Goal: Information Seeking & Learning: Learn about a topic

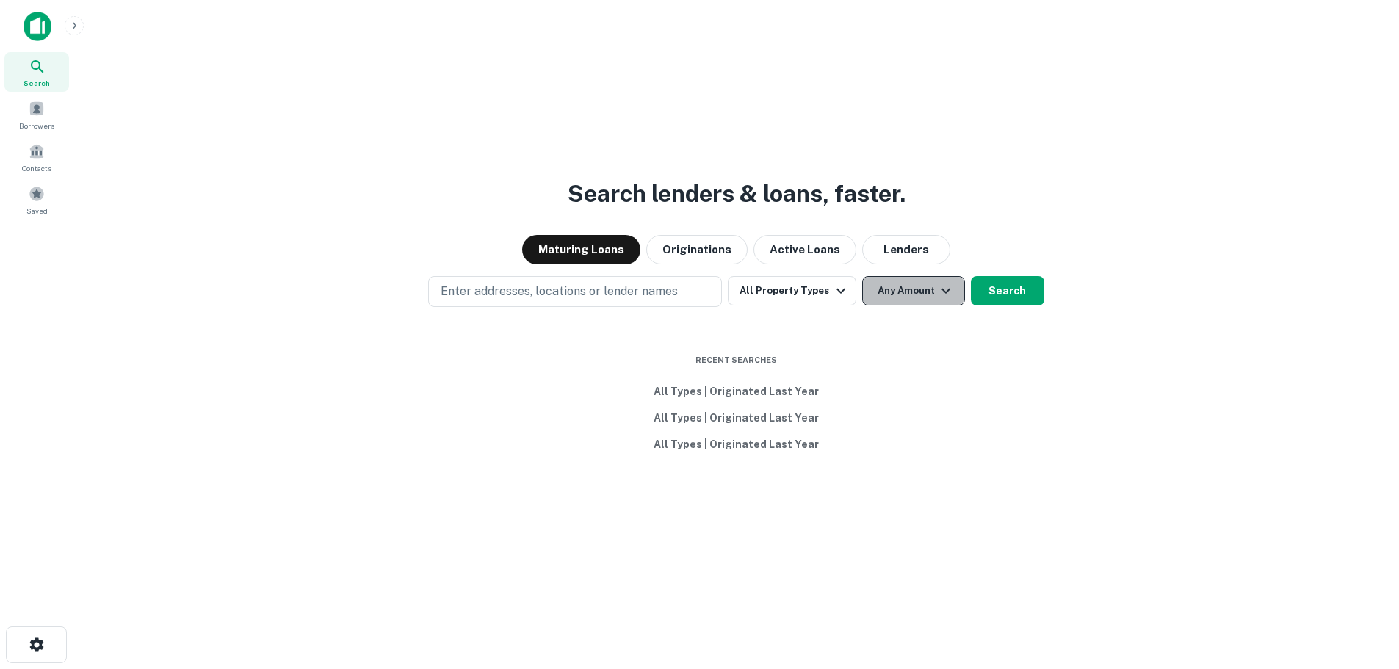
click at [919, 289] on button "Any Amount" at bounding box center [913, 290] width 103 height 29
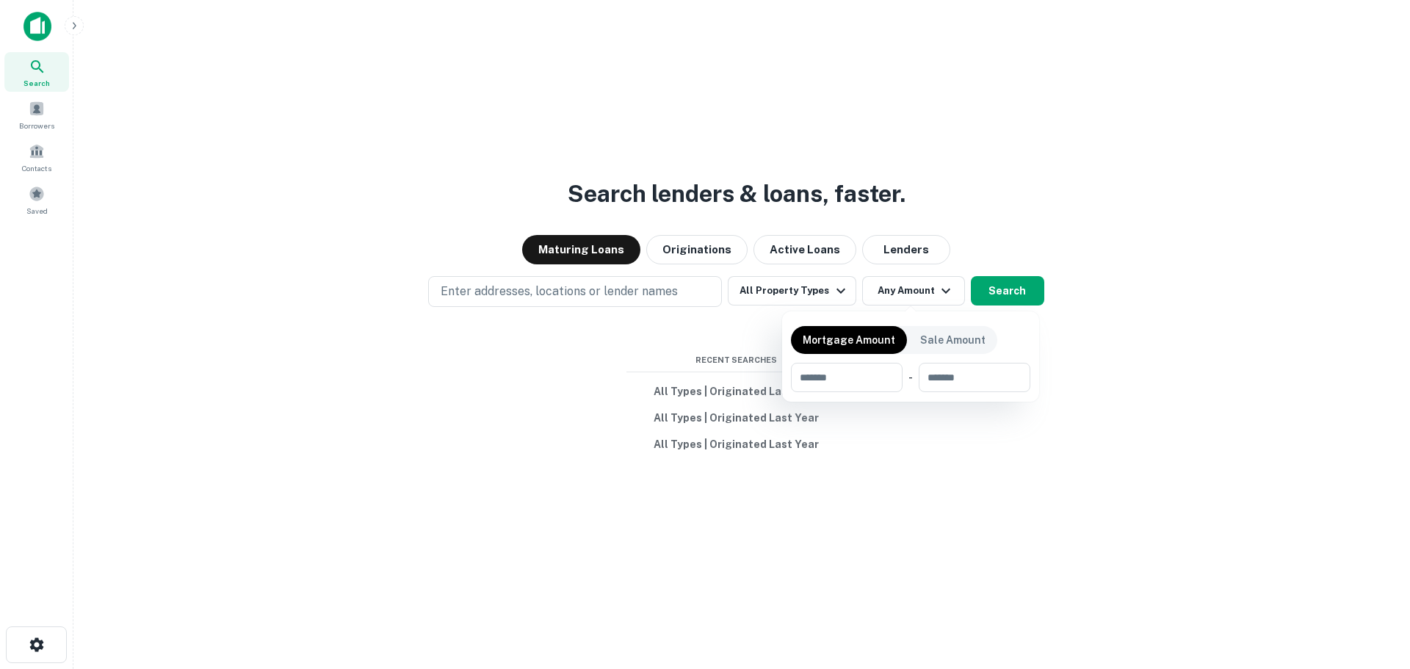
click at [823, 289] on div at bounding box center [705, 334] width 1410 height 669
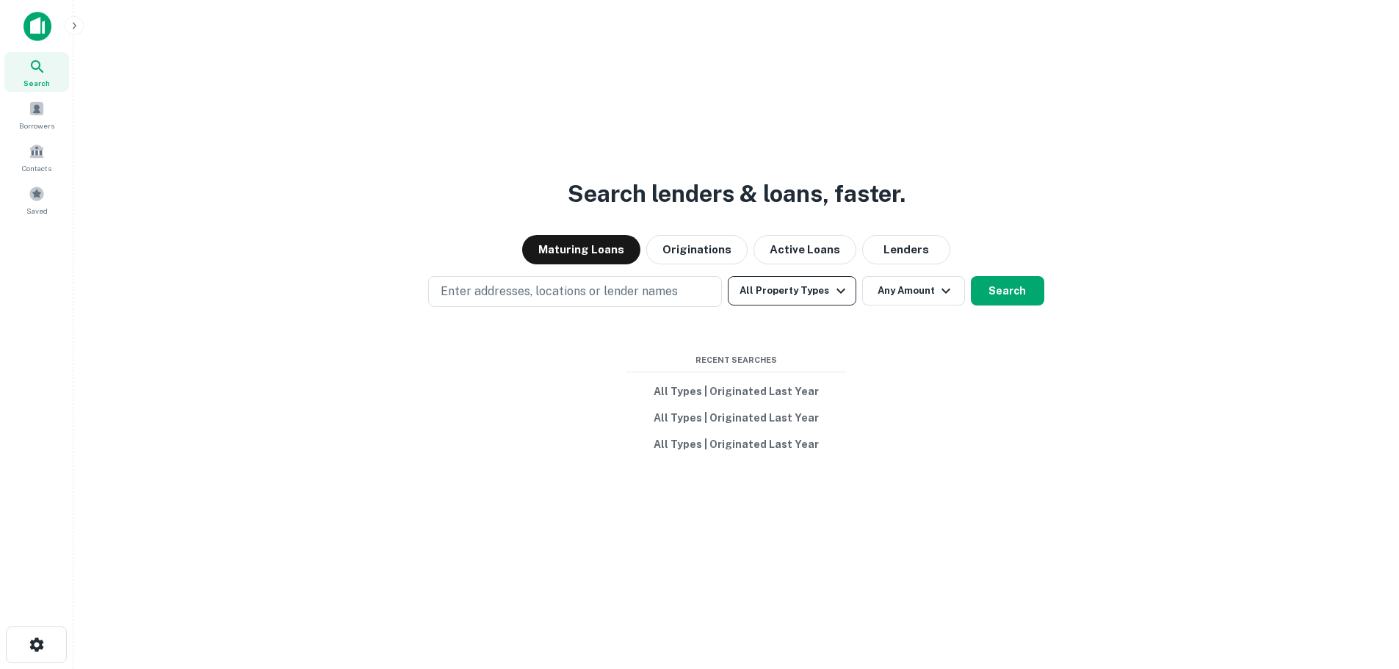
click at [832, 295] on icon "button" at bounding box center [841, 291] width 18 height 18
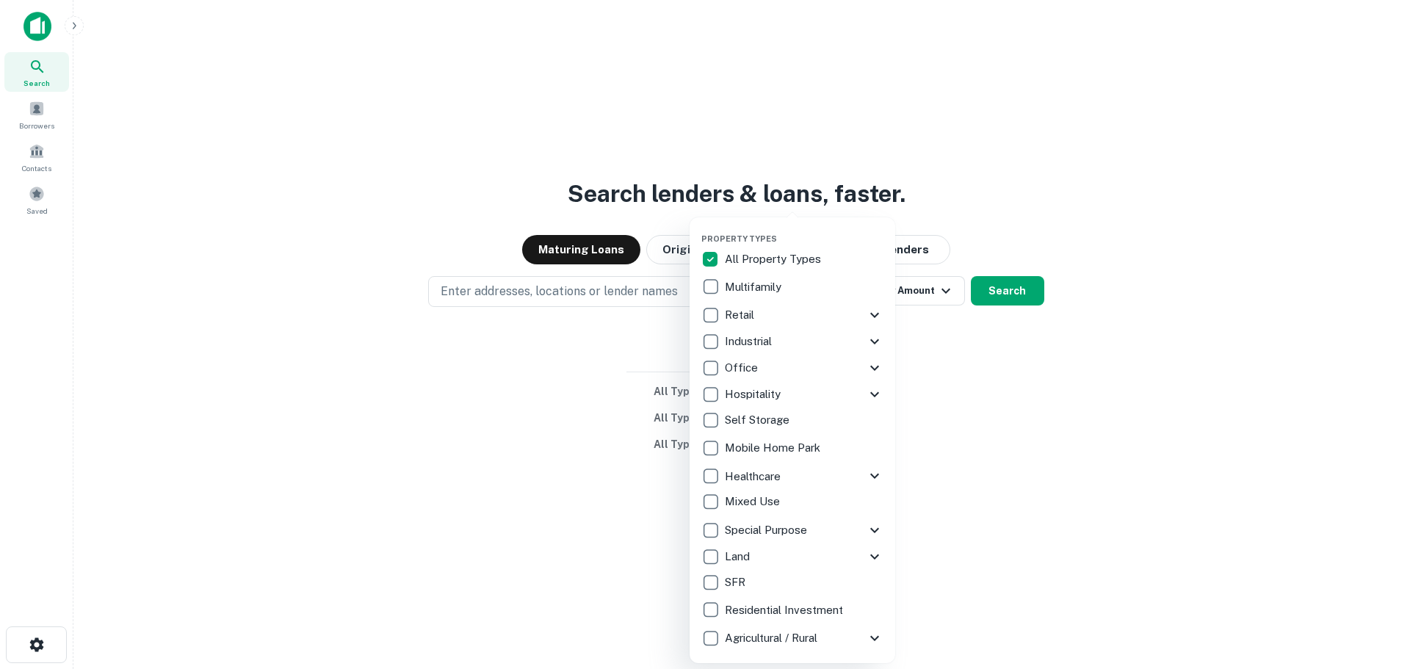
click at [869, 528] on icon at bounding box center [875, 531] width 18 height 18
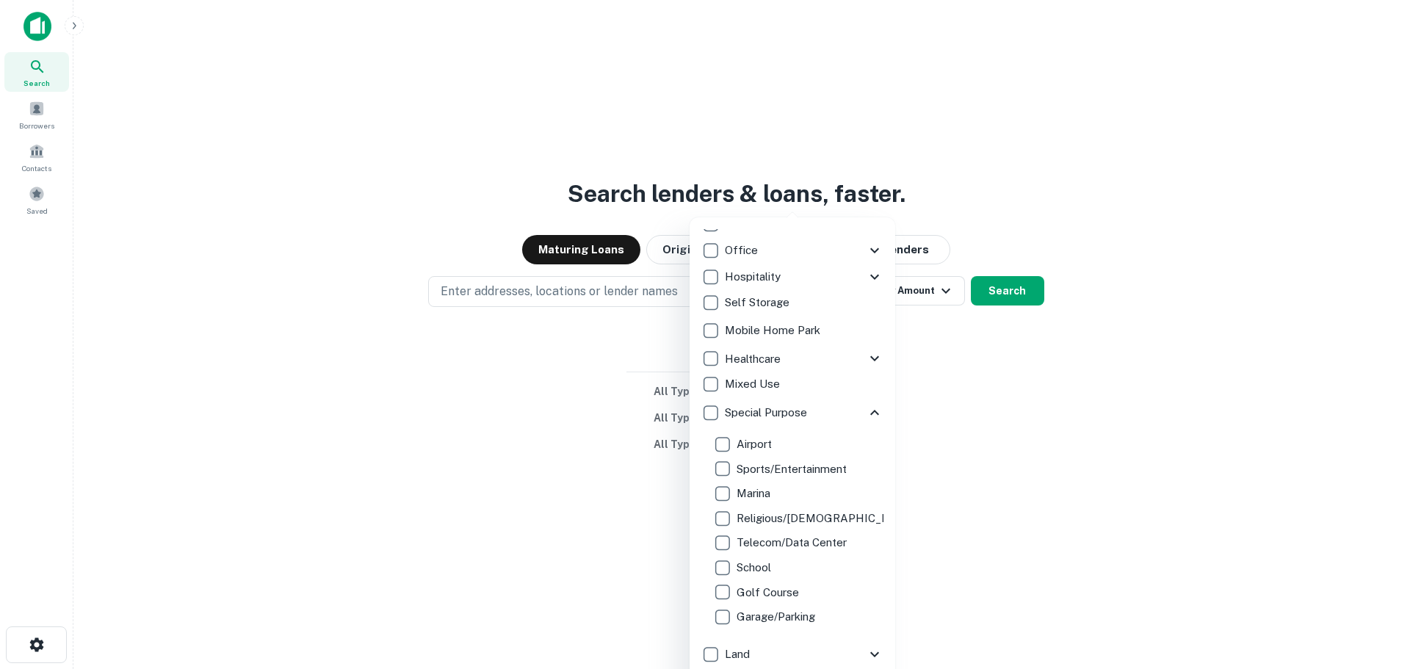
scroll to position [94, 0]
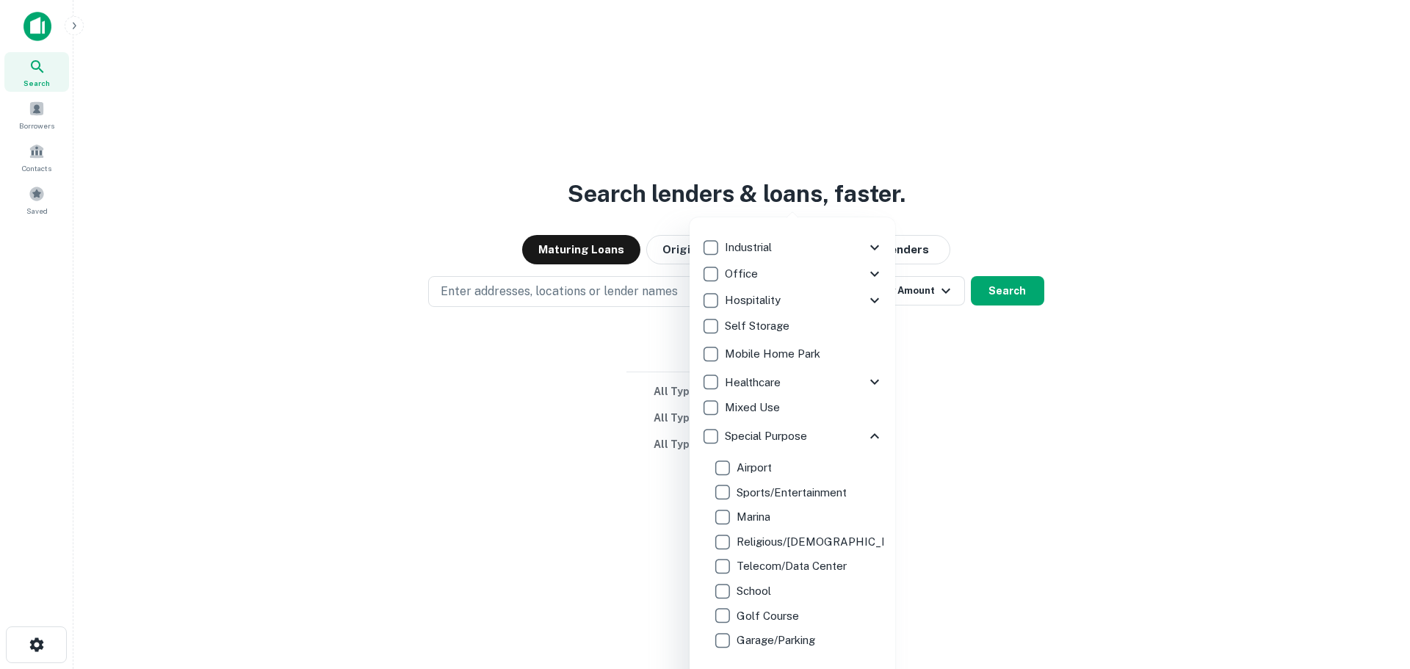
click at [866, 436] on icon at bounding box center [875, 437] width 18 height 18
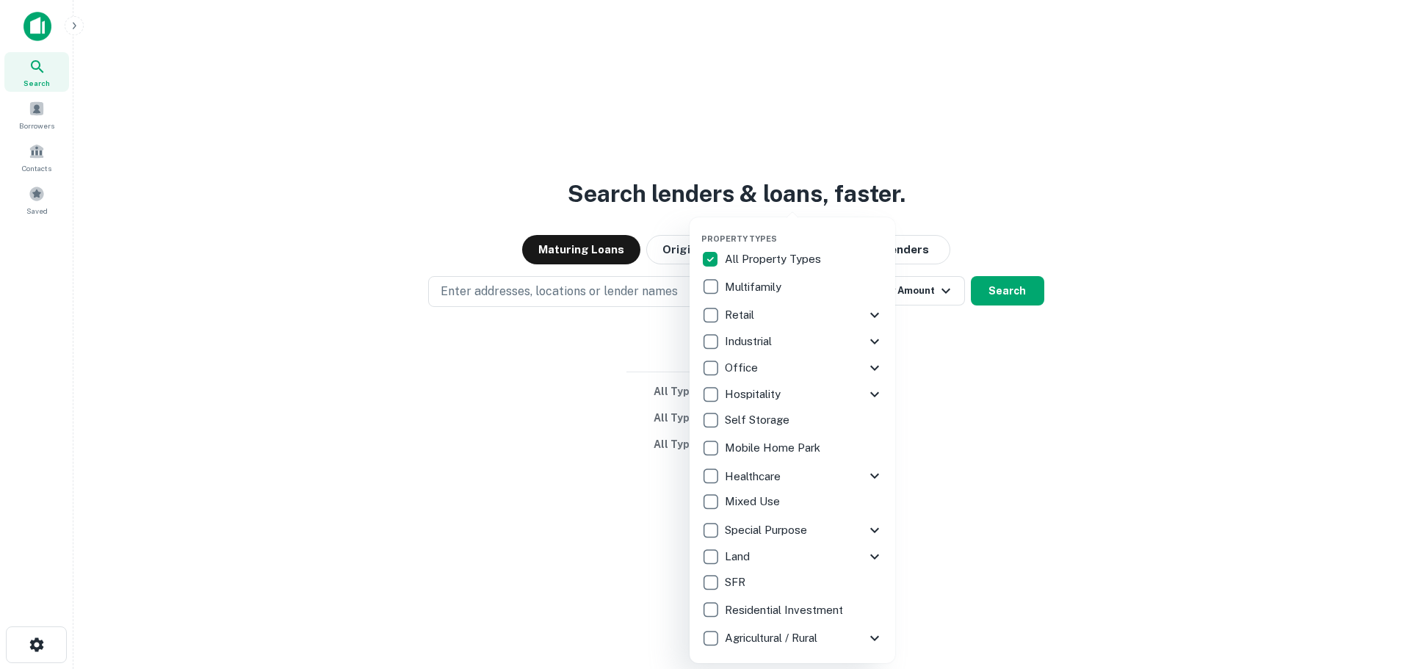
scroll to position [0, 0]
click at [876, 311] on icon at bounding box center [875, 315] width 18 height 18
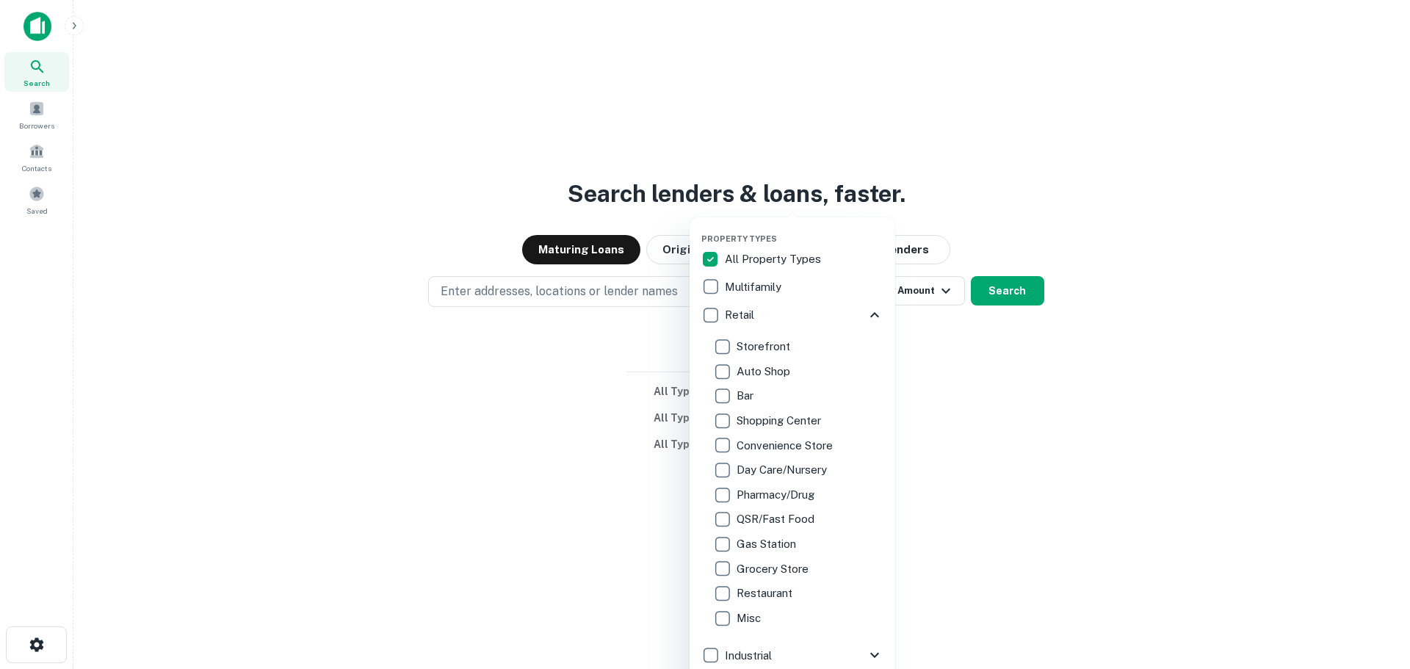
click at [866, 314] on icon at bounding box center [875, 315] width 18 height 18
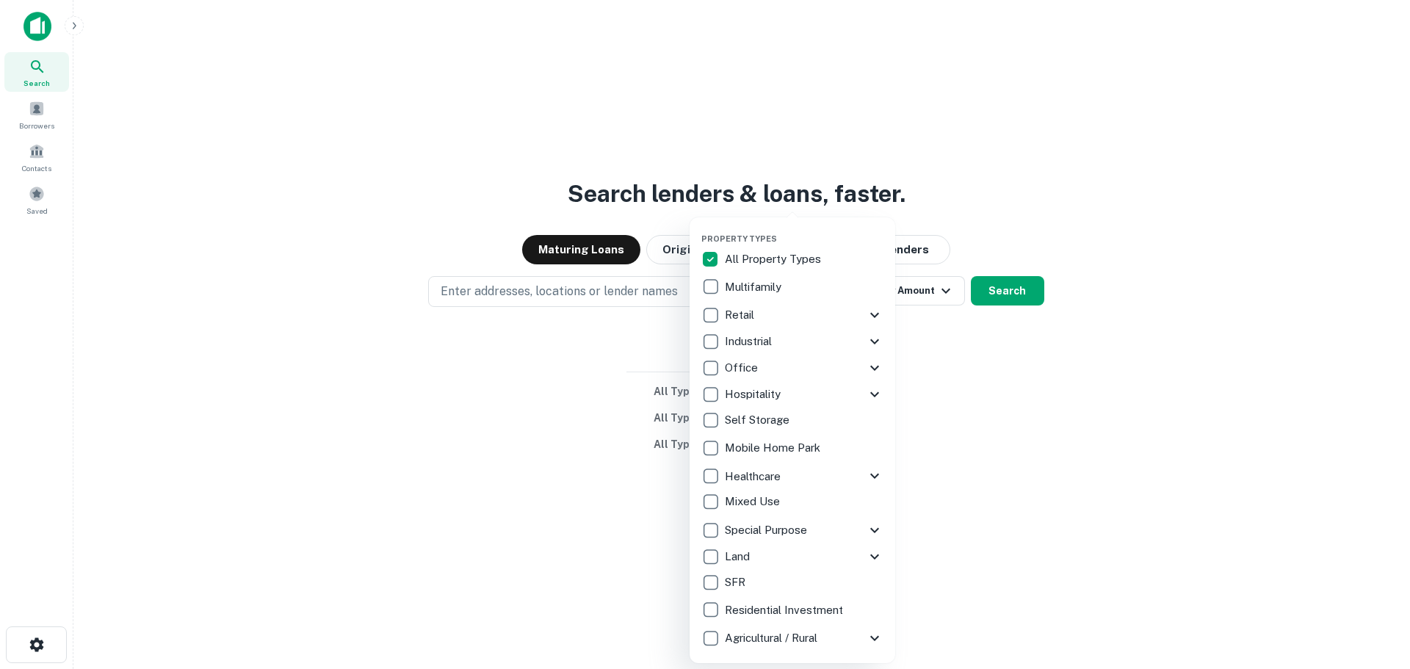
click at [872, 341] on icon at bounding box center [875, 341] width 9 height 5
click at [867, 336] on icon at bounding box center [875, 342] width 18 height 18
click at [879, 364] on icon at bounding box center [875, 368] width 18 height 18
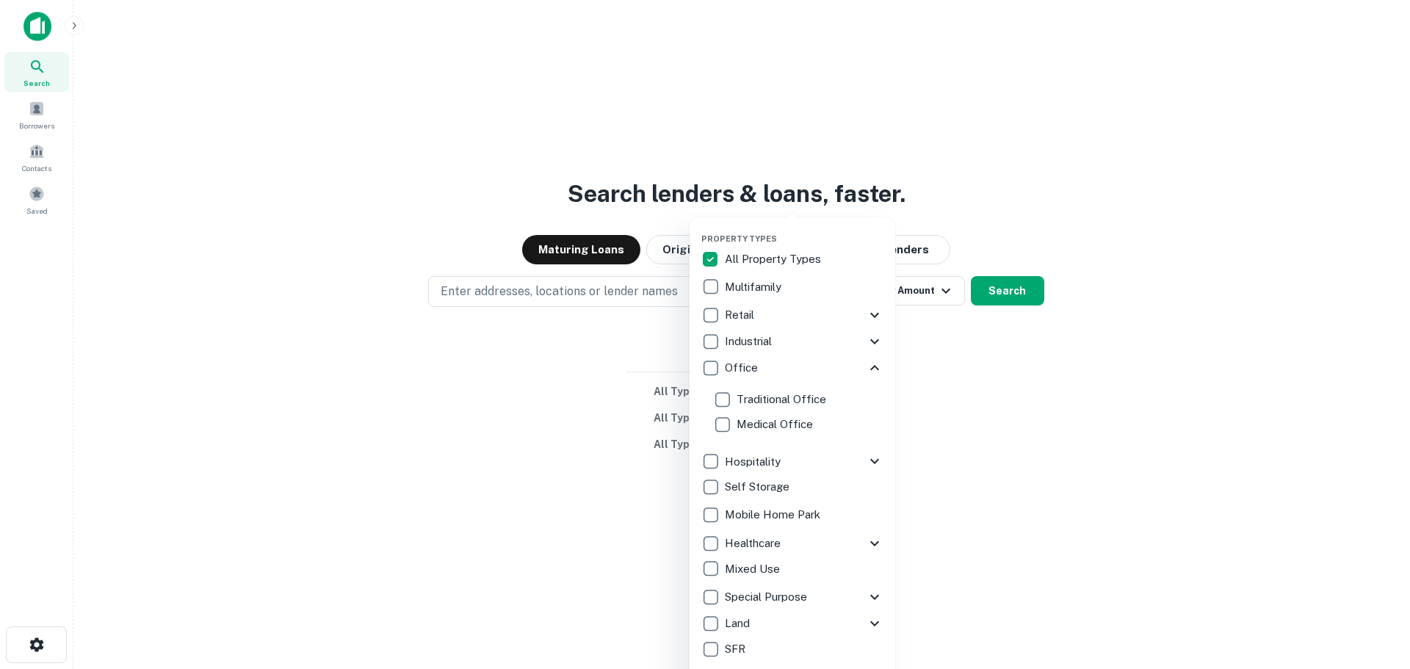
drag, startPoint x: 863, startPoint y: 362, endPoint x: 871, endPoint y: 364, distance: 7.5
click at [866, 364] on icon at bounding box center [875, 368] width 18 height 18
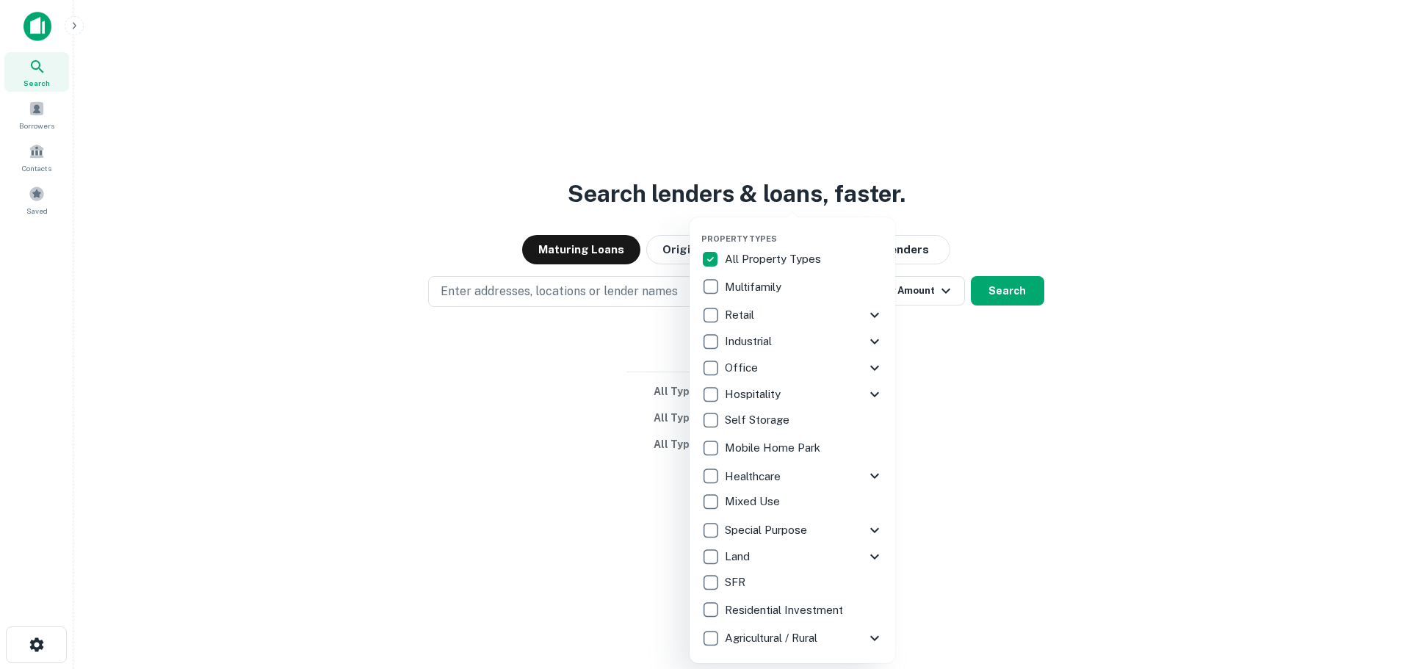
drag, startPoint x: 542, startPoint y: 359, endPoint x: 562, endPoint y: 361, distance: 19.9
click at [549, 361] on div at bounding box center [705, 334] width 1410 height 669
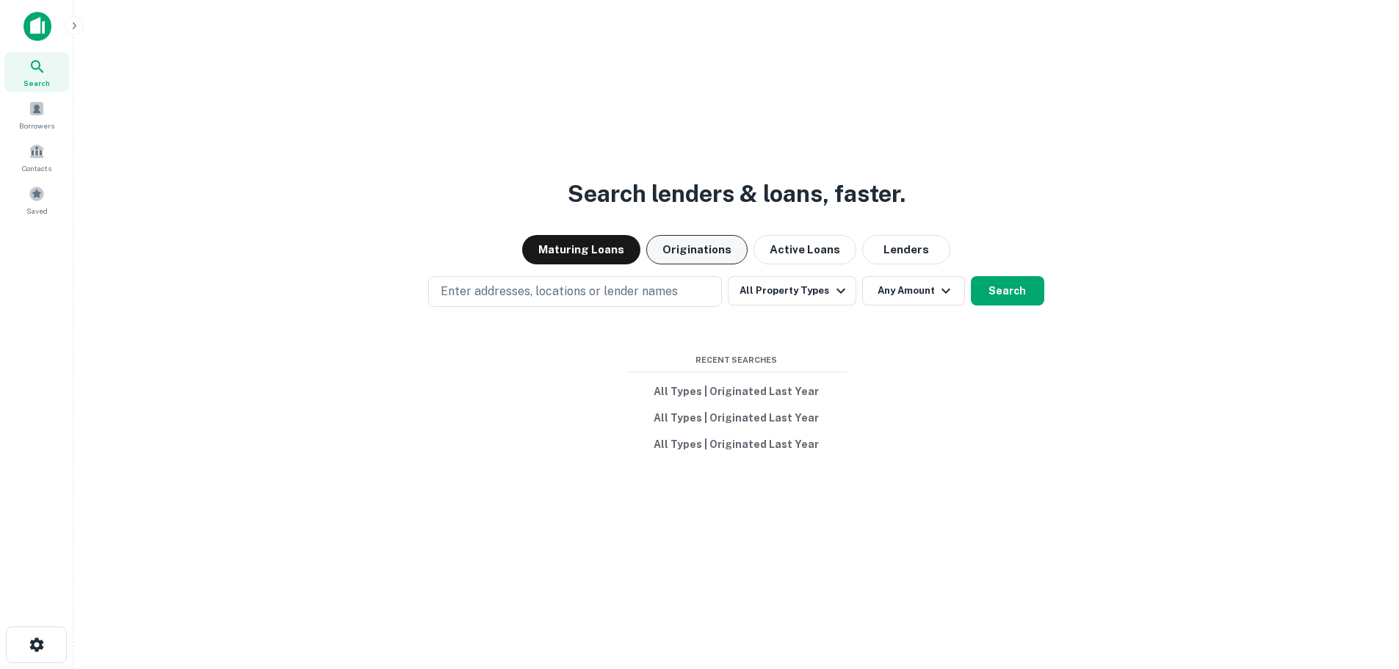
click at [710, 244] on button "Originations" at bounding box center [696, 249] width 101 height 29
click at [1059, 306] on div "Enter addresses, locations or lender names All Property Types Any Amount Search" at bounding box center [736, 291] width 1302 height 31
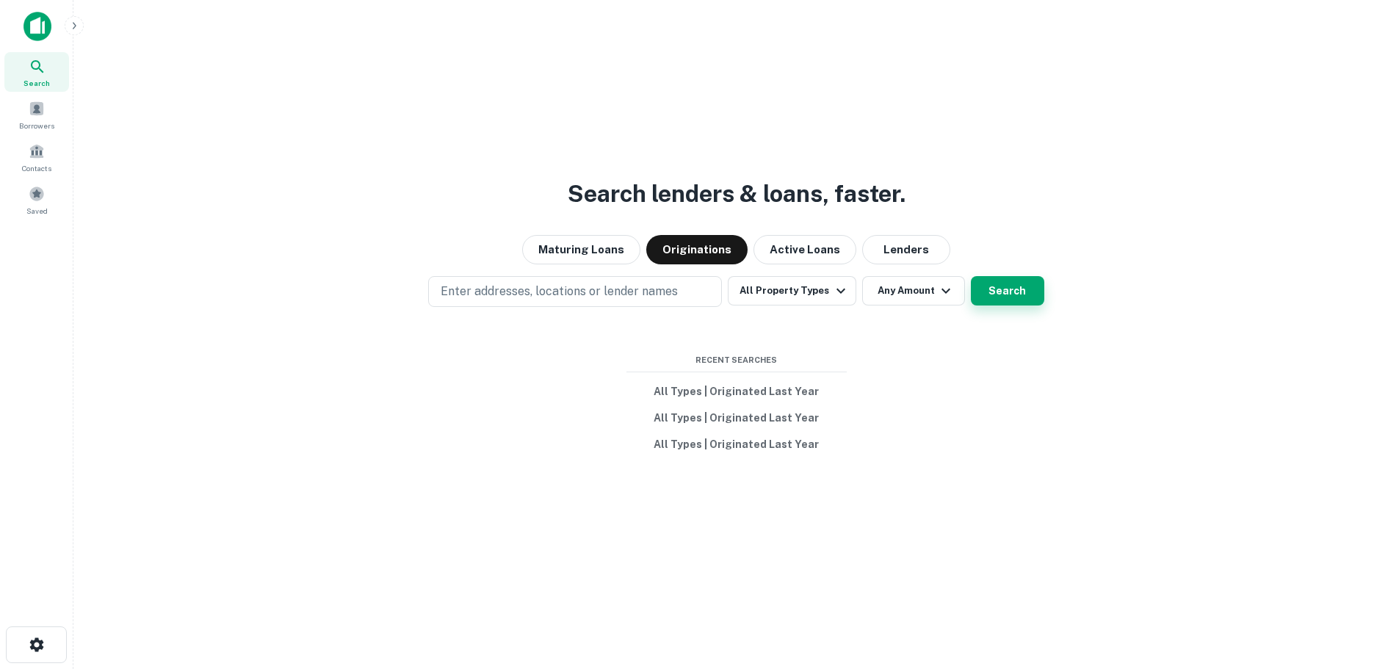
click at [1034, 292] on button "Search" at bounding box center [1007, 290] width 73 height 29
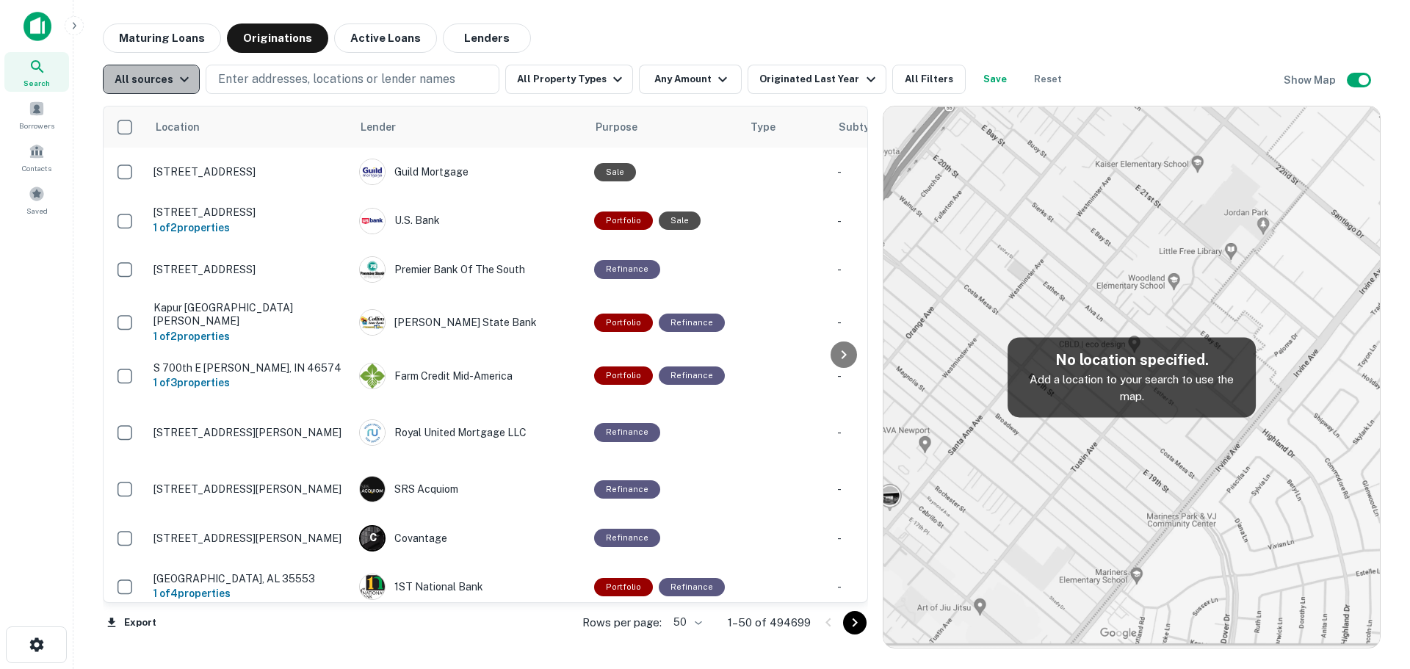
click at [176, 85] on icon "button" at bounding box center [185, 80] width 18 height 18
click at [140, 162] on div "CMBS" at bounding box center [149, 163] width 109 height 18
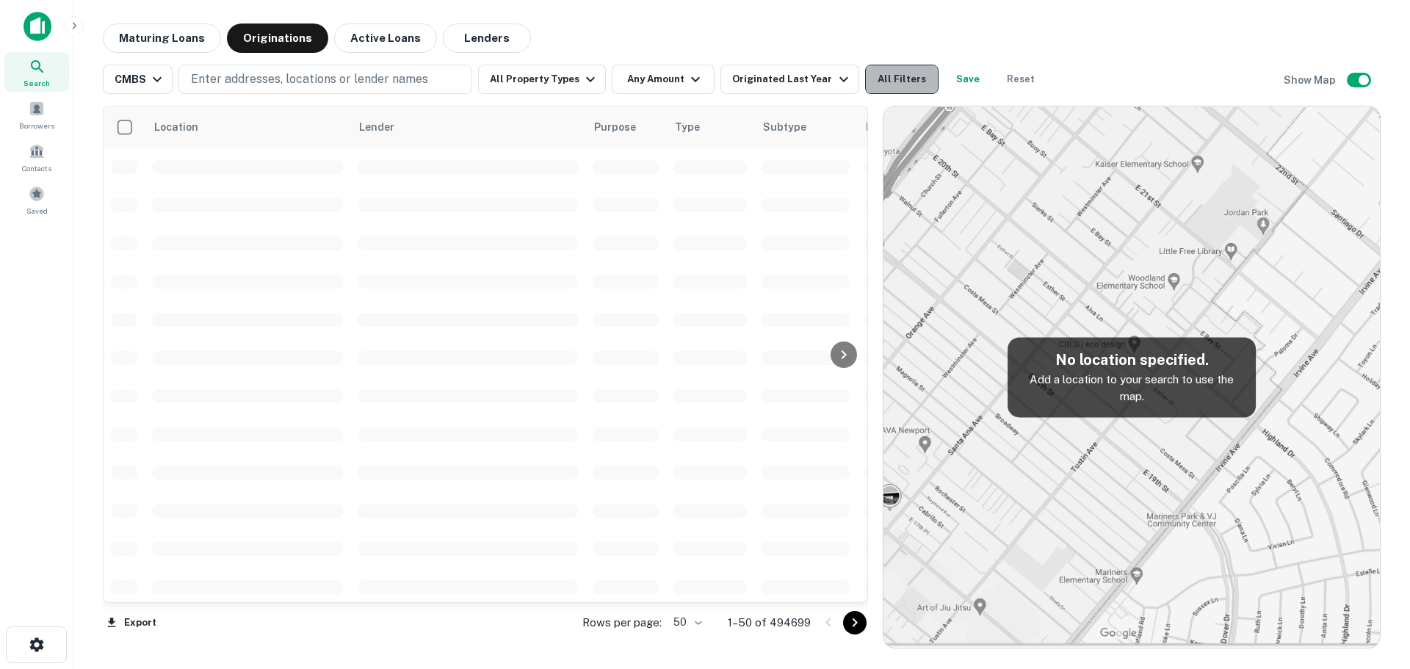
click at [907, 76] on button "All Filters" at bounding box center [901, 79] width 73 height 29
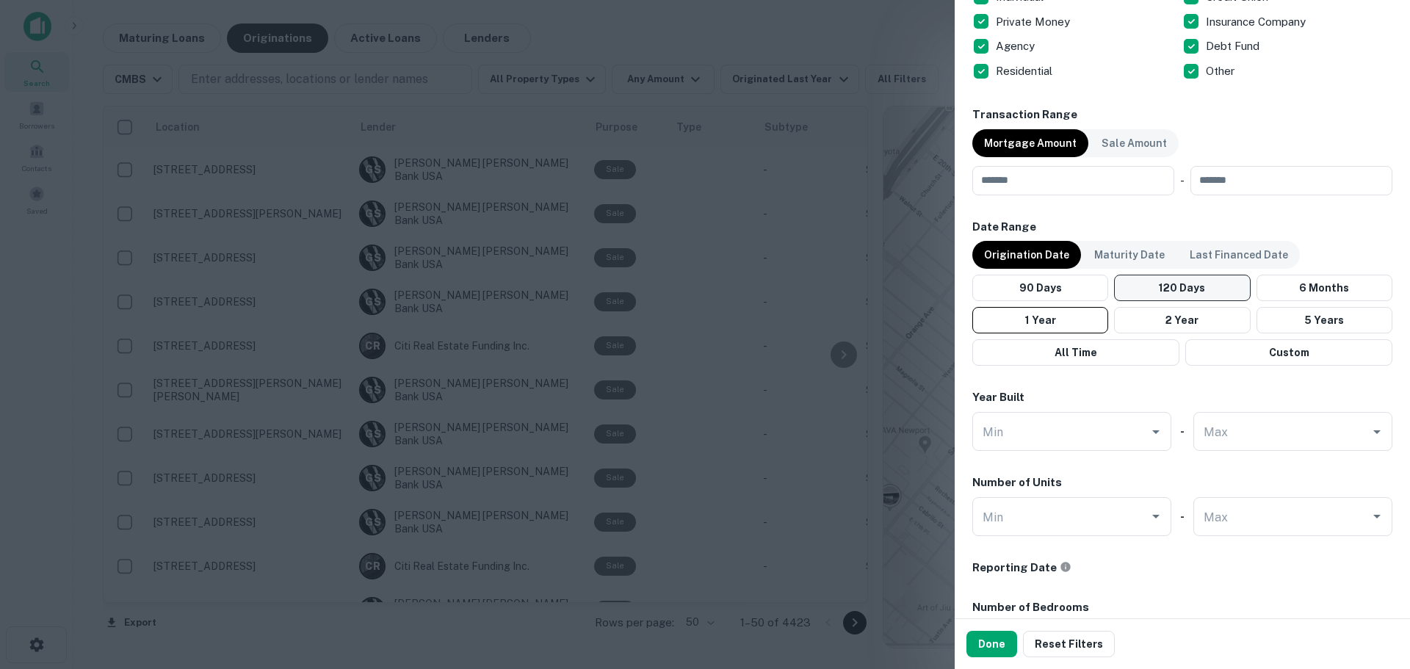
scroll to position [1028, 0]
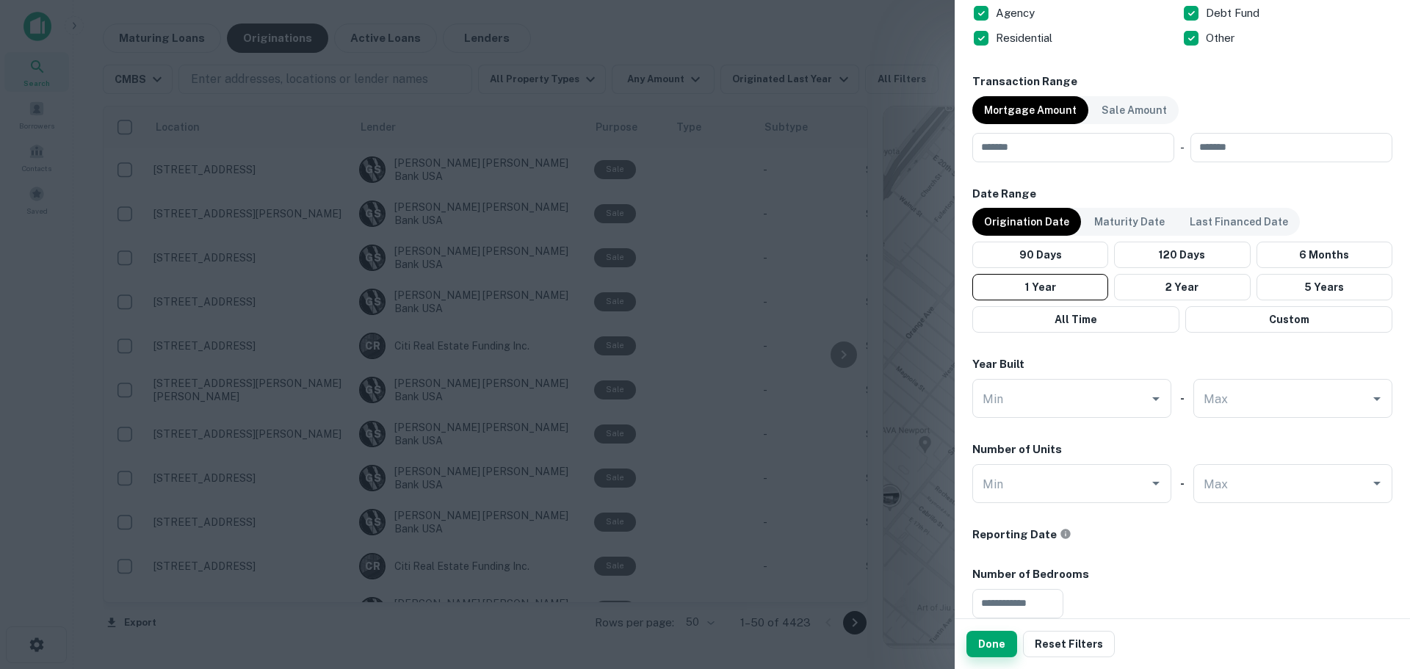
click at [992, 632] on button "Done" at bounding box center [992, 644] width 51 height 26
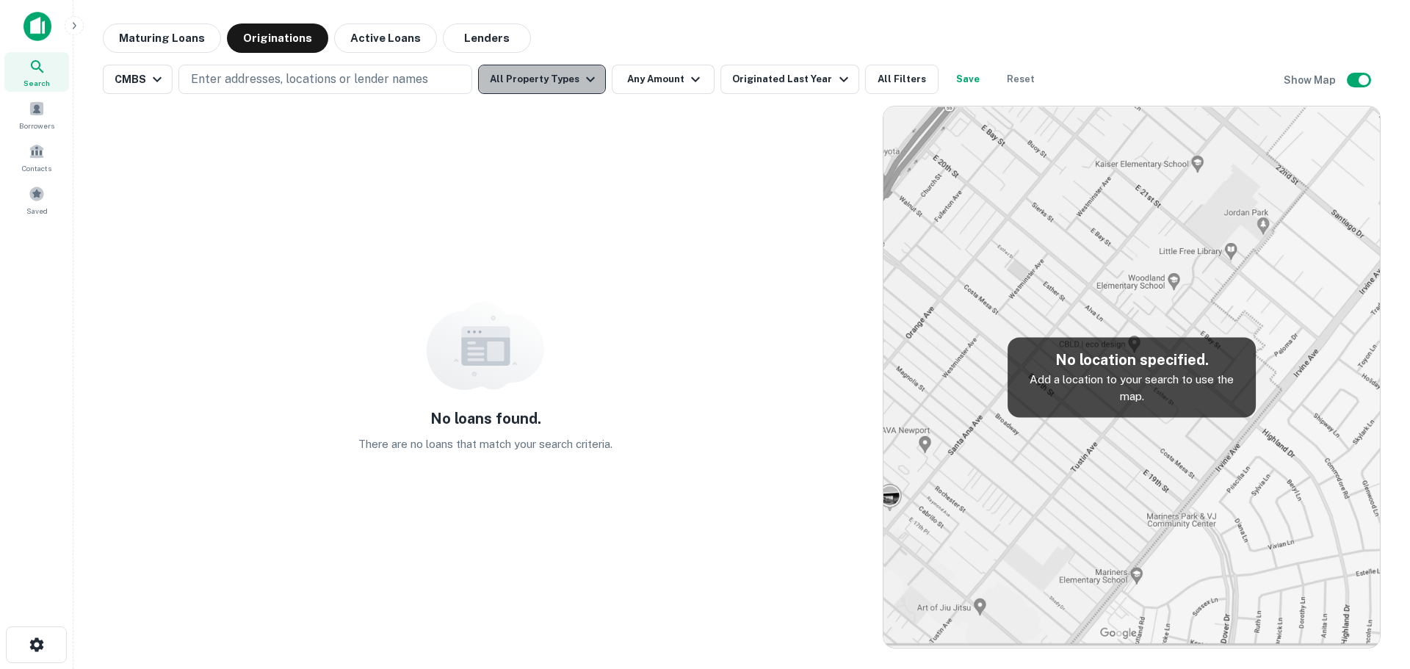
click at [575, 79] on button "All Property Types" at bounding box center [542, 79] width 128 height 29
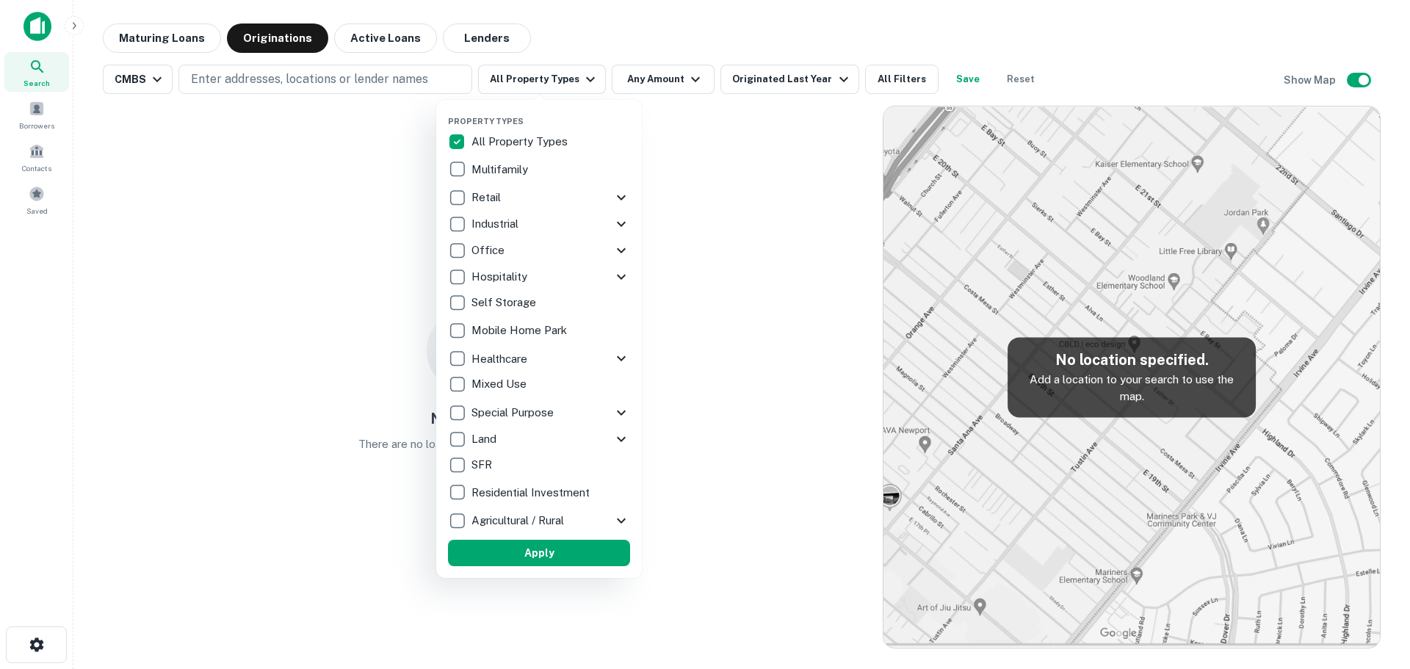
drag, startPoint x: 588, startPoint y: 79, endPoint x: 969, endPoint y: 54, distance: 382.0
click at [586, 78] on div at bounding box center [705, 334] width 1410 height 669
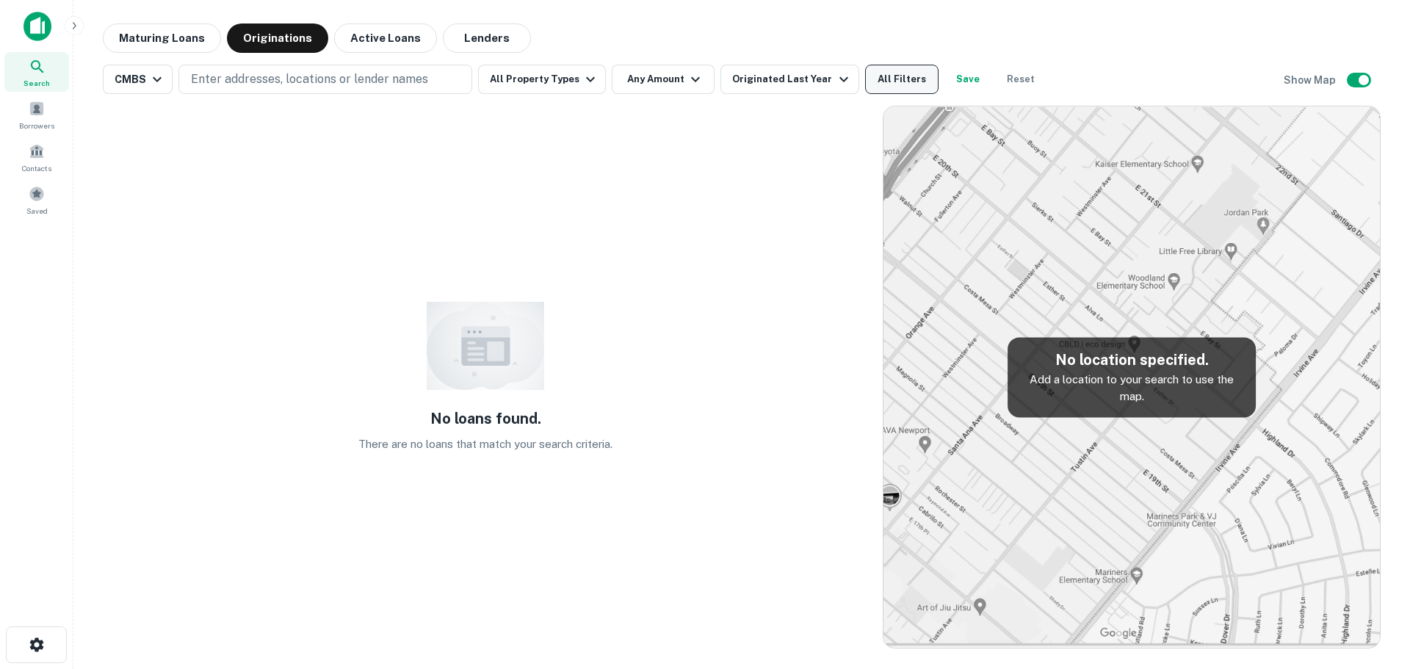
click at [889, 71] on button "All Filters" at bounding box center [901, 79] width 73 height 29
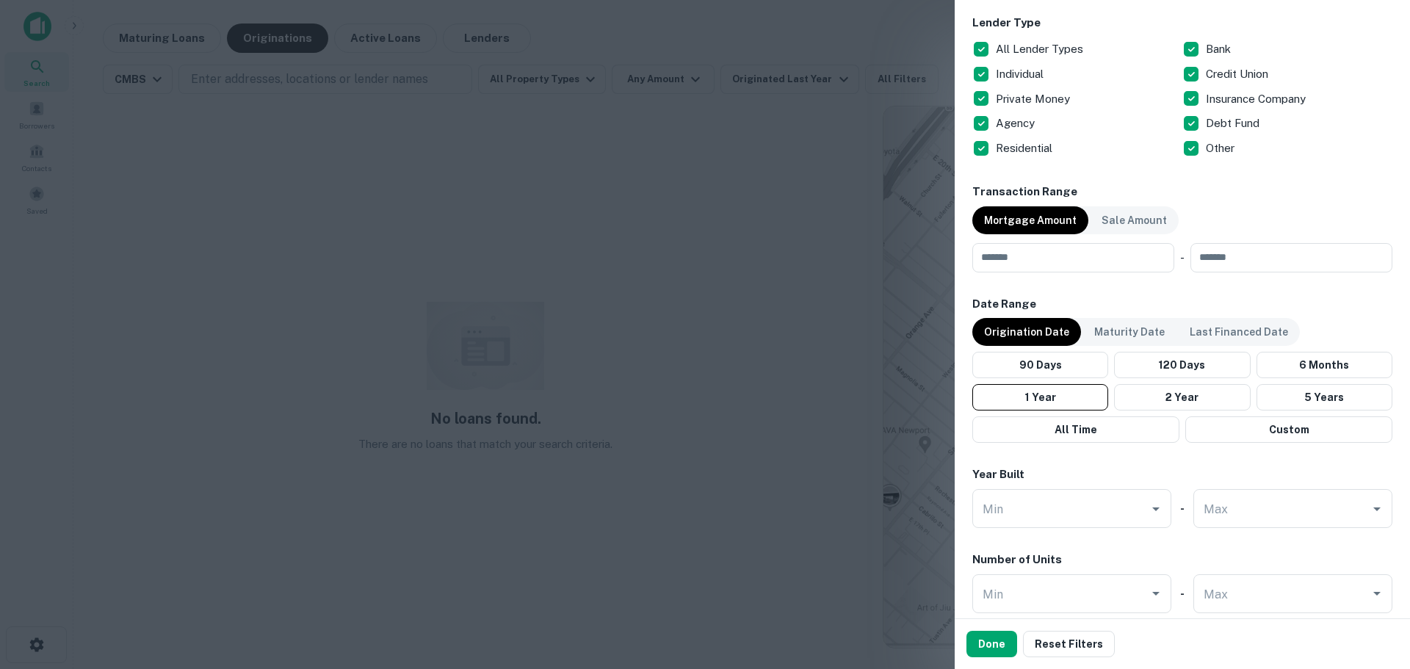
scroll to position [1028, 0]
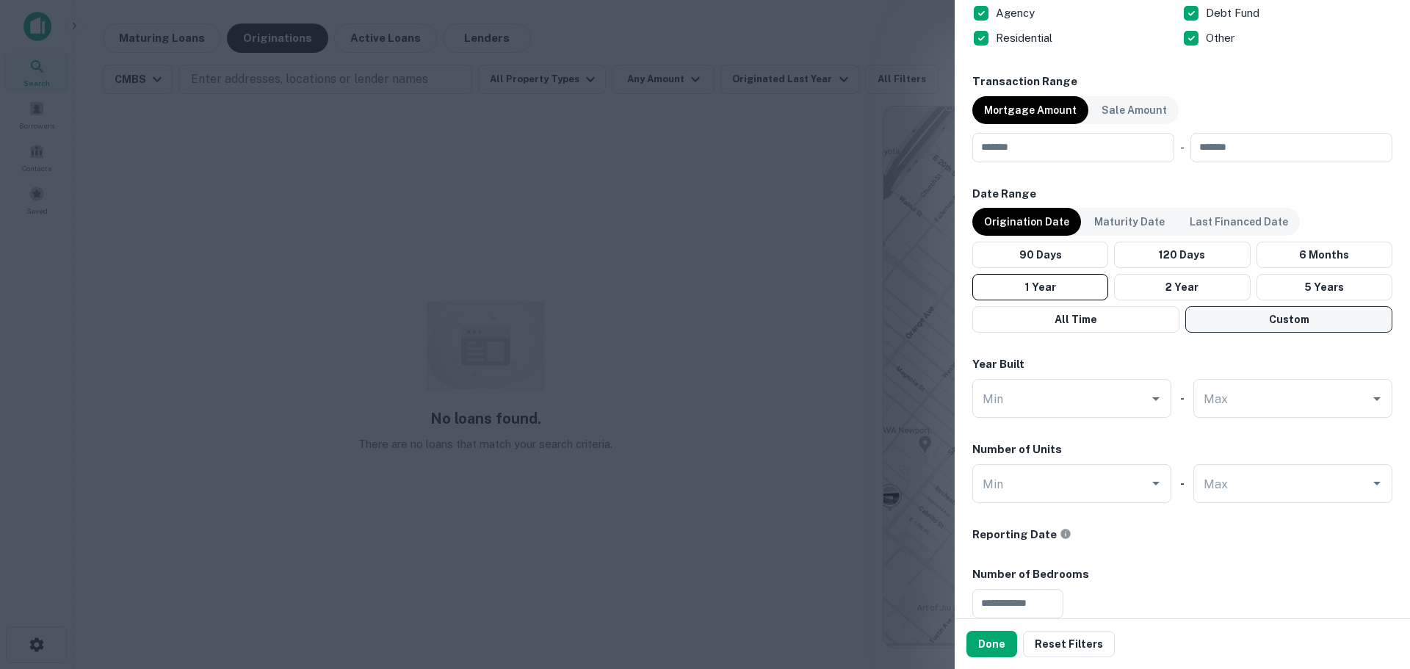
drag, startPoint x: 1329, startPoint y: 325, endPoint x: 1319, endPoint y: 329, distance: 10.2
click at [1327, 325] on button "Custom" at bounding box center [1289, 319] width 207 height 26
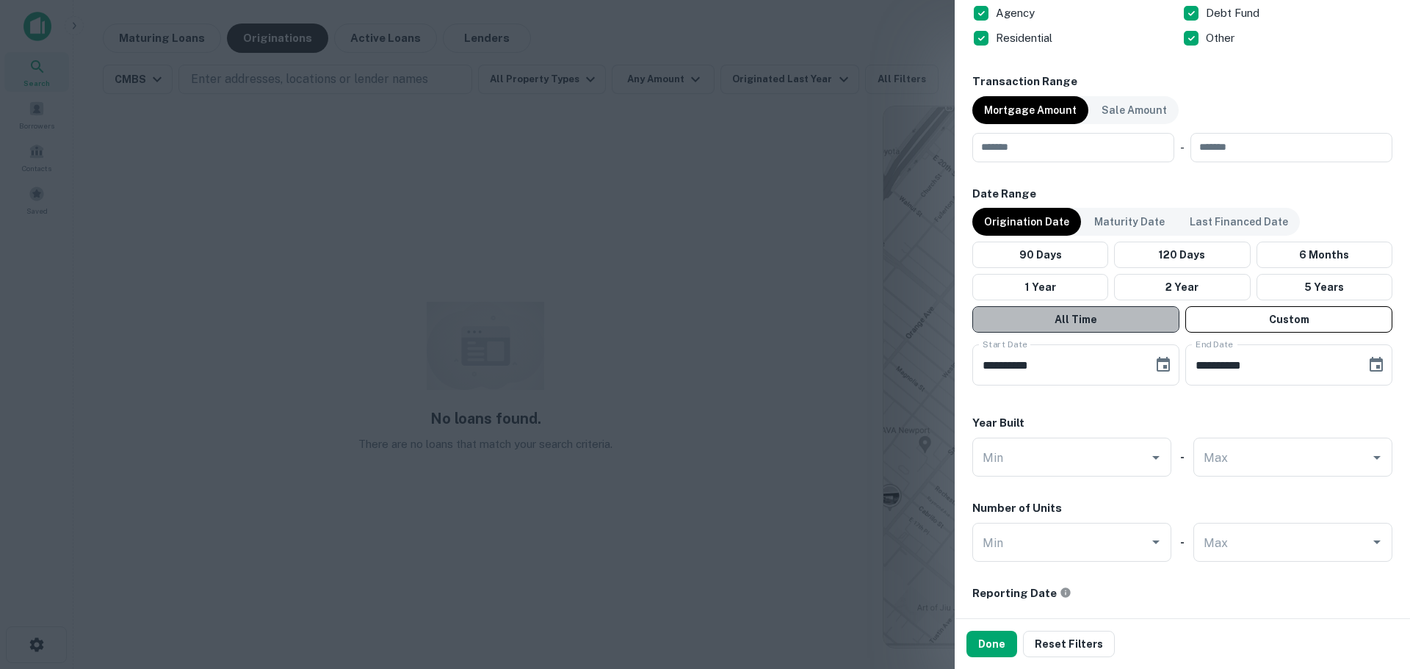
click at [1114, 325] on button "All Time" at bounding box center [1076, 319] width 207 height 26
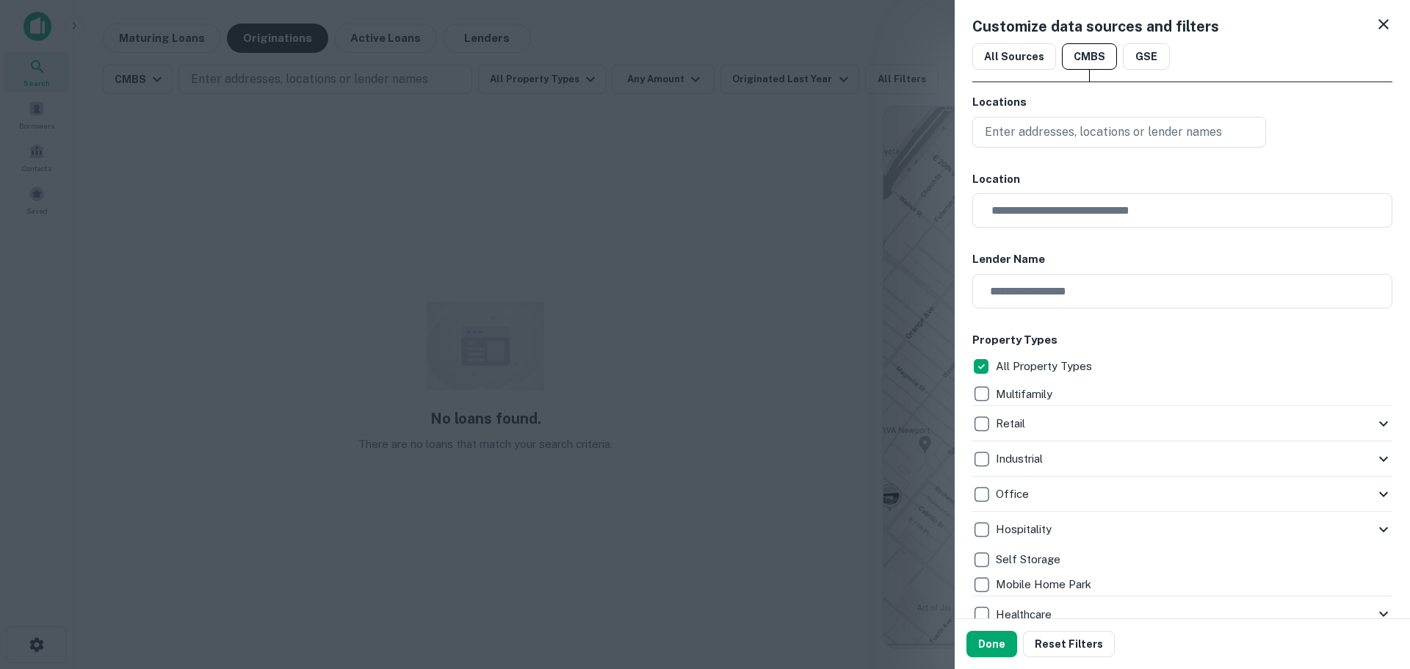
scroll to position [0, 0]
click at [1145, 54] on button "GSE" at bounding box center [1146, 59] width 47 height 26
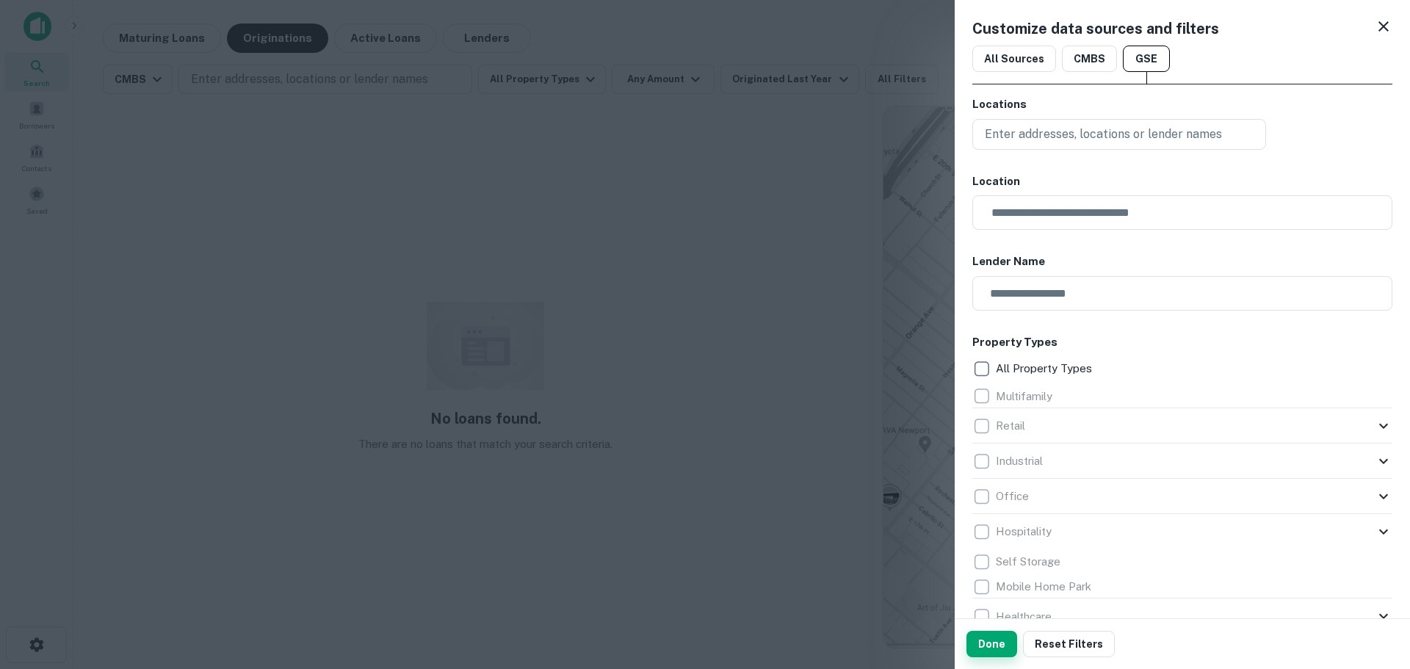
click at [981, 646] on button "Done" at bounding box center [992, 644] width 51 height 26
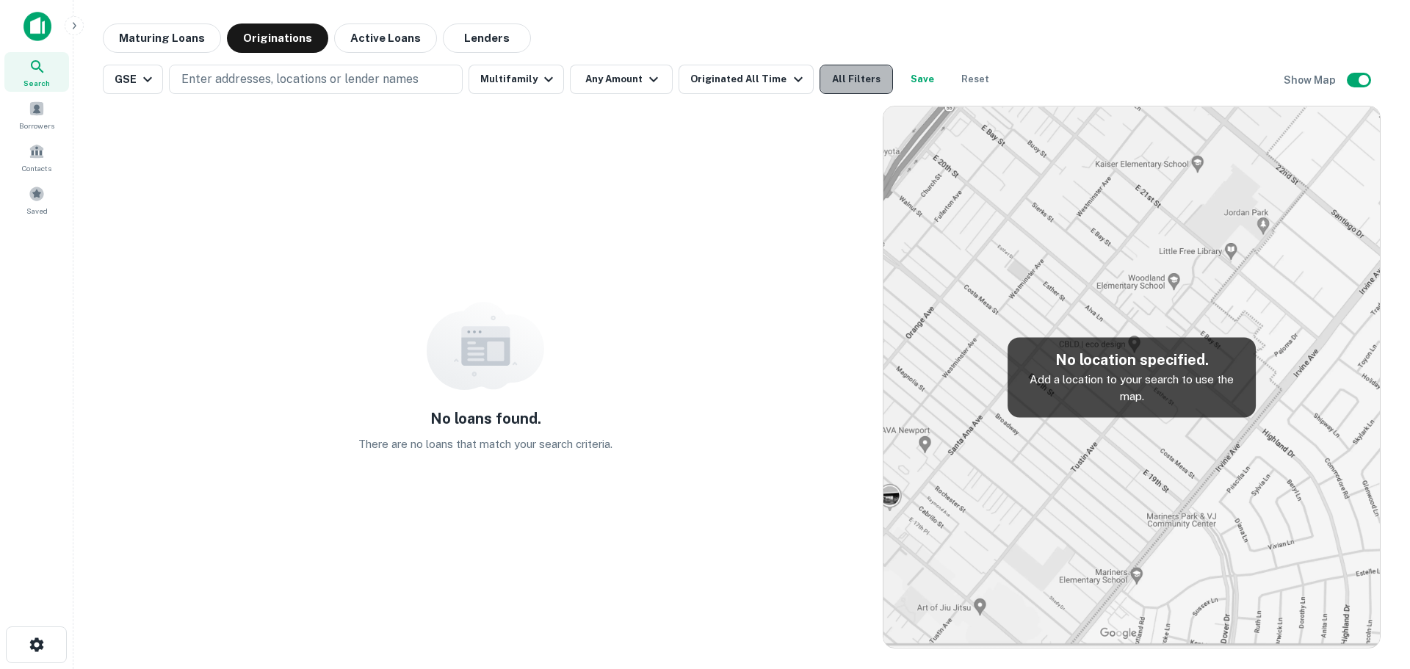
click at [821, 71] on button "All Filters" at bounding box center [856, 79] width 73 height 29
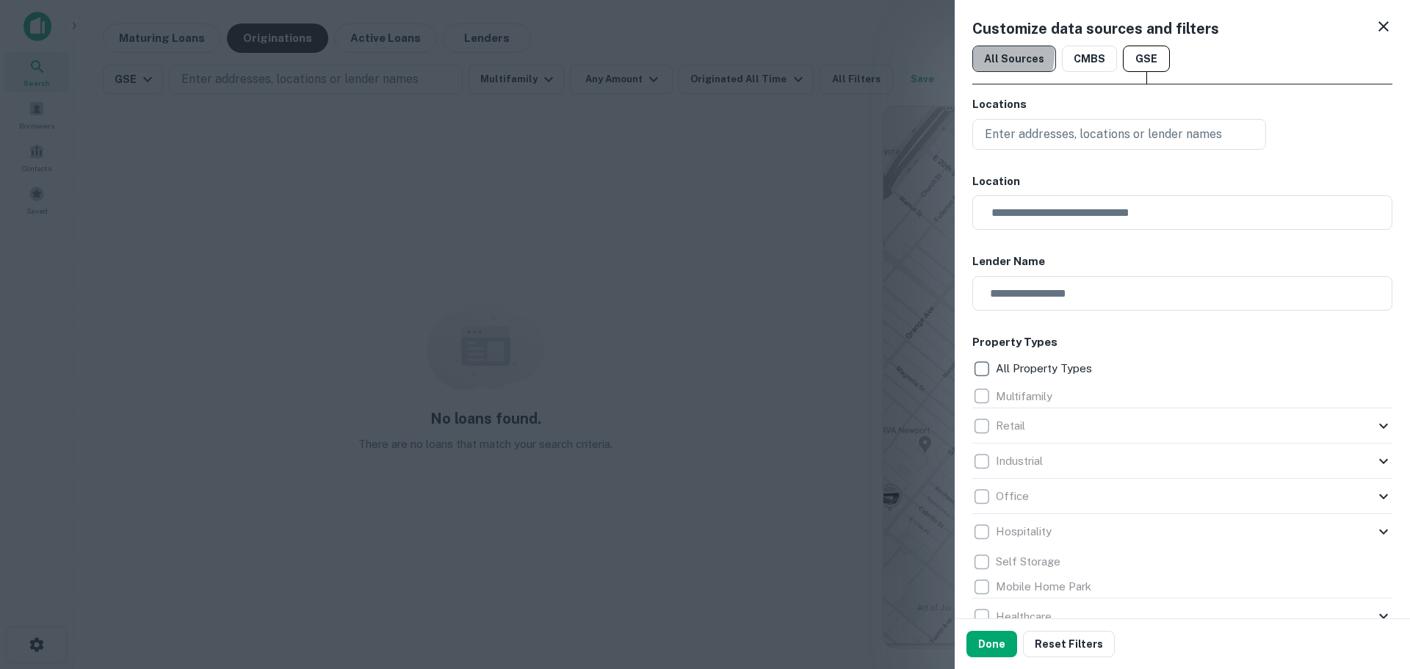
click at [981, 53] on button "All Sources" at bounding box center [1015, 59] width 84 height 26
click at [989, 646] on button "Done" at bounding box center [992, 644] width 51 height 26
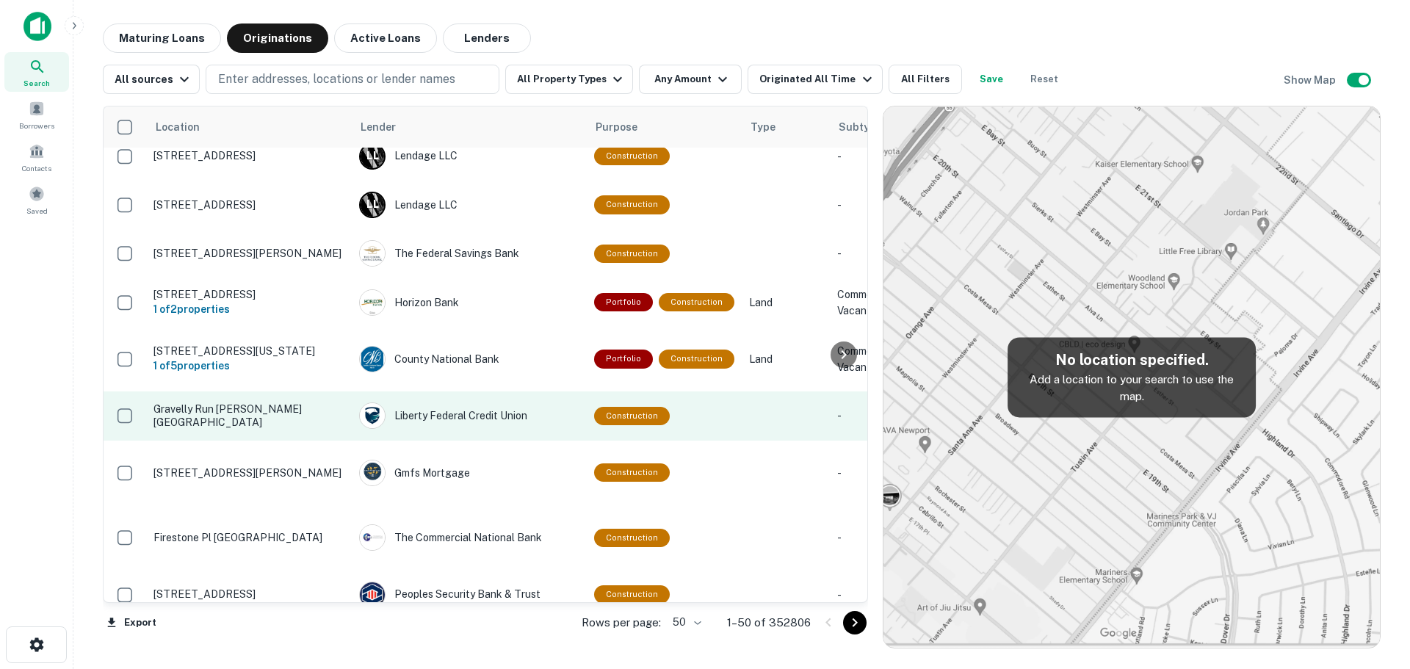
scroll to position [661, 0]
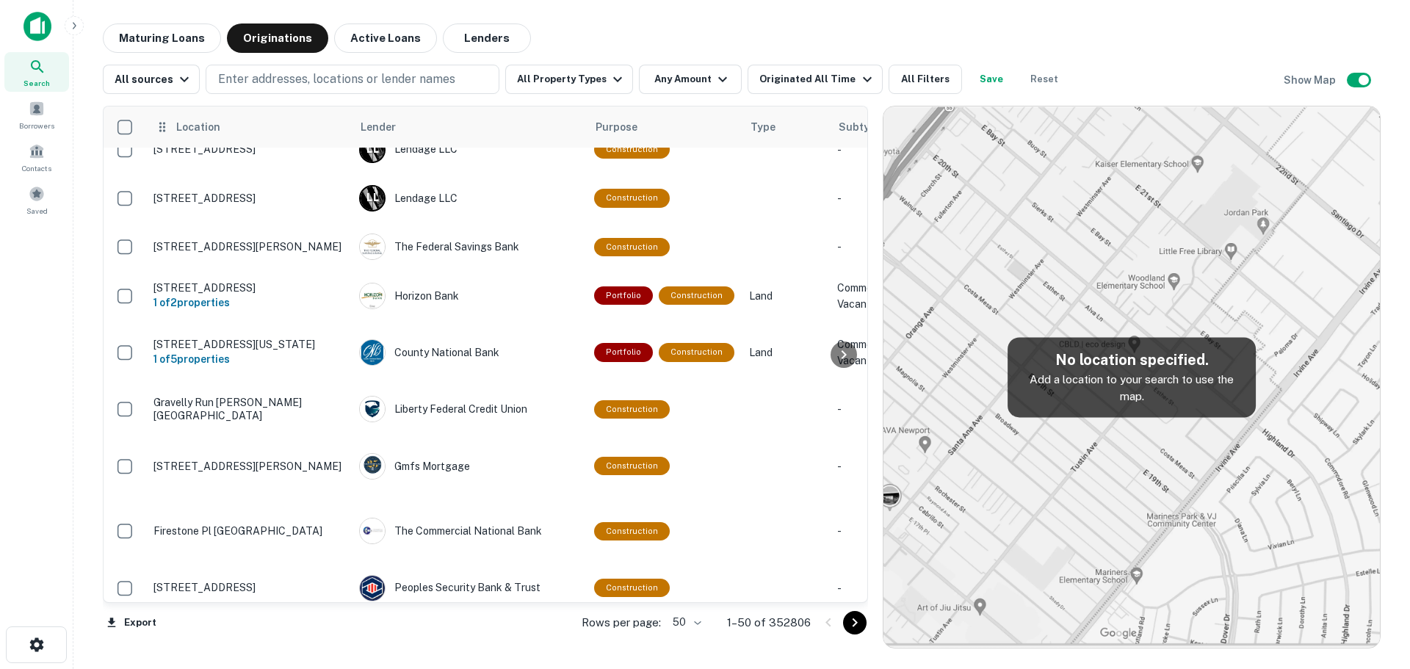
click at [190, 136] on th "Location" at bounding box center [249, 127] width 206 height 41
click at [165, 139] on th "Location" at bounding box center [249, 127] width 206 height 41
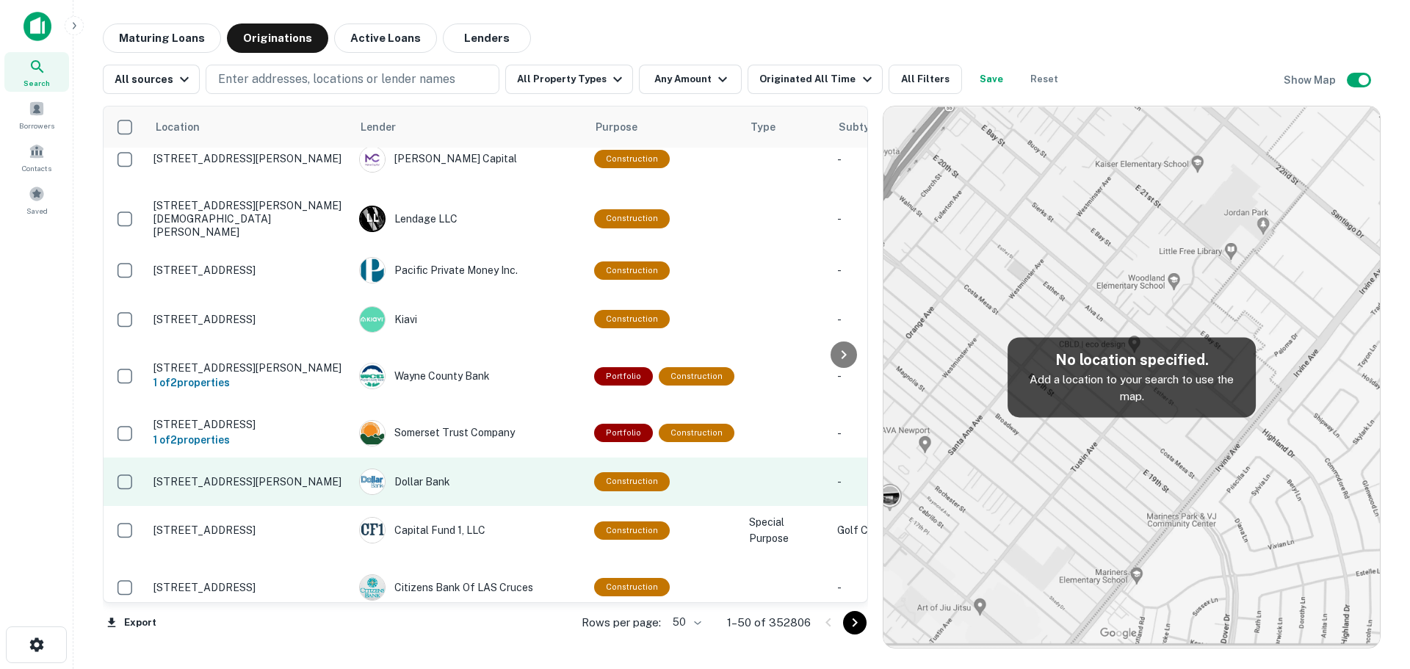
scroll to position [1837, 0]
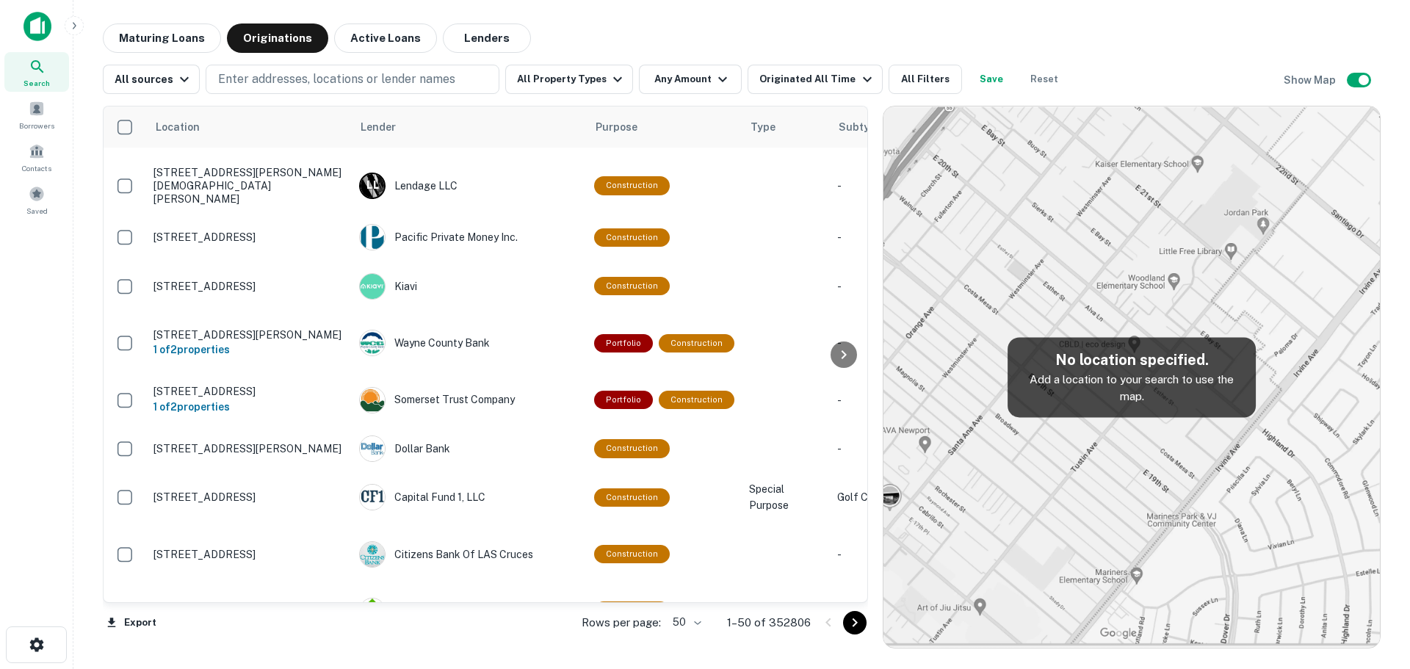
click at [477, 646] on div "Western Security Bank" at bounding box center [469, 659] width 220 height 26
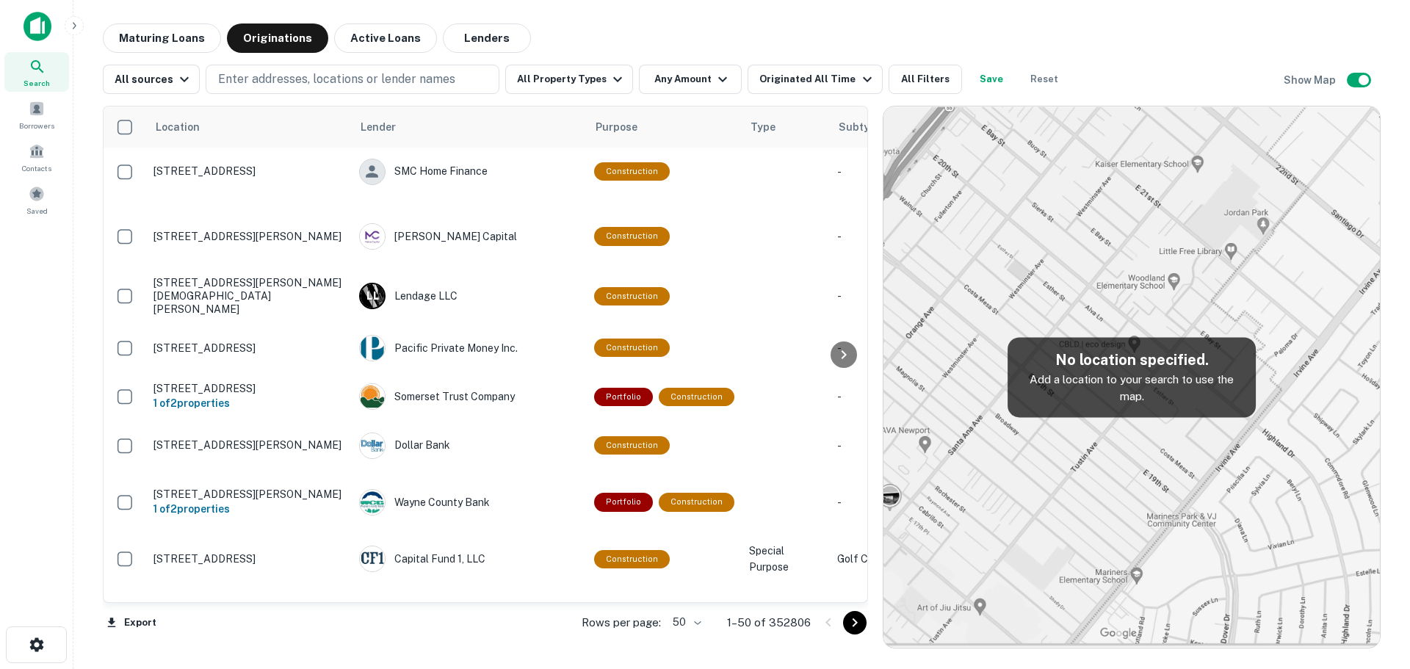
scroll to position [1770, 0]
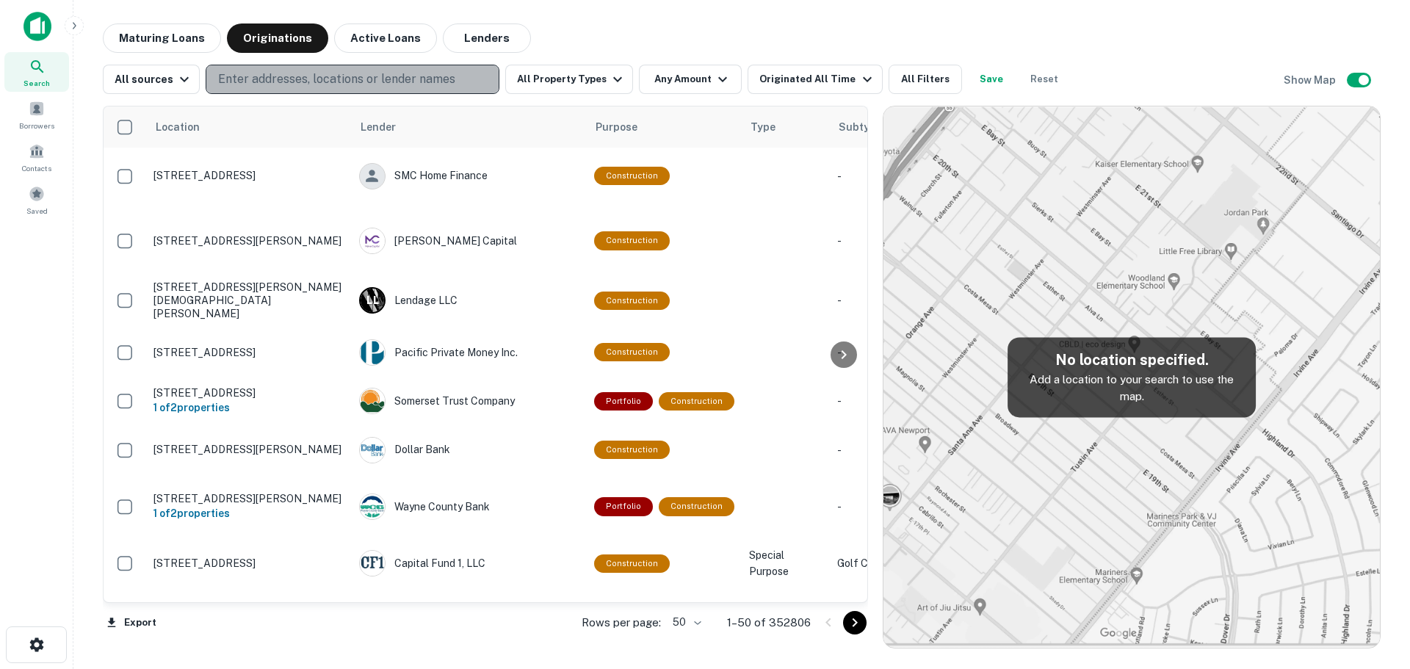
click at [288, 82] on p "Enter addresses, locations or lender names" at bounding box center [336, 80] width 237 height 18
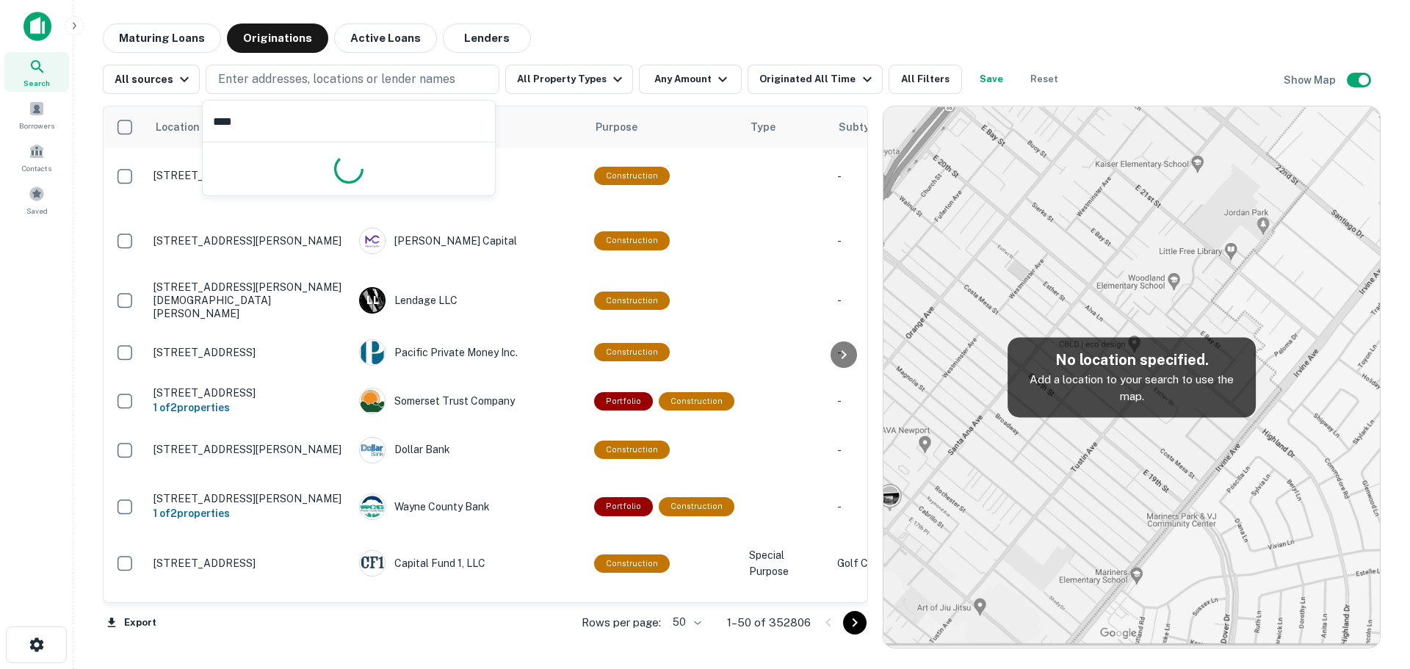
type input "*****"
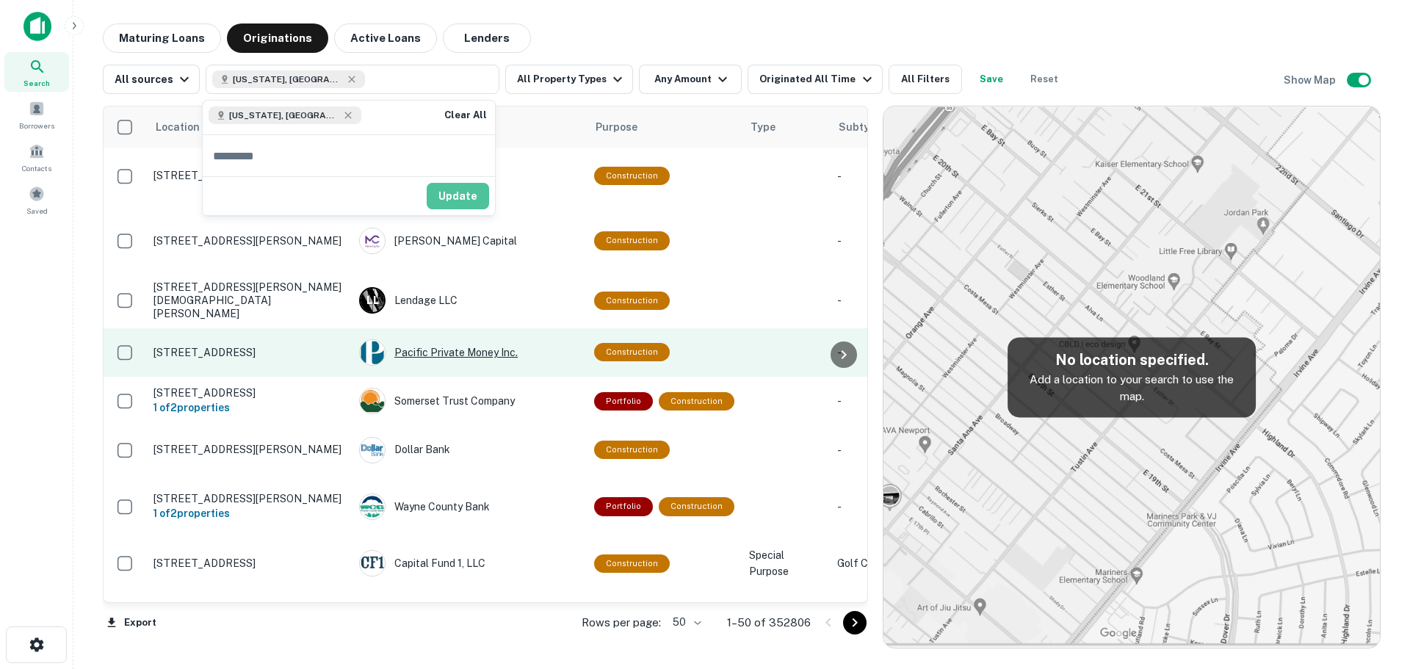
click at [468, 206] on button "Update" at bounding box center [458, 196] width 62 height 26
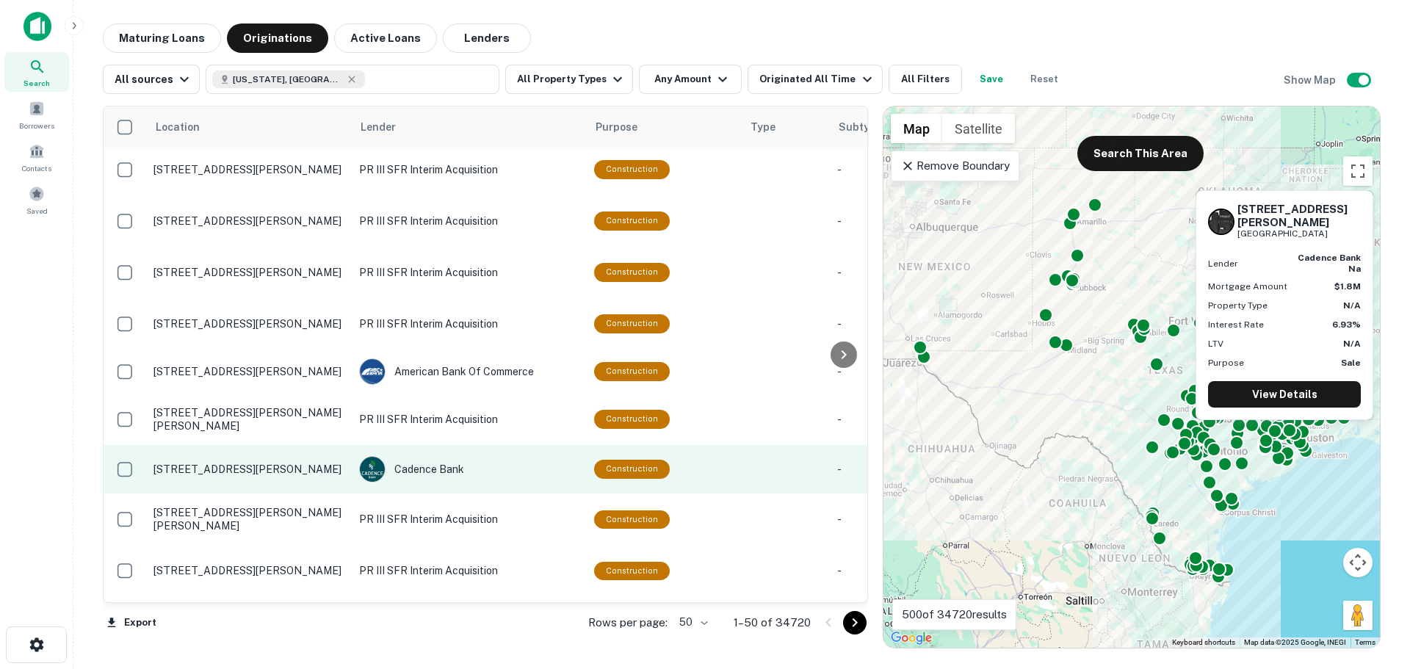
scroll to position [2094, 0]
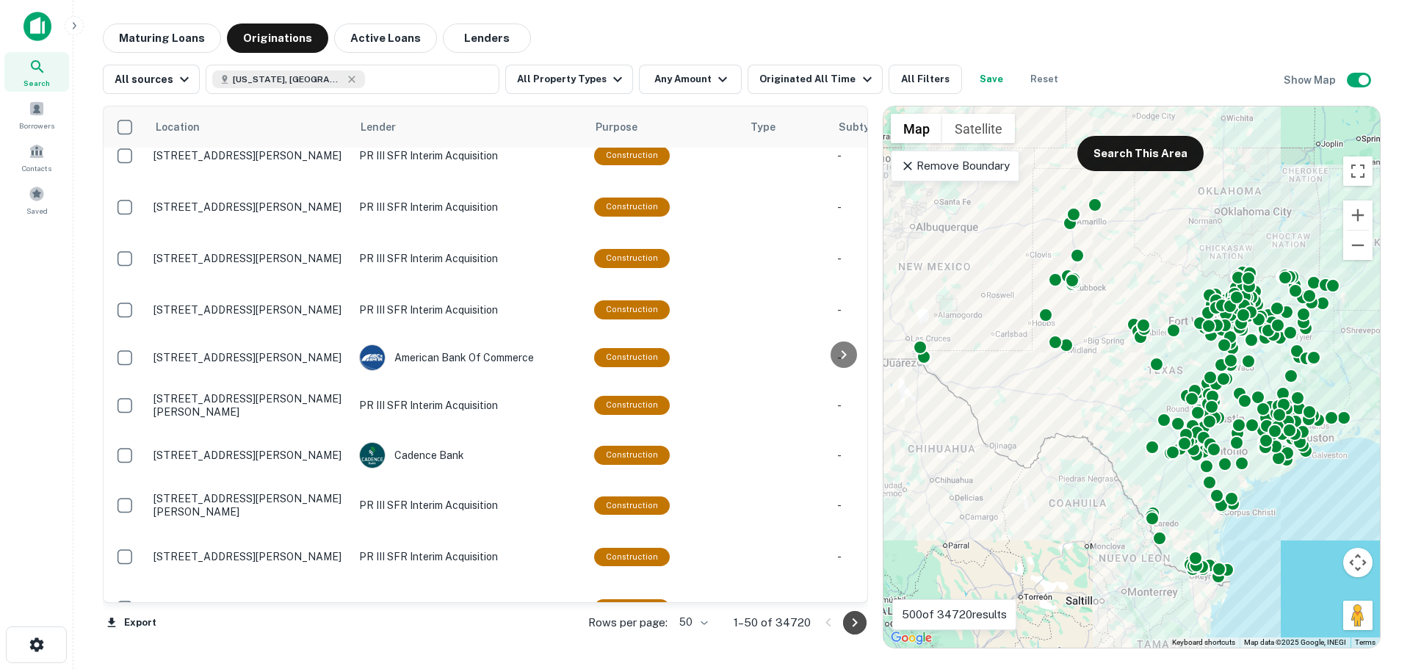
click at [861, 621] on icon "Go to next page" at bounding box center [855, 623] width 18 height 18
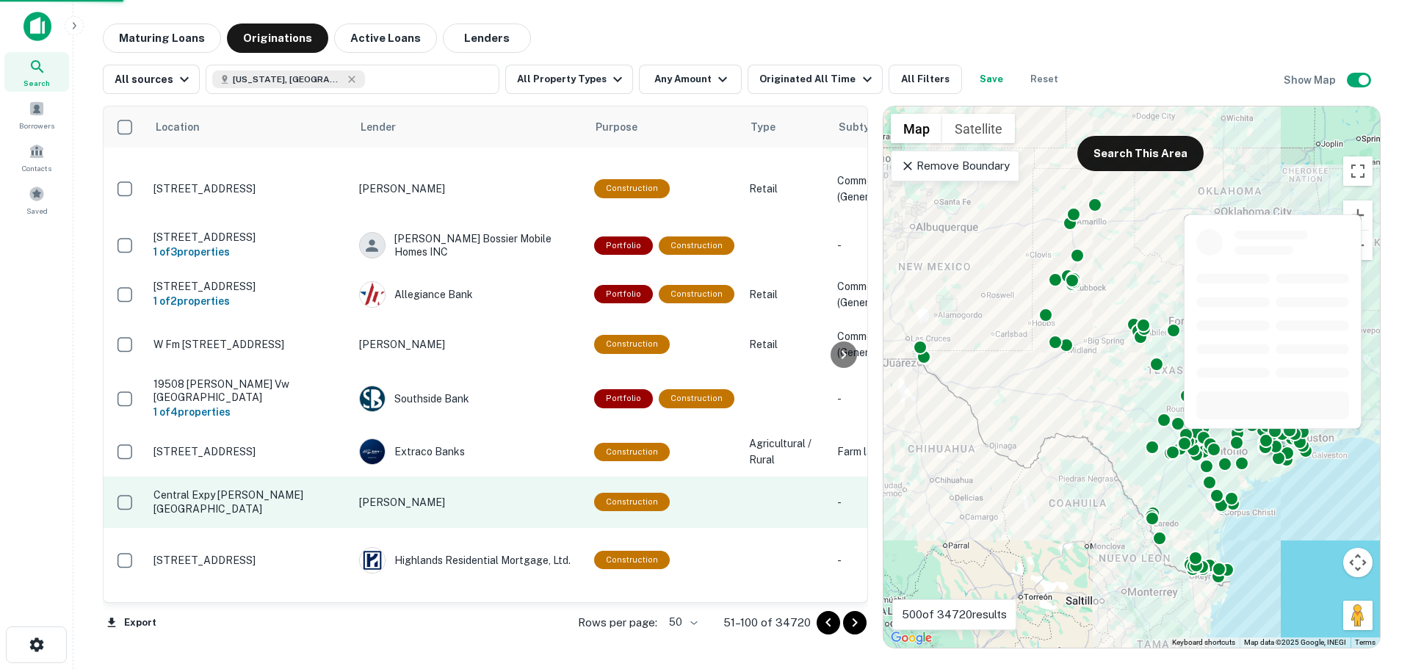
scroll to position [2083, 0]
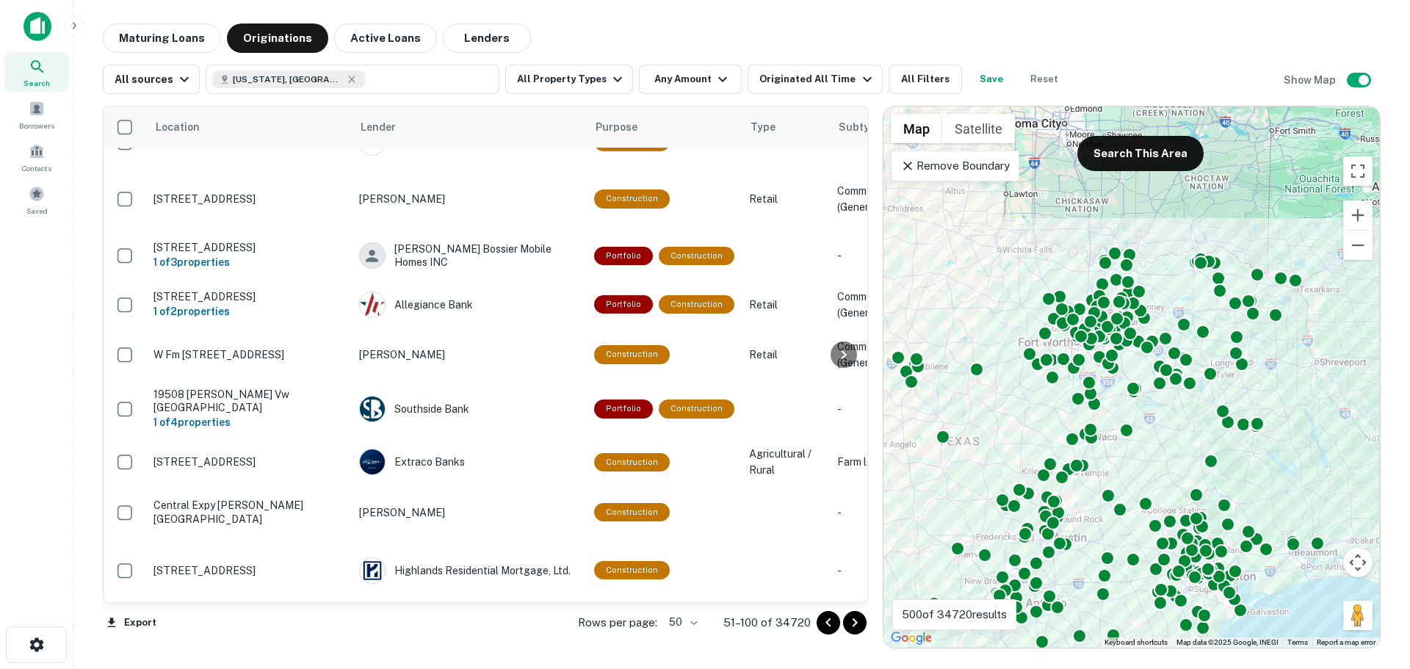
drag, startPoint x: 1156, startPoint y: 356, endPoint x: 1001, endPoint y: 391, distance: 159.0
click at [999, 394] on div "To activate drag with keyboard, press Alt + Enter. Once in keyboard drag state,…" at bounding box center [1132, 377] width 497 height 541
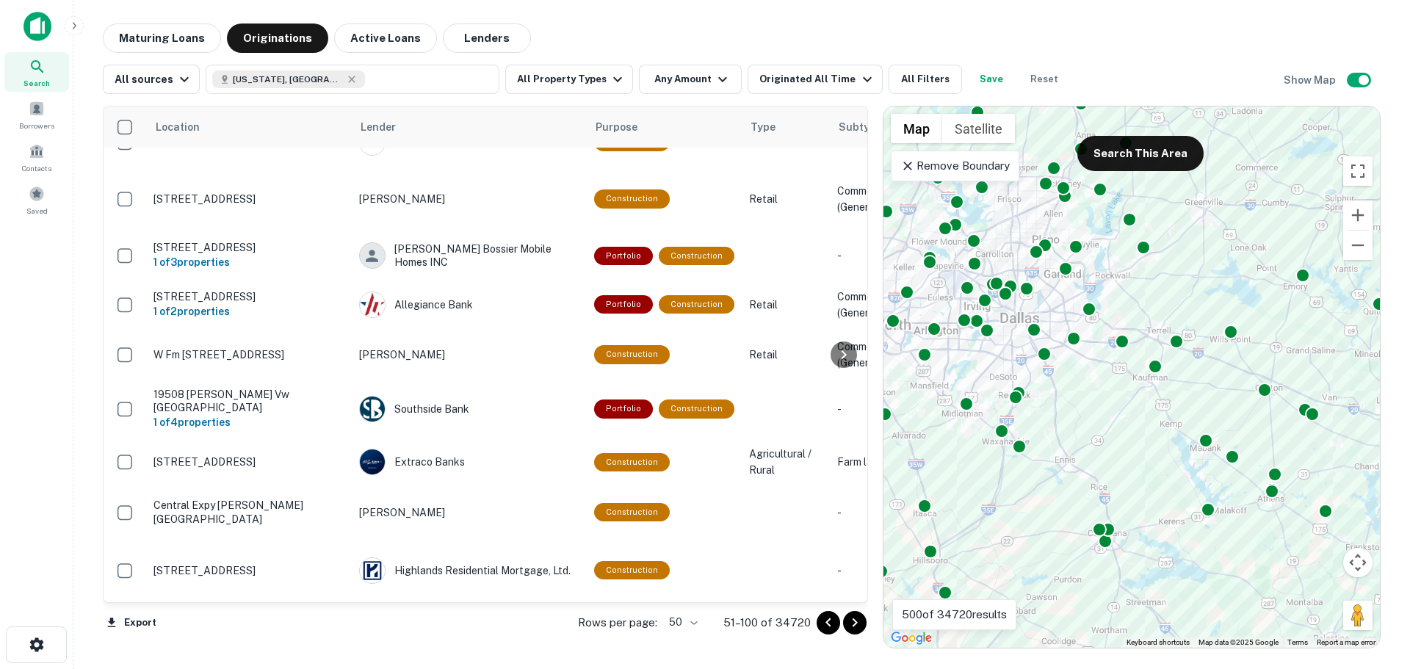
drag, startPoint x: 1158, startPoint y: 300, endPoint x: 1367, endPoint y: 341, distance: 213.2
click at [1367, 341] on div "To activate drag with keyboard, press Alt + Enter. Once in keyboard drag state,…" at bounding box center [1132, 377] width 497 height 541
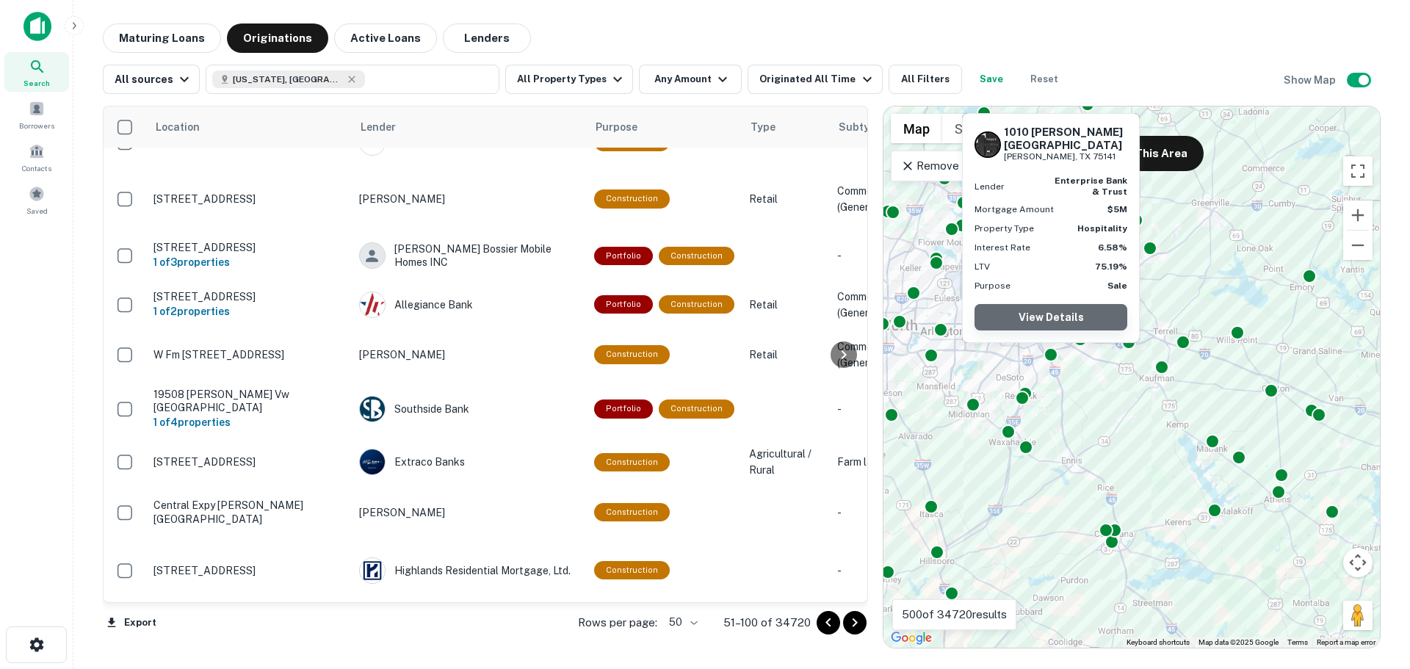
click at [1086, 311] on link "View Details" at bounding box center [1051, 317] width 153 height 26
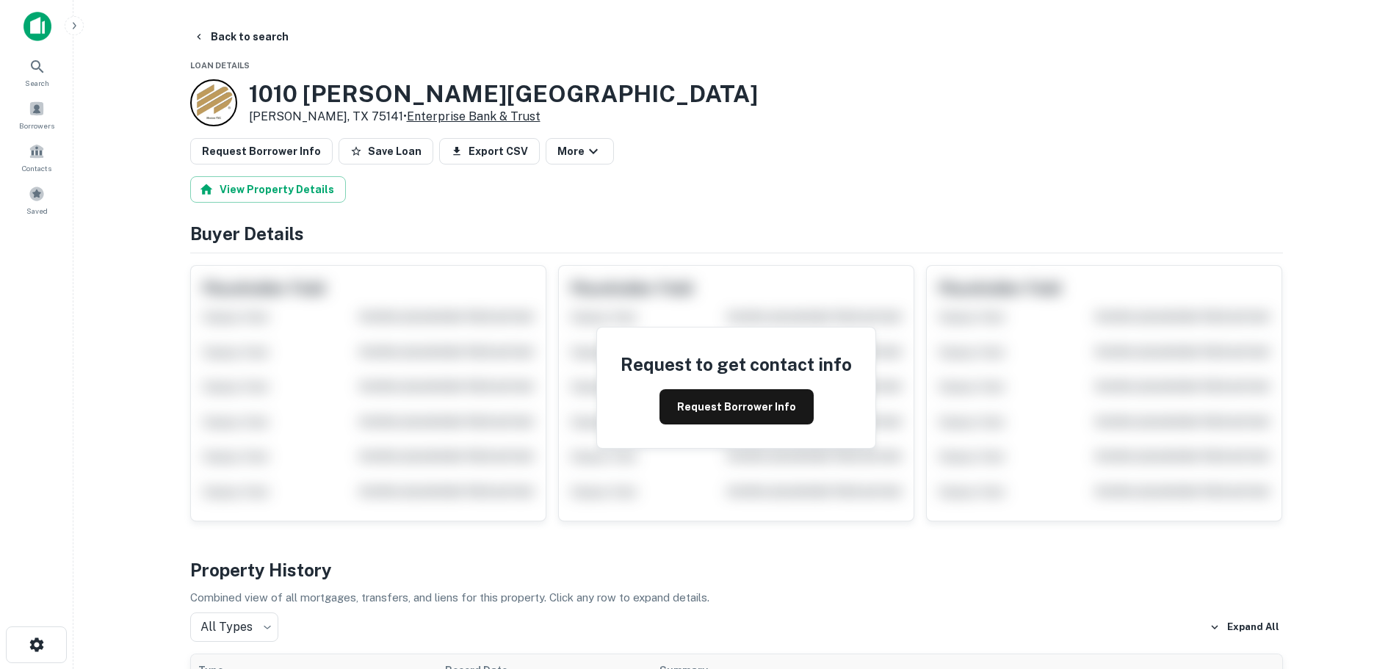
click at [450, 120] on link "Enterprise Bank & Trust" at bounding box center [474, 116] width 134 height 14
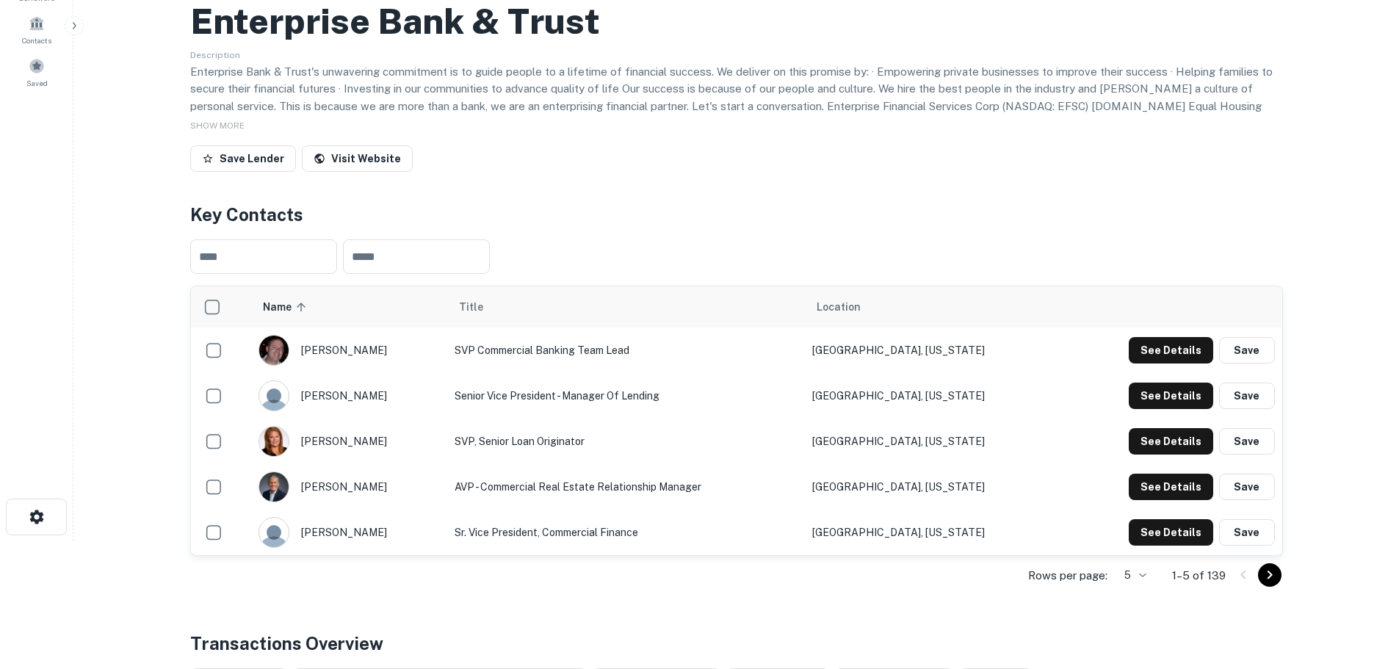
scroll to position [147, 0]
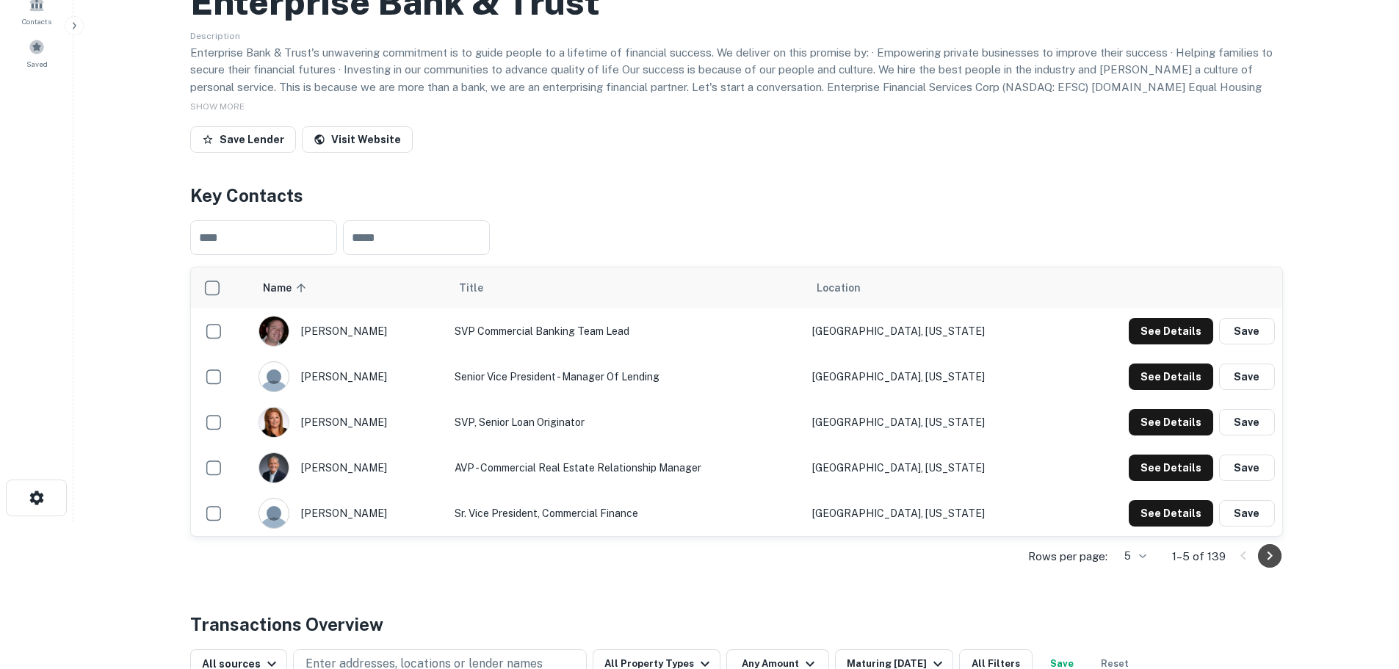
click at [1270, 554] on icon "Go to next page" at bounding box center [1269, 556] width 5 height 9
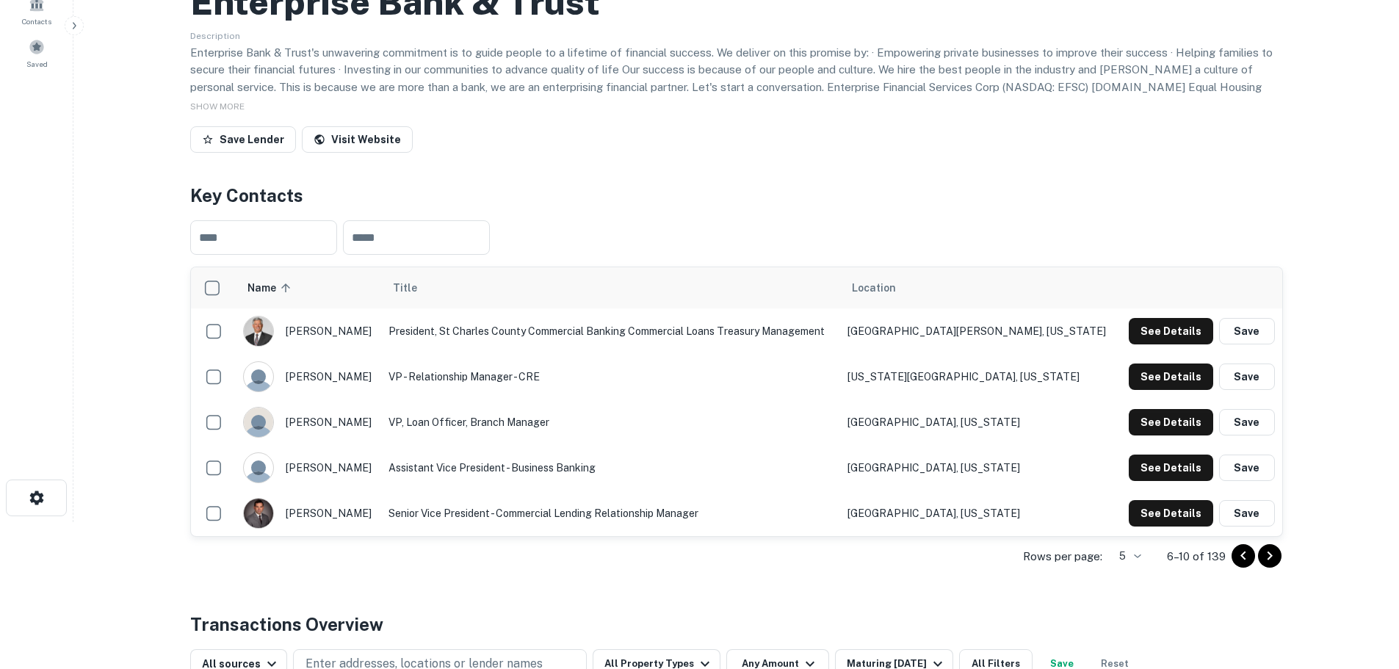
click at [1267, 558] on icon "Go to next page" at bounding box center [1270, 556] width 18 height 18
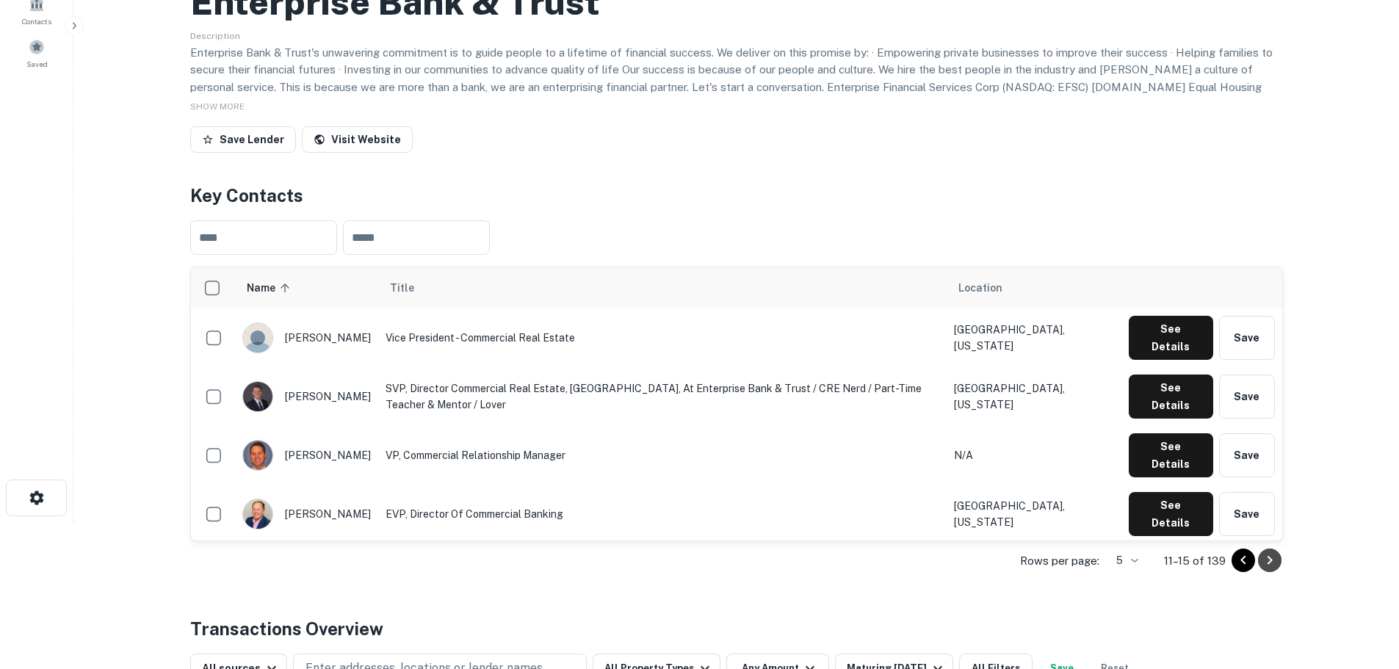
click at [1272, 564] on icon "Go to next page" at bounding box center [1270, 561] width 18 height 18
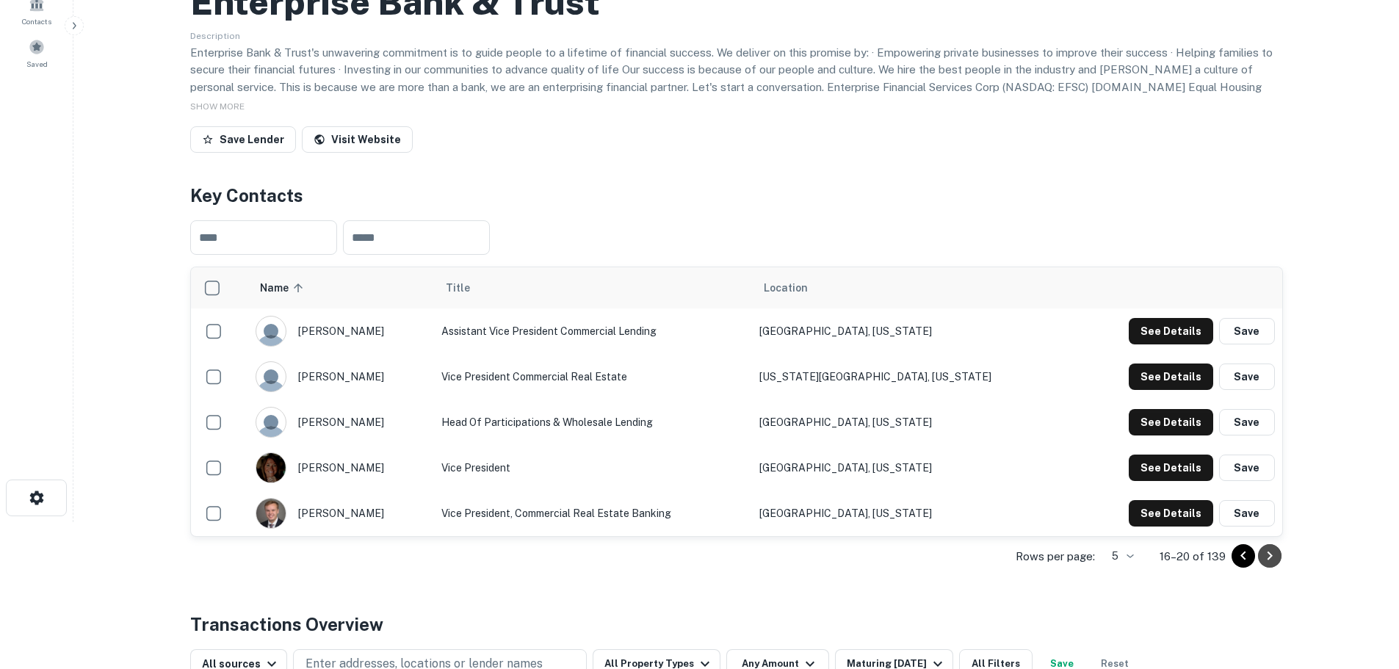
click at [1264, 558] on icon "Go to next page" at bounding box center [1270, 556] width 18 height 18
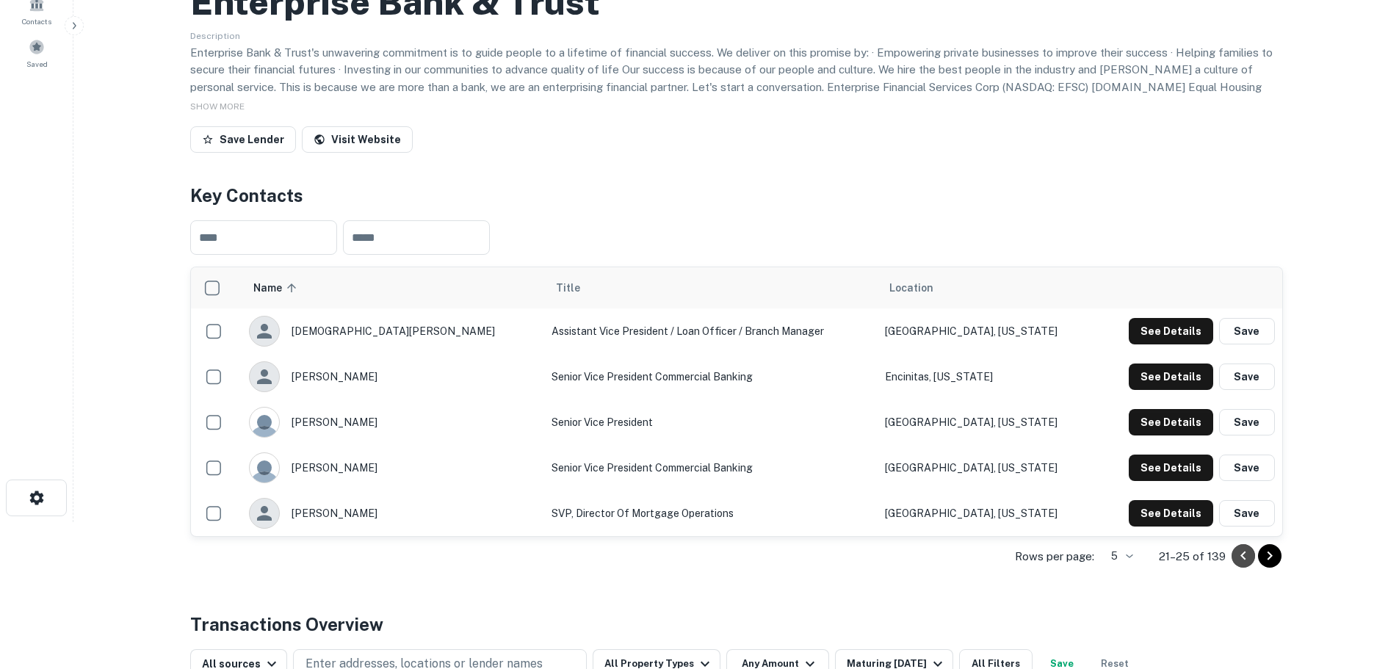
click at [1237, 555] on icon "Go to previous page" at bounding box center [1244, 556] width 18 height 18
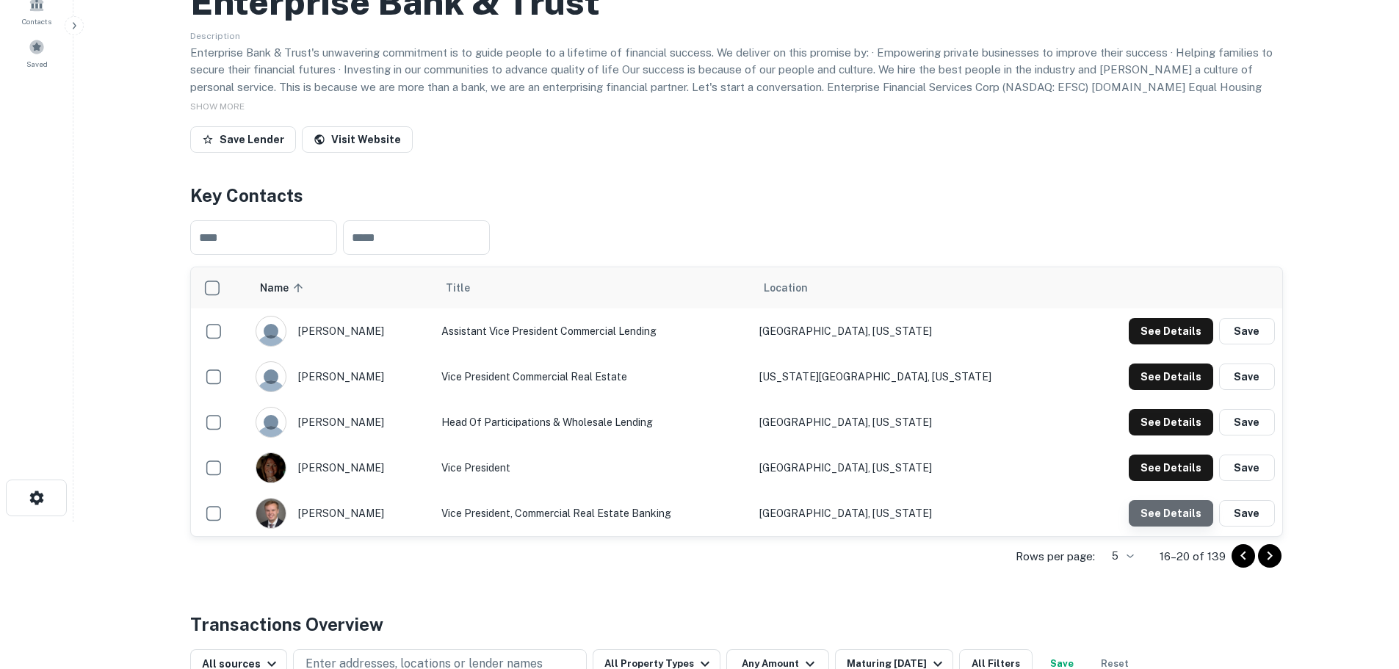
click at [1173, 515] on button "See Details" at bounding box center [1171, 513] width 84 height 26
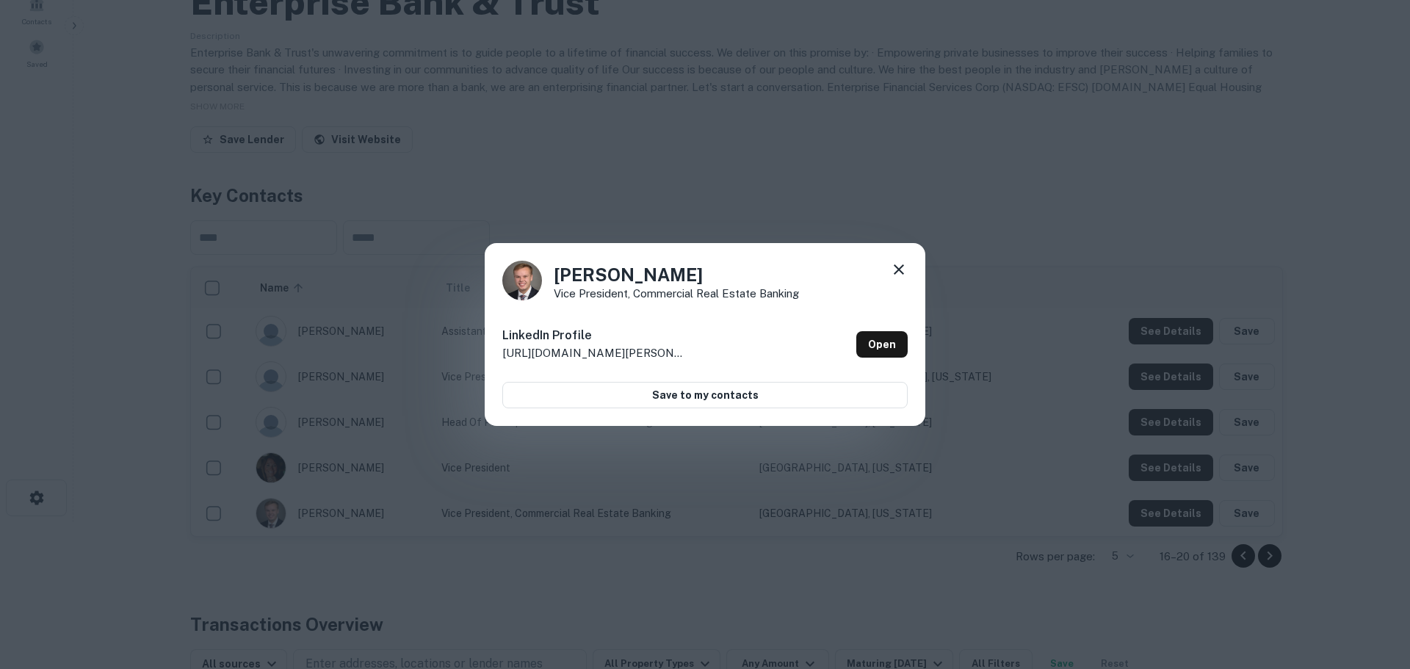
click at [895, 275] on icon at bounding box center [899, 270] width 18 height 18
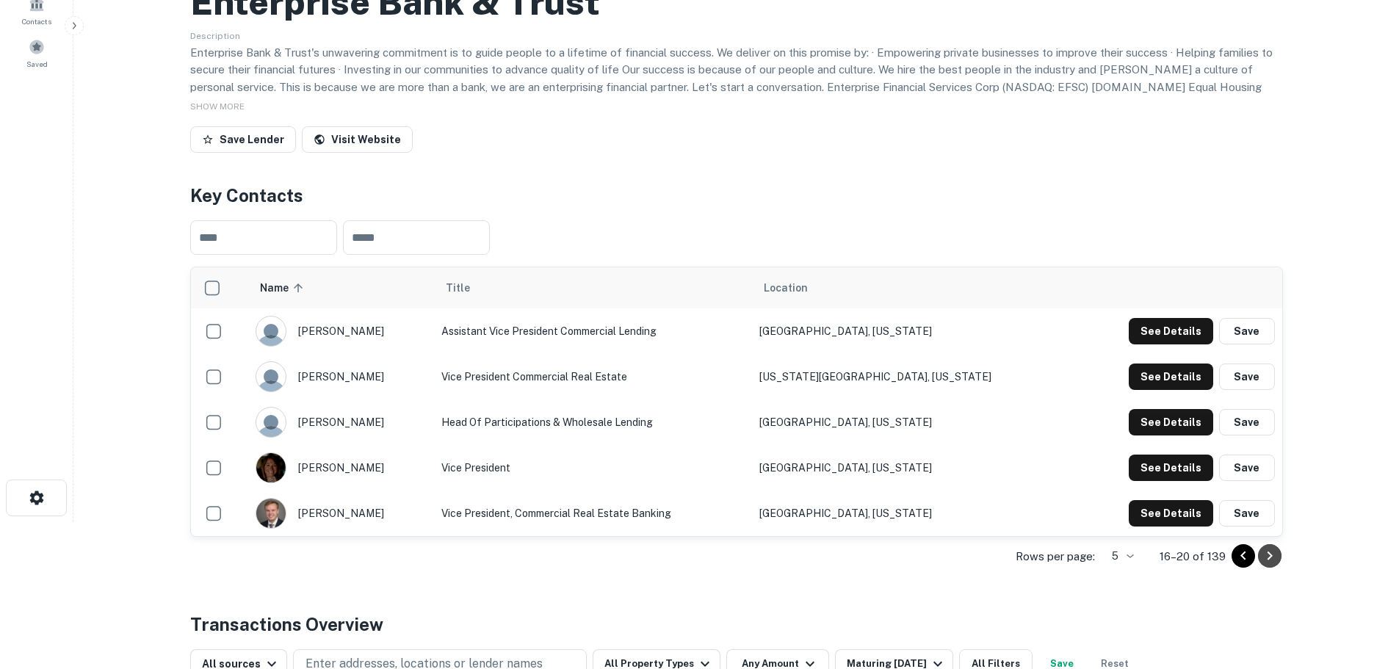
click at [1273, 555] on icon "Go to next page" at bounding box center [1270, 556] width 18 height 18
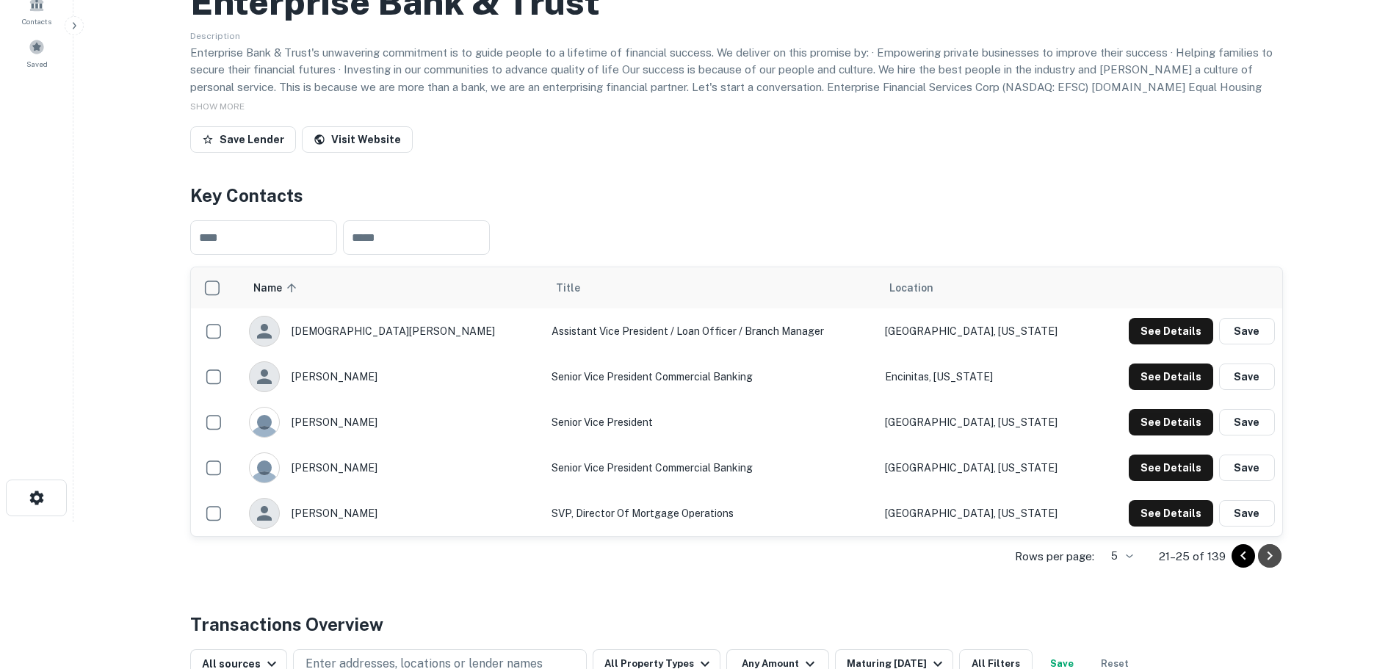
click at [1269, 555] on icon "Go to next page" at bounding box center [1270, 556] width 18 height 18
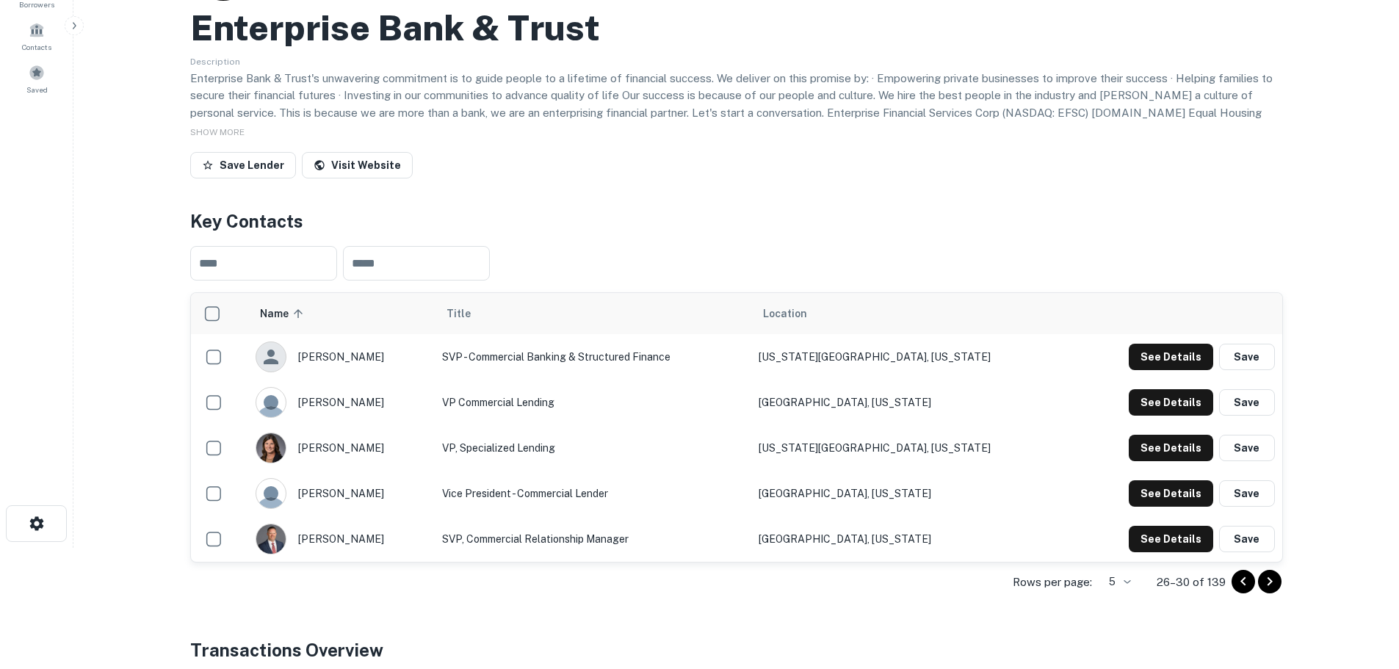
scroll to position [73, 0]
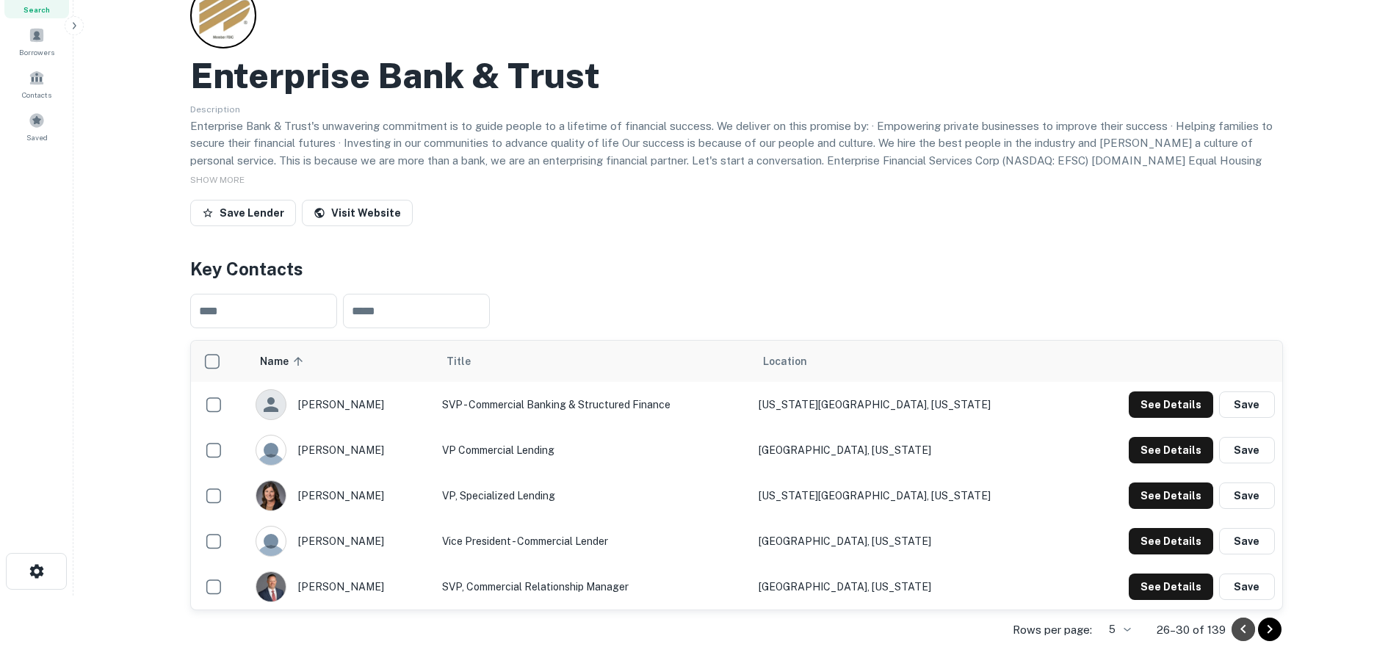
click at [1238, 631] on icon "Go to previous page" at bounding box center [1244, 630] width 18 height 18
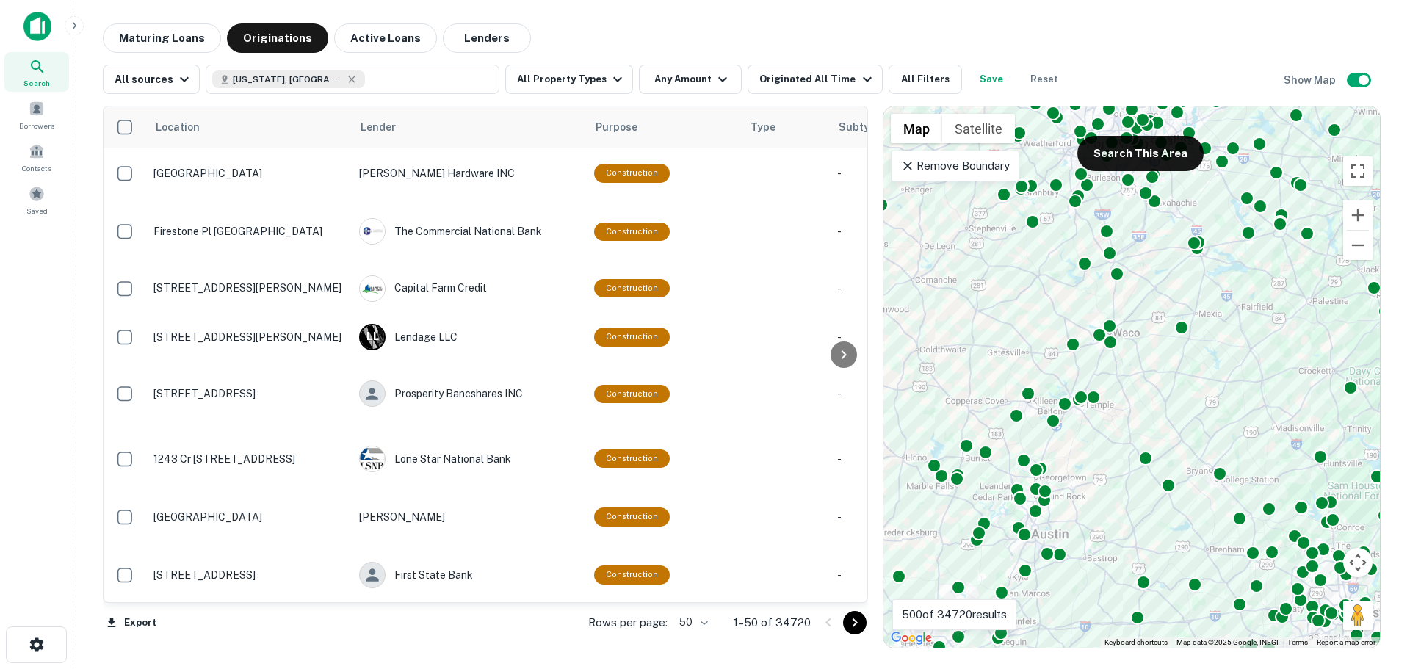
drag, startPoint x: 1071, startPoint y: 237, endPoint x: 969, endPoint y: 392, distance: 185.6
click at [968, 394] on div "To activate drag with keyboard, press Alt + Enter. Once in keyboard drag state,…" at bounding box center [1132, 377] width 497 height 541
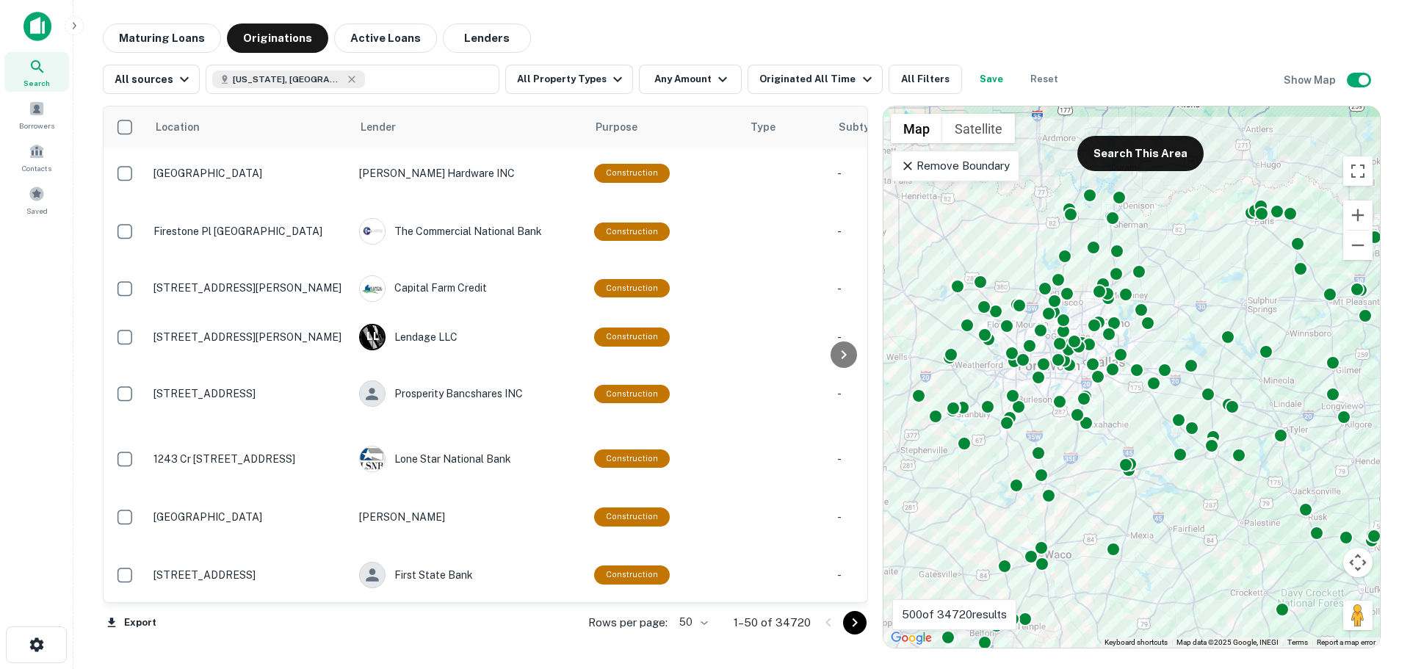
drag, startPoint x: 1205, startPoint y: 214, endPoint x: 1118, endPoint y: 409, distance: 213.8
click at [1122, 417] on div "To activate drag with keyboard, press Alt + Enter. Once in keyboard drag state,…" at bounding box center [1132, 377] width 497 height 541
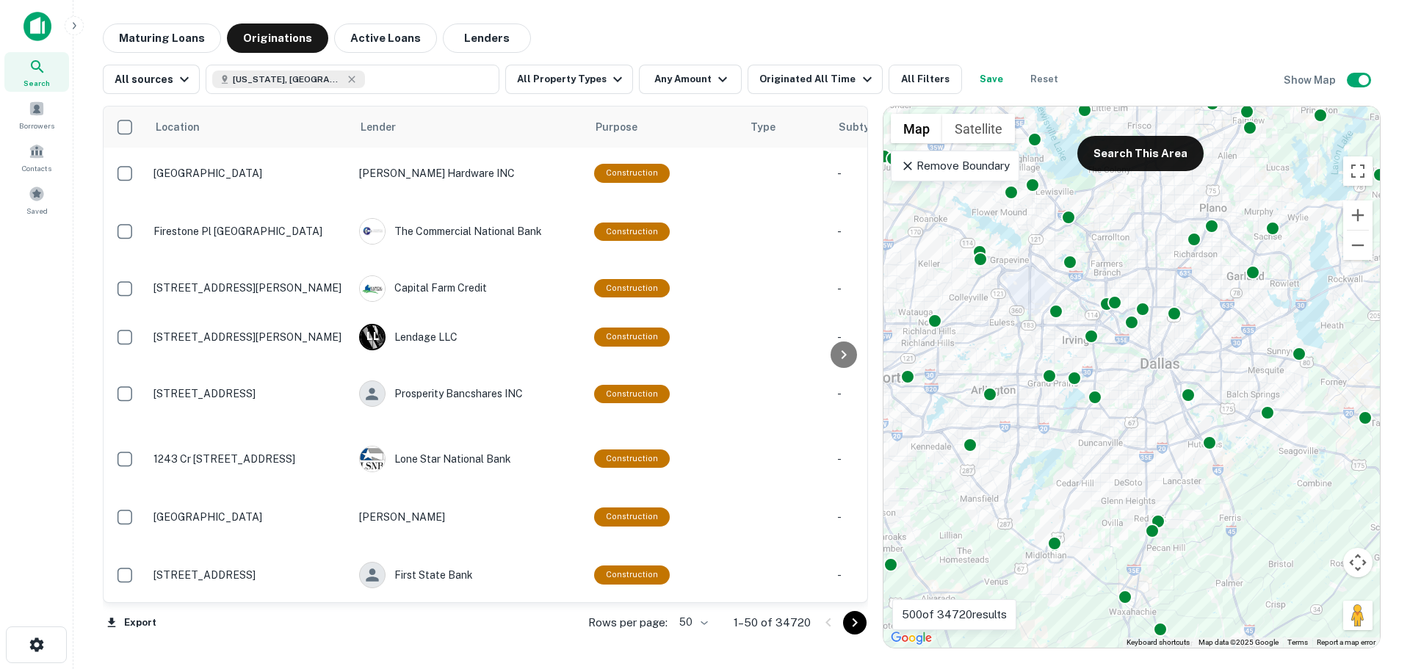
drag, startPoint x: 1093, startPoint y: 331, endPoint x: 1373, endPoint y: 332, distance: 279.9
click at [1375, 332] on div "To activate drag with keyboard, press Alt + Enter. Once in keyboard drag state,…" at bounding box center [1132, 377] width 497 height 541
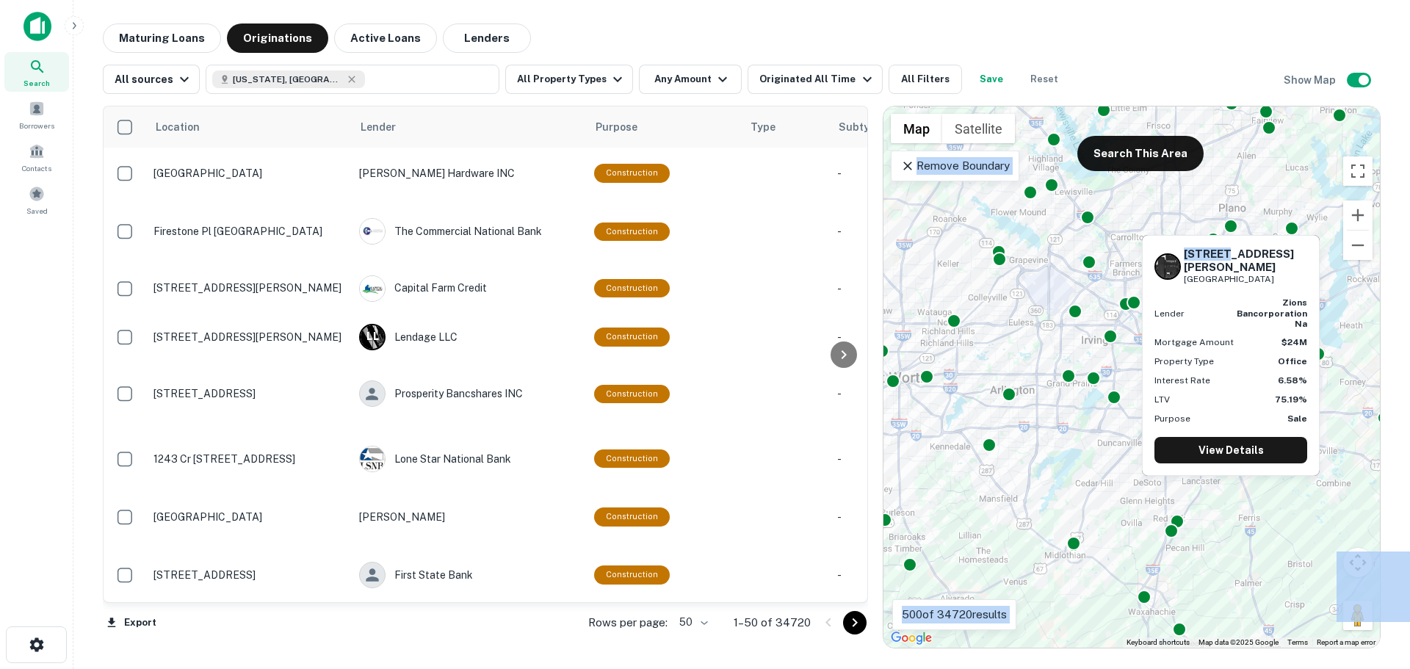
click at [1230, 226] on div "2360 Campbell Creek Blvd Richardson, TX 75082 Lender zions bancorporation na Mo…" at bounding box center [1231, 351] width 181 height 253
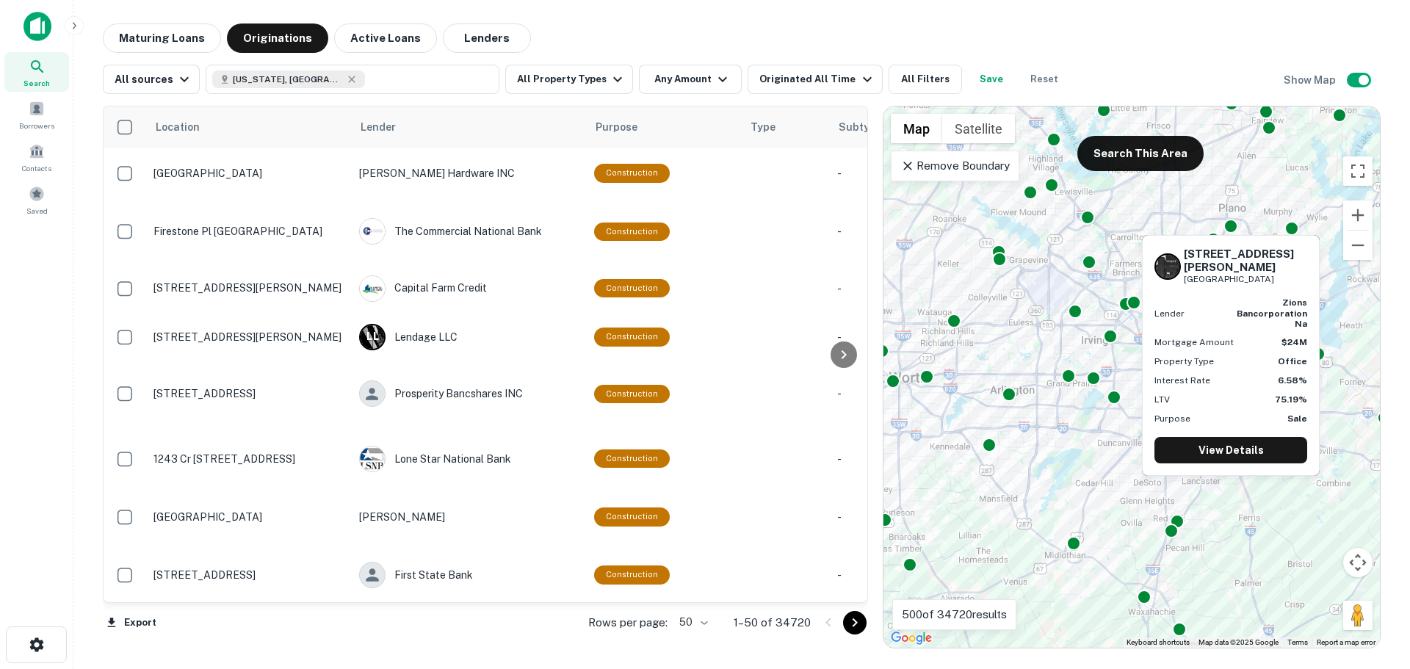
click at [1230, 226] on div "2360 Campbell Creek Blvd Richardson, TX 75082 Lender zions bancorporation na Mo…" at bounding box center [1231, 351] width 181 height 253
click at [1231, 223] on div at bounding box center [1231, 223] width 21 height 21
click at [1250, 442] on link "View Details" at bounding box center [1231, 450] width 153 height 26
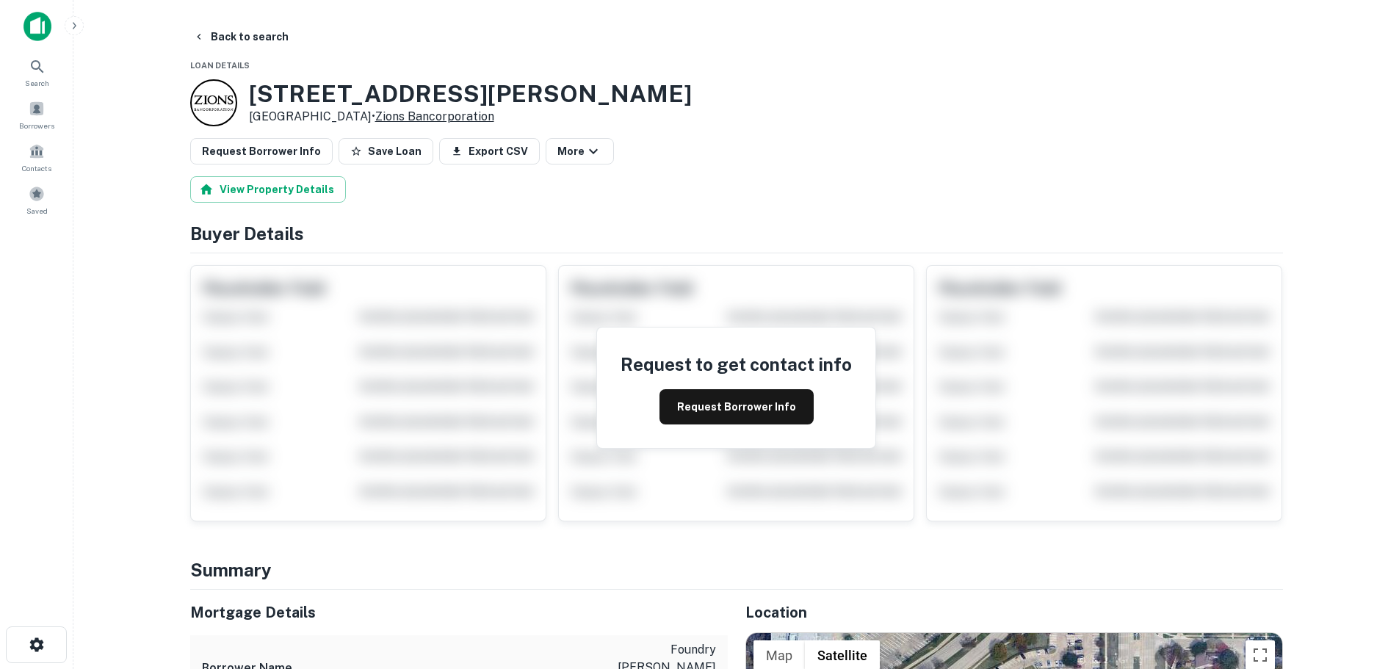
click at [384, 111] on link "Zions Bancorporation" at bounding box center [434, 116] width 119 height 14
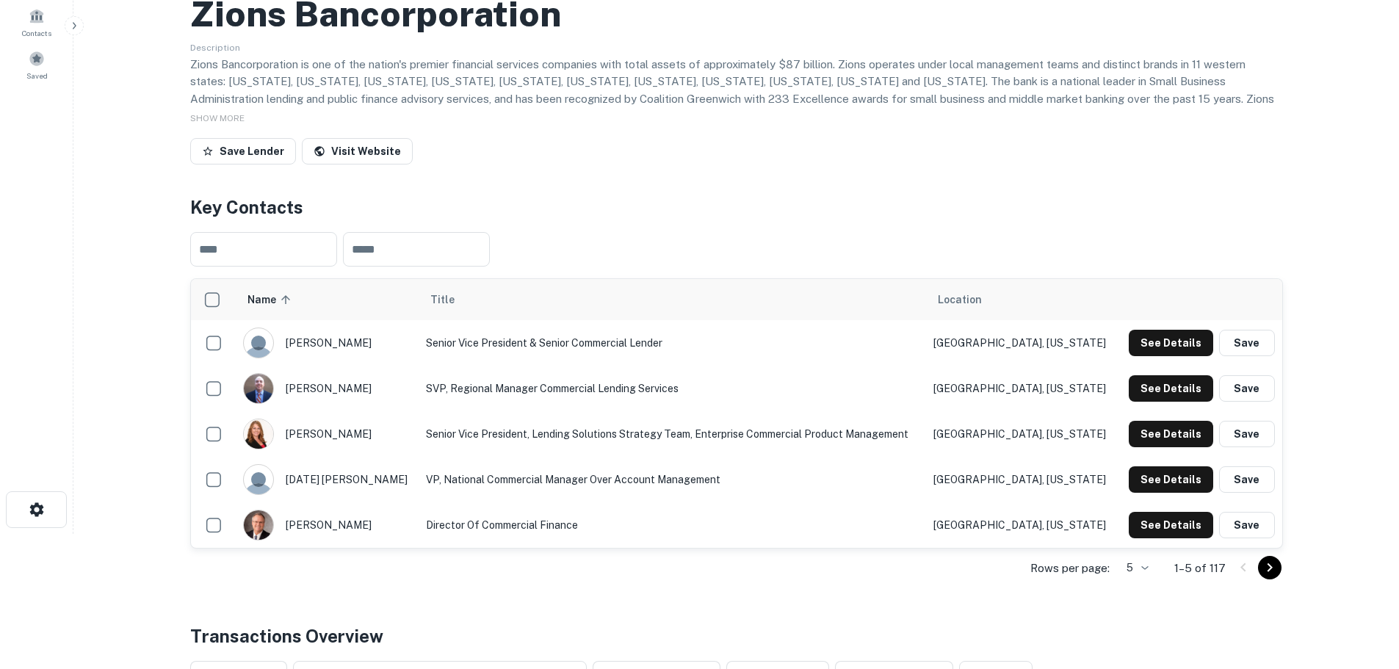
scroll to position [147, 0]
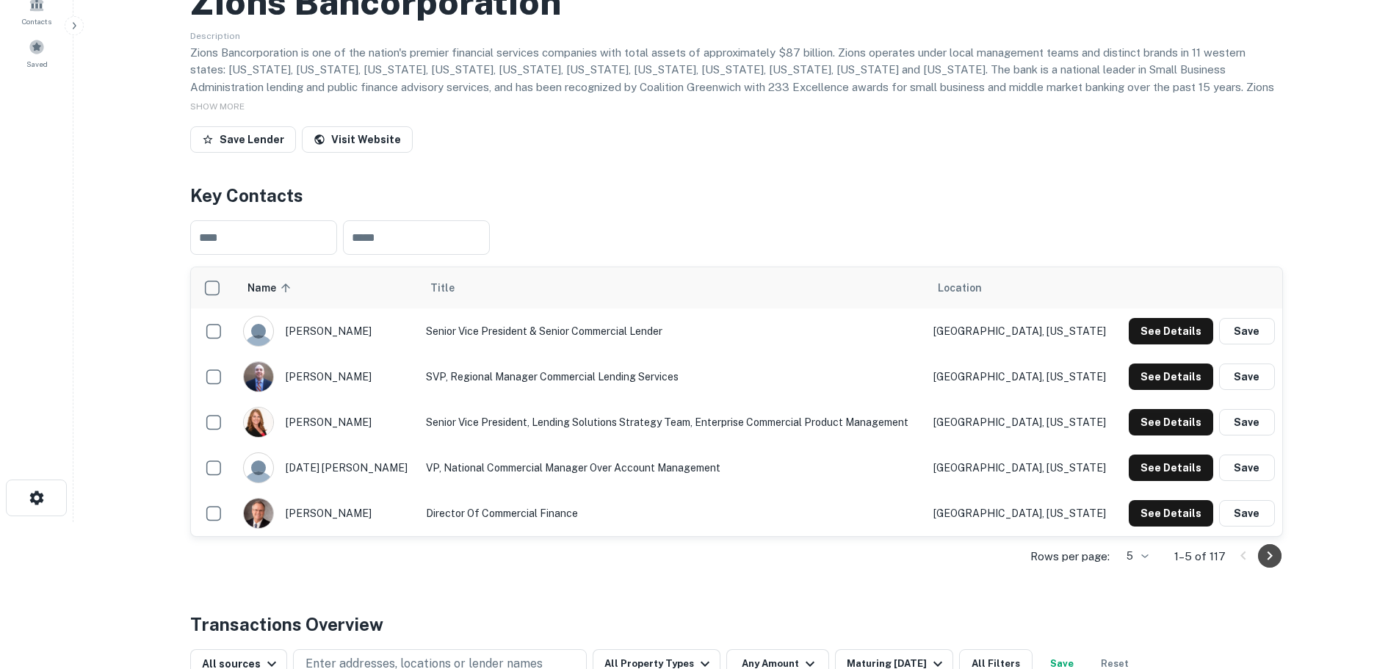
click at [1261, 553] on icon "Go to next page" at bounding box center [1270, 556] width 18 height 18
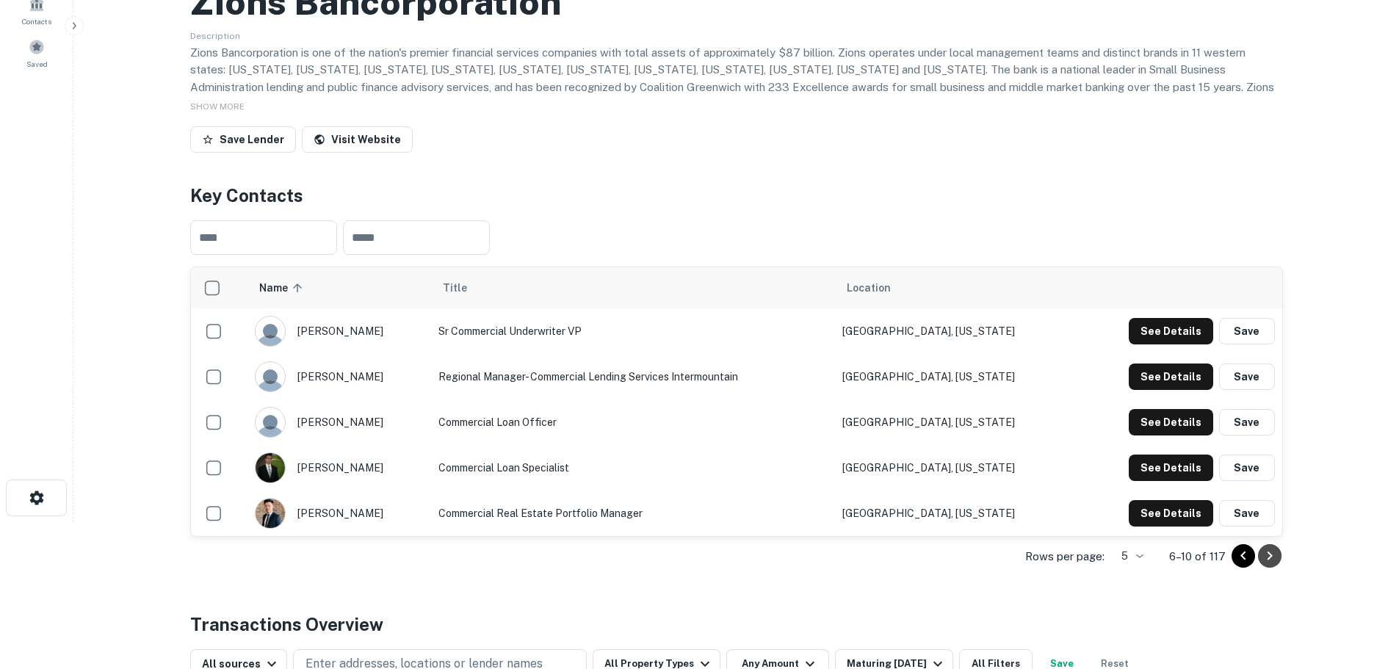
click at [1277, 553] on icon "Go to next page" at bounding box center [1270, 556] width 18 height 18
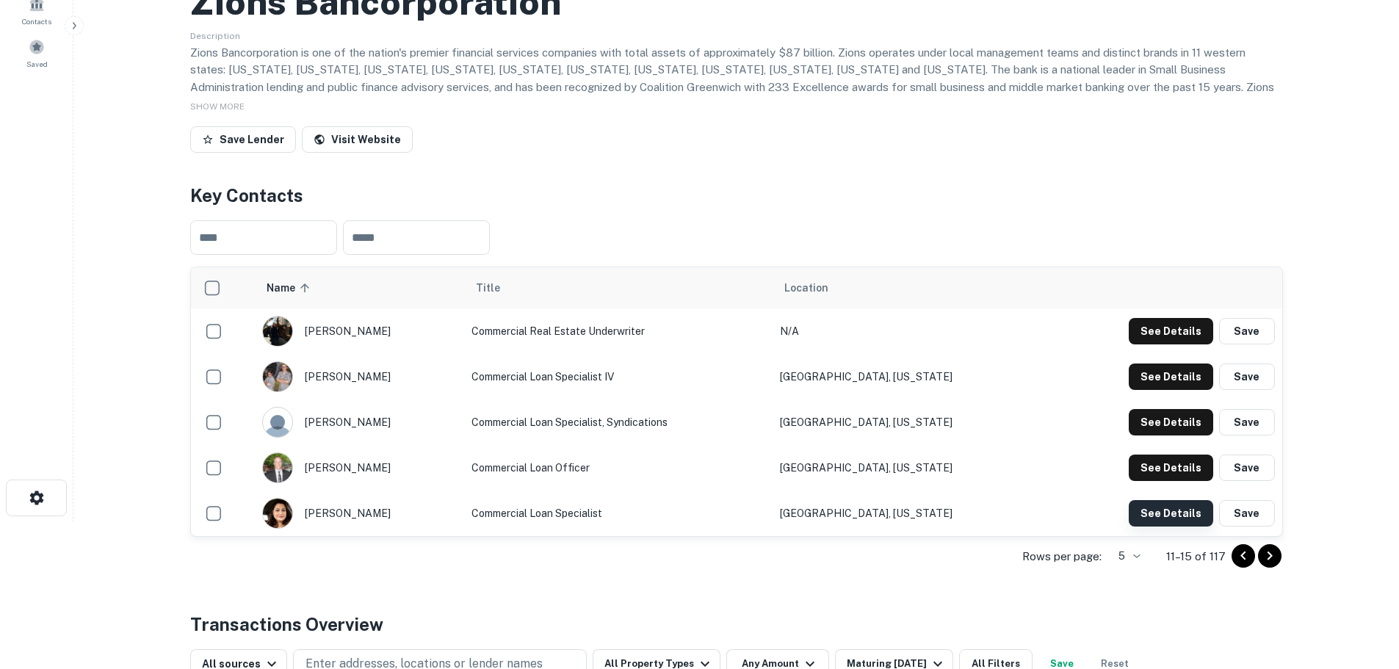
click at [1175, 516] on button "See Details" at bounding box center [1171, 513] width 84 height 26
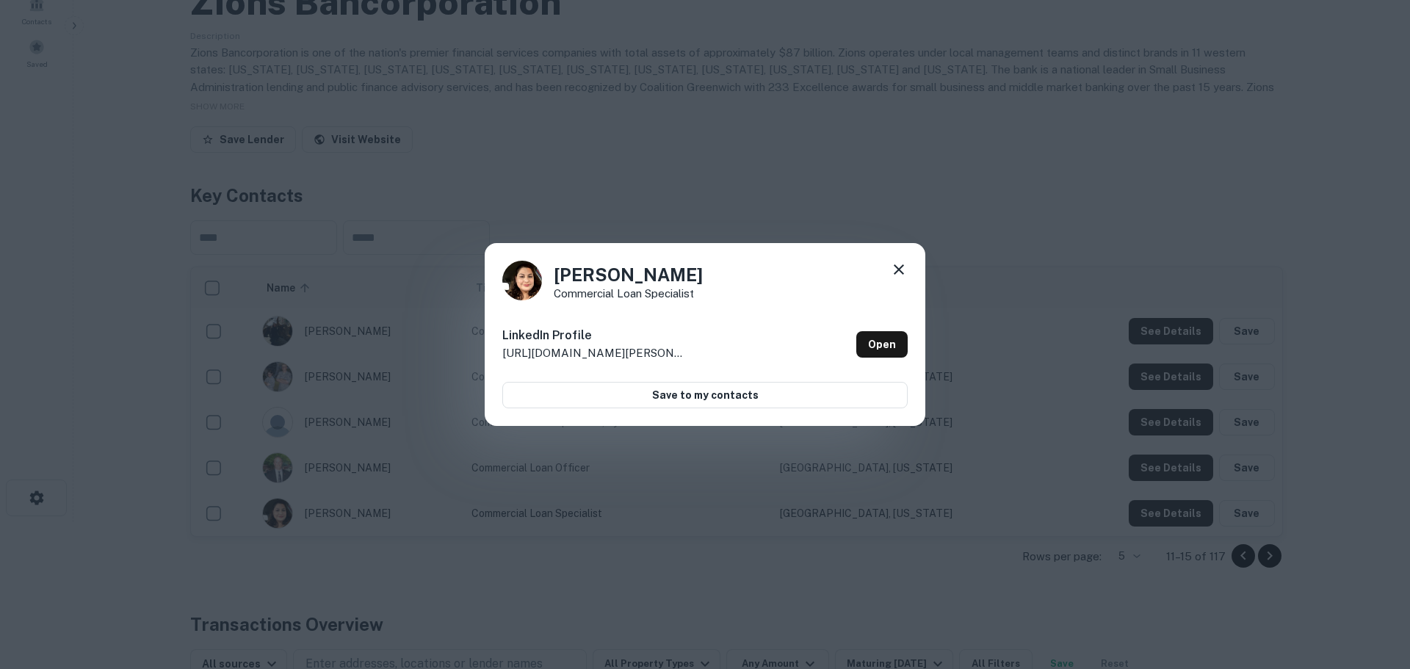
click at [898, 262] on icon at bounding box center [899, 270] width 18 height 18
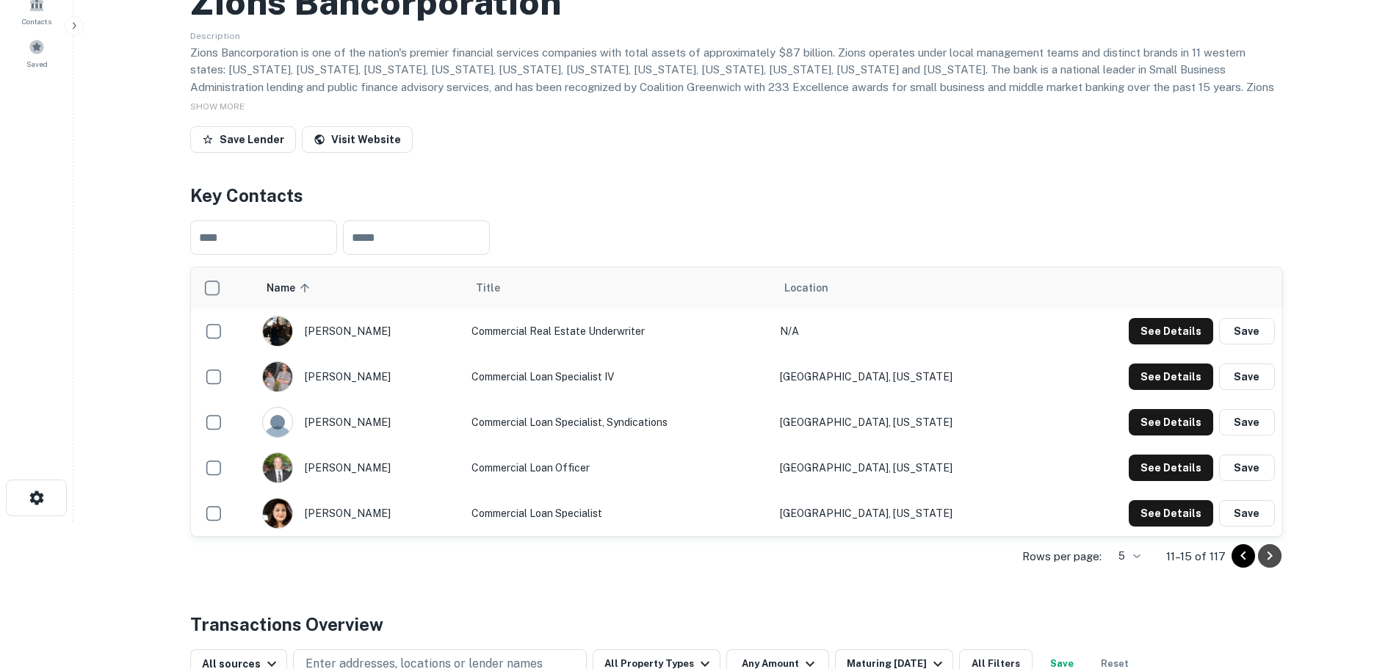
drag, startPoint x: 1272, startPoint y: 561, endPoint x: 1266, endPoint y: 566, distance: 8.3
click at [1272, 563] on icon "Go to next page" at bounding box center [1270, 556] width 18 height 18
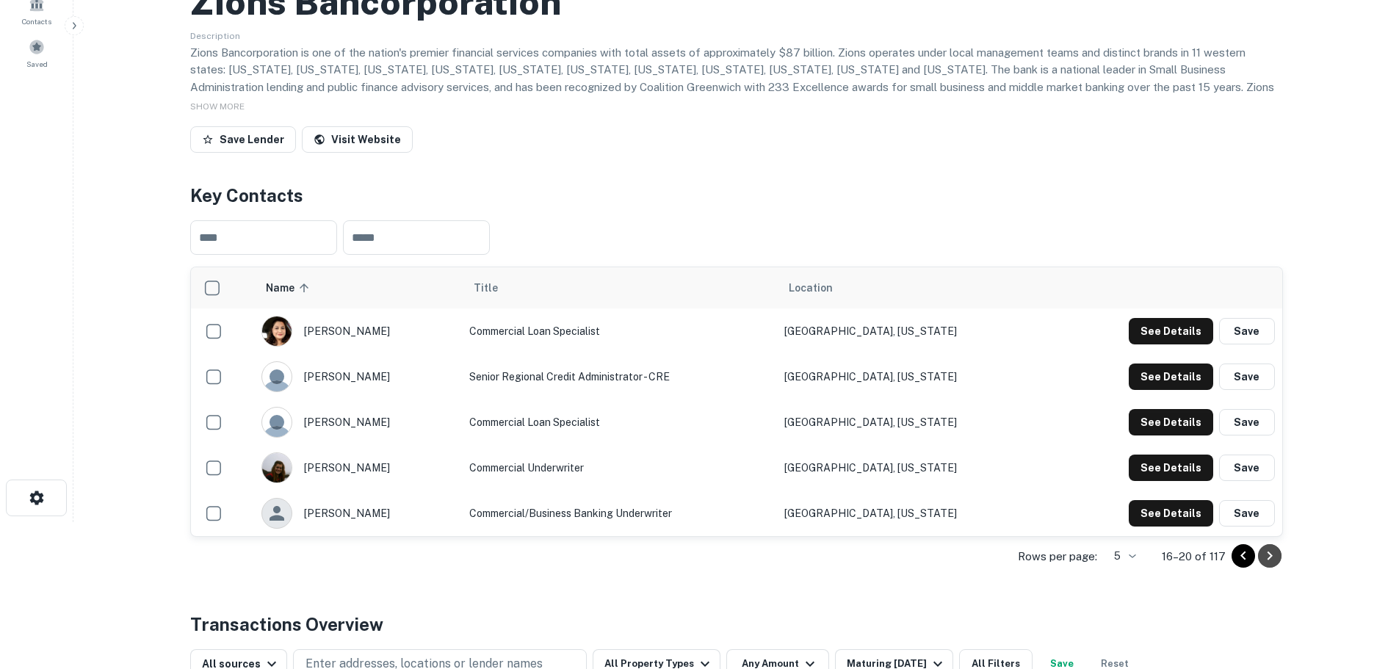
click at [1277, 563] on icon "Go to next page" at bounding box center [1270, 556] width 18 height 18
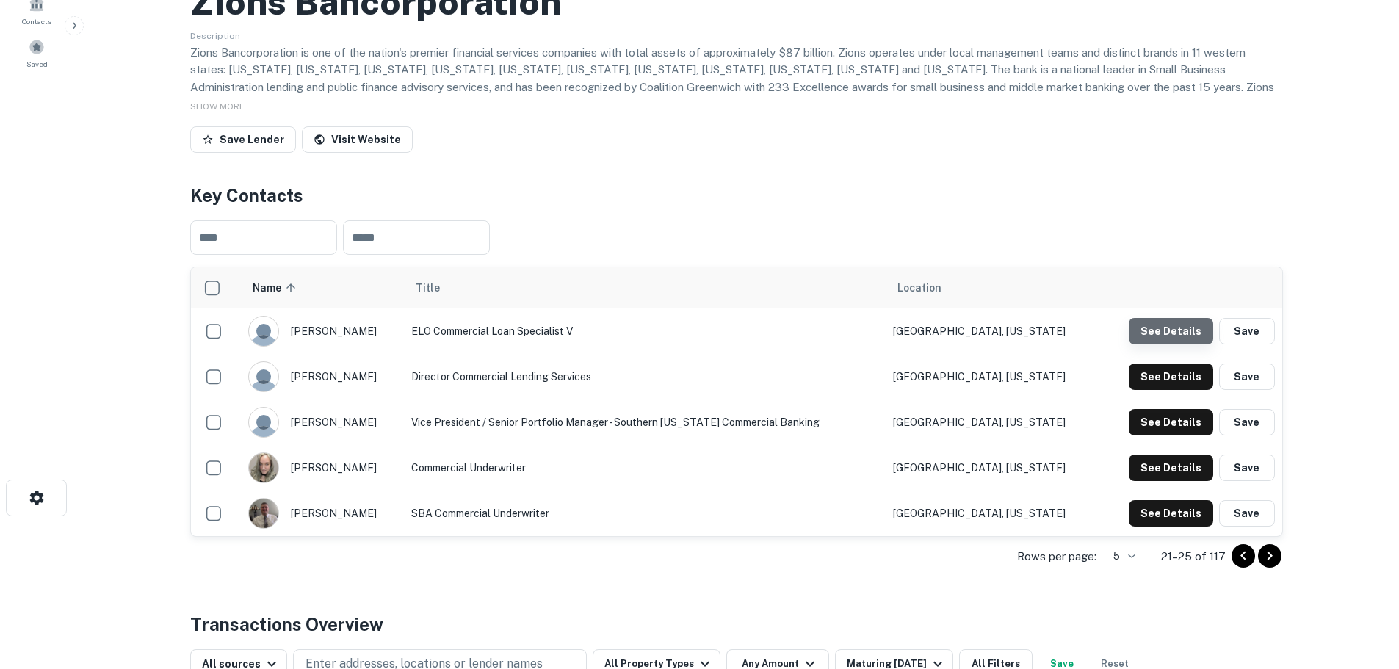
click at [1174, 327] on button "See Details" at bounding box center [1171, 331] width 84 height 26
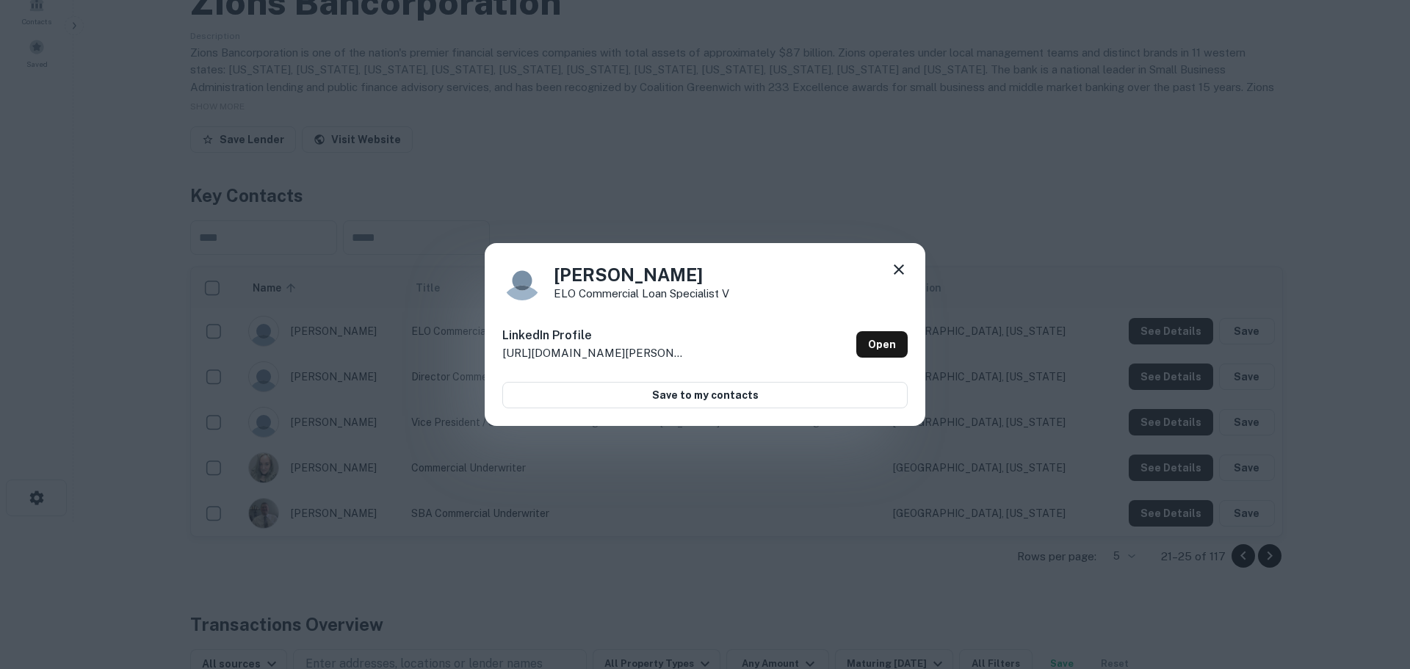
drag, startPoint x: 901, startPoint y: 265, endPoint x: 890, endPoint y: 271, distance: 12.5
click at [896, 265] on icon at bounding box center [899, 270] width 18 height 18
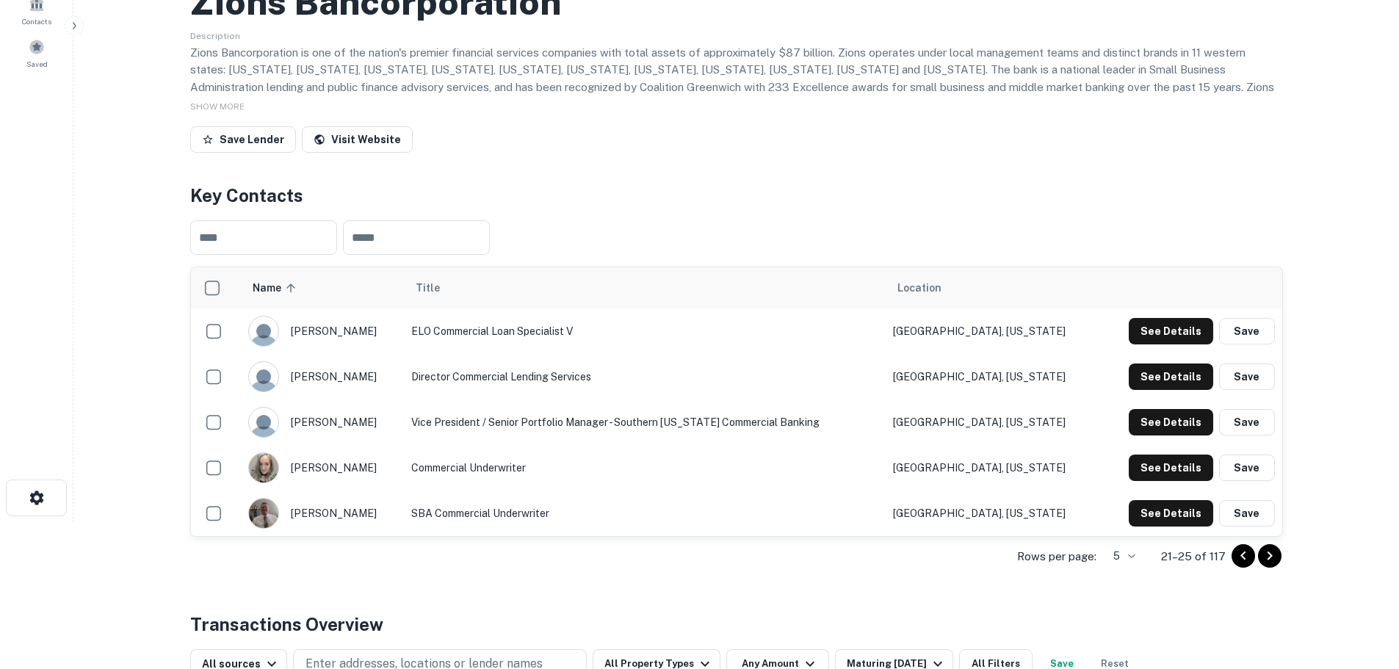
click at [1264, 554] on icon "Go to next page" at bounding box center [1270, 556] width 18 height 18
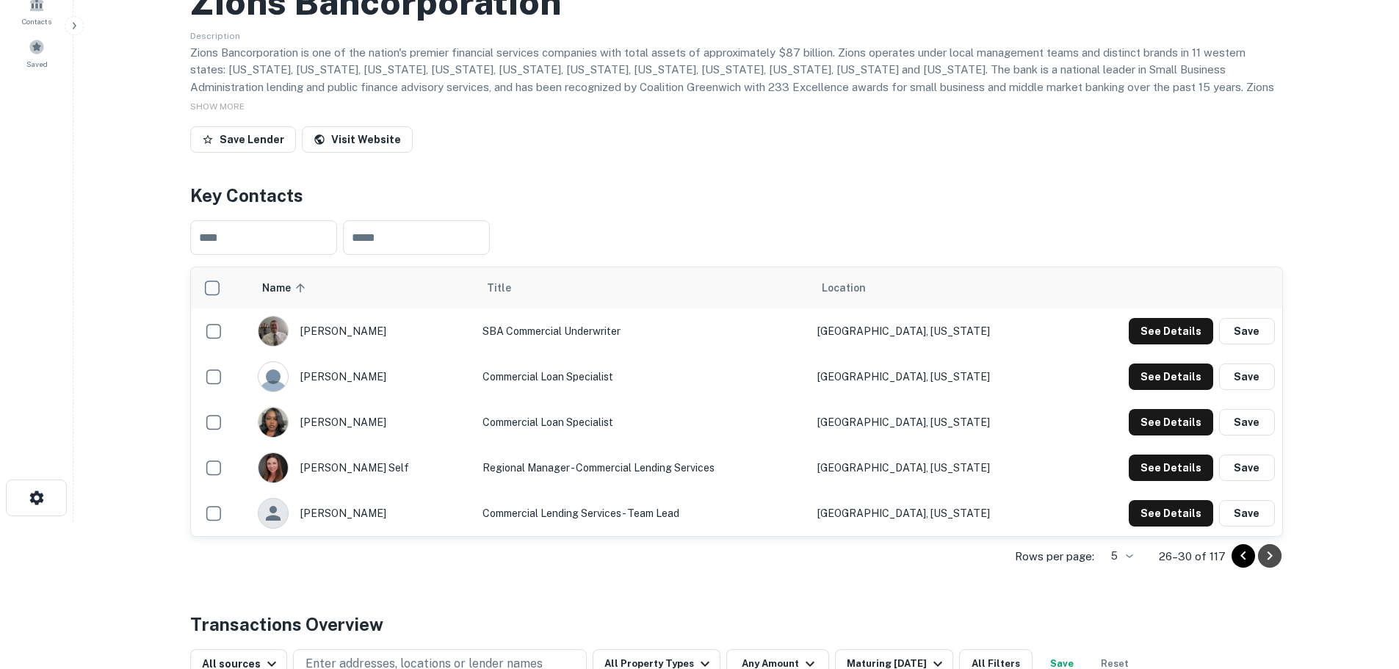
click at [1274, 549] on icon "Go to next page" at bounding box center [1270, 556] width 18 height 18
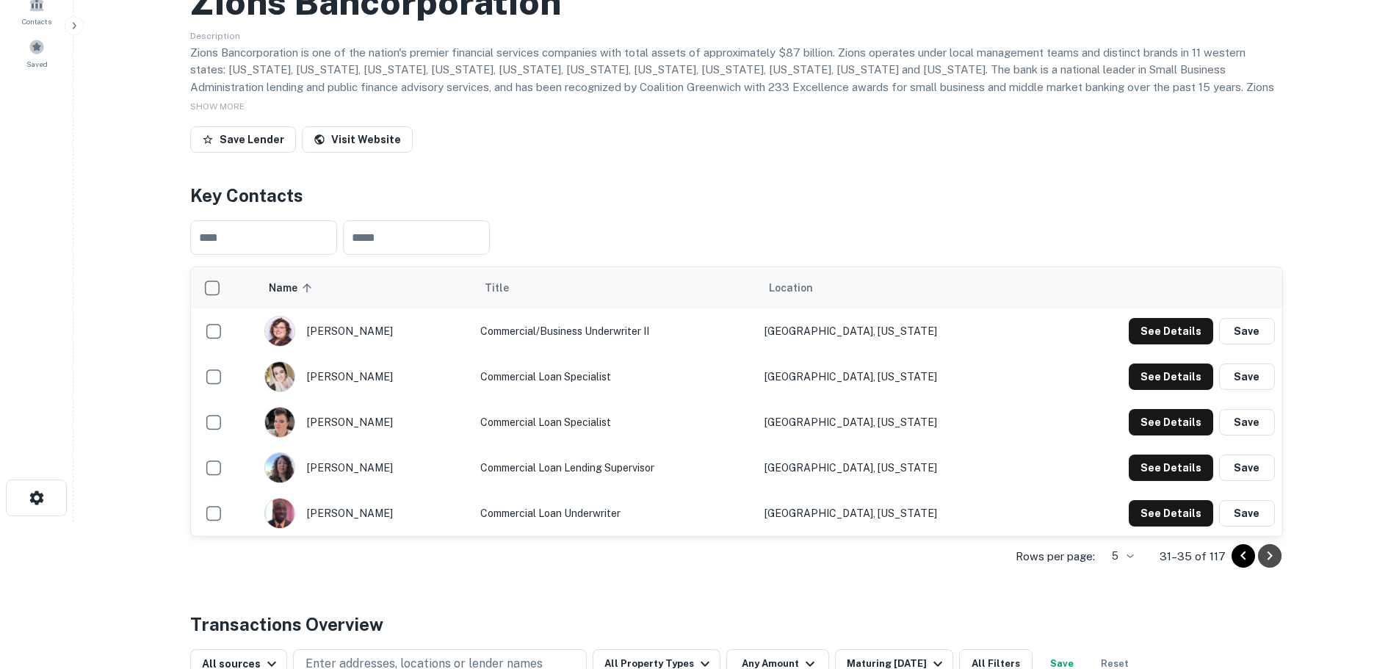
click at [1269, 555] on icon "Go to next page" at bounding box center [1270, 556] width 18 height 18
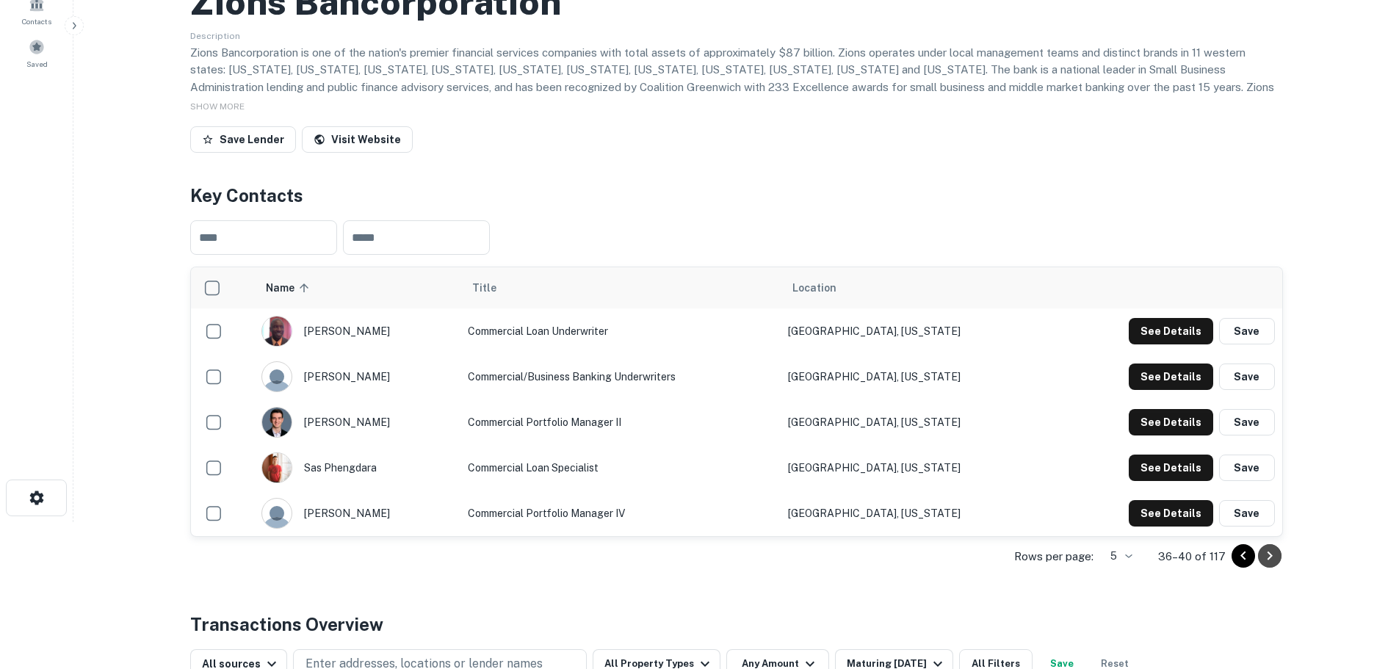
click at [1262, 549] on icon "Go to next page" at bounding box center [1270, 556] width 18 height 18
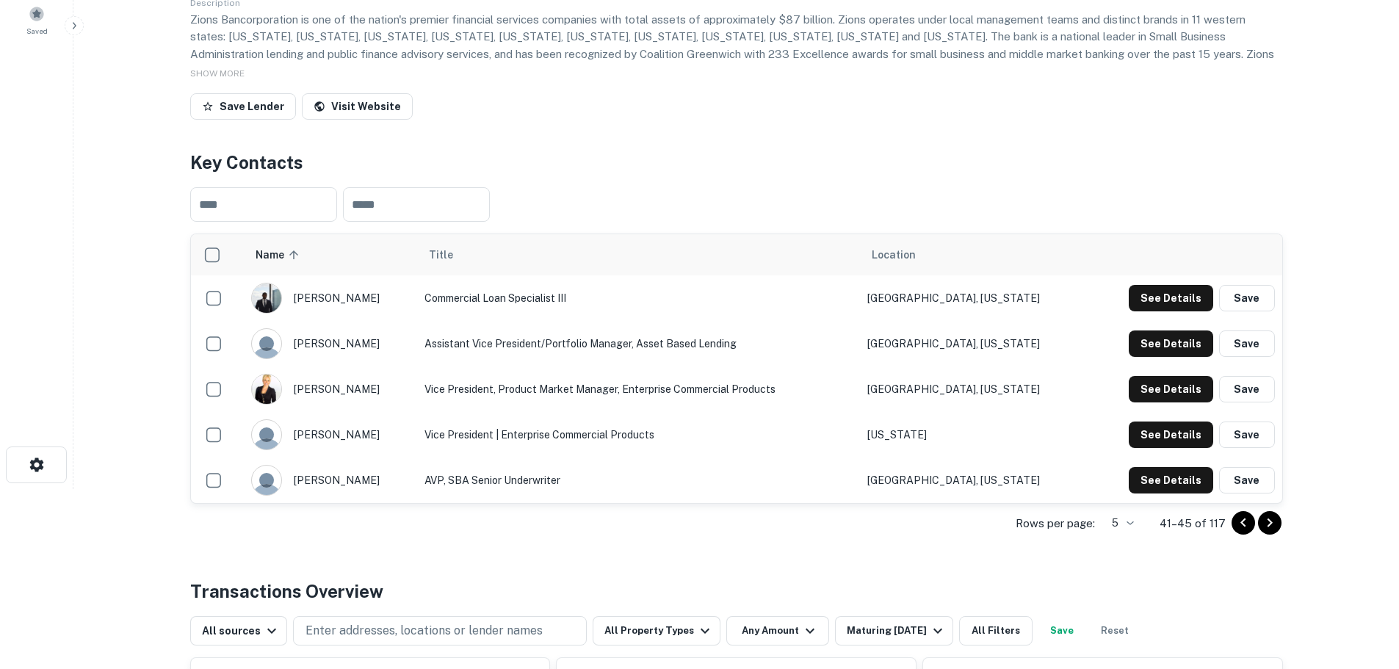
scroll to position [220, 0]
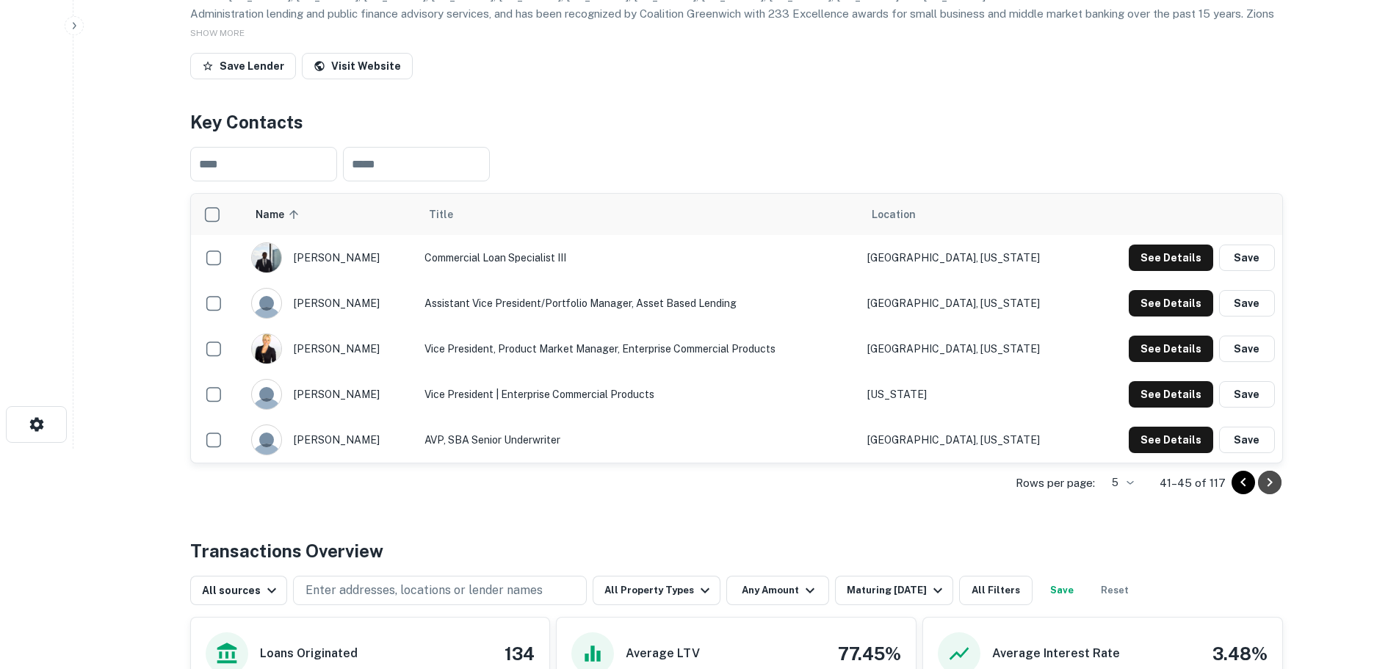
click at [1267, 490] on icon "Go to next page" at bounding box center [1270, 483] width 18 height 18
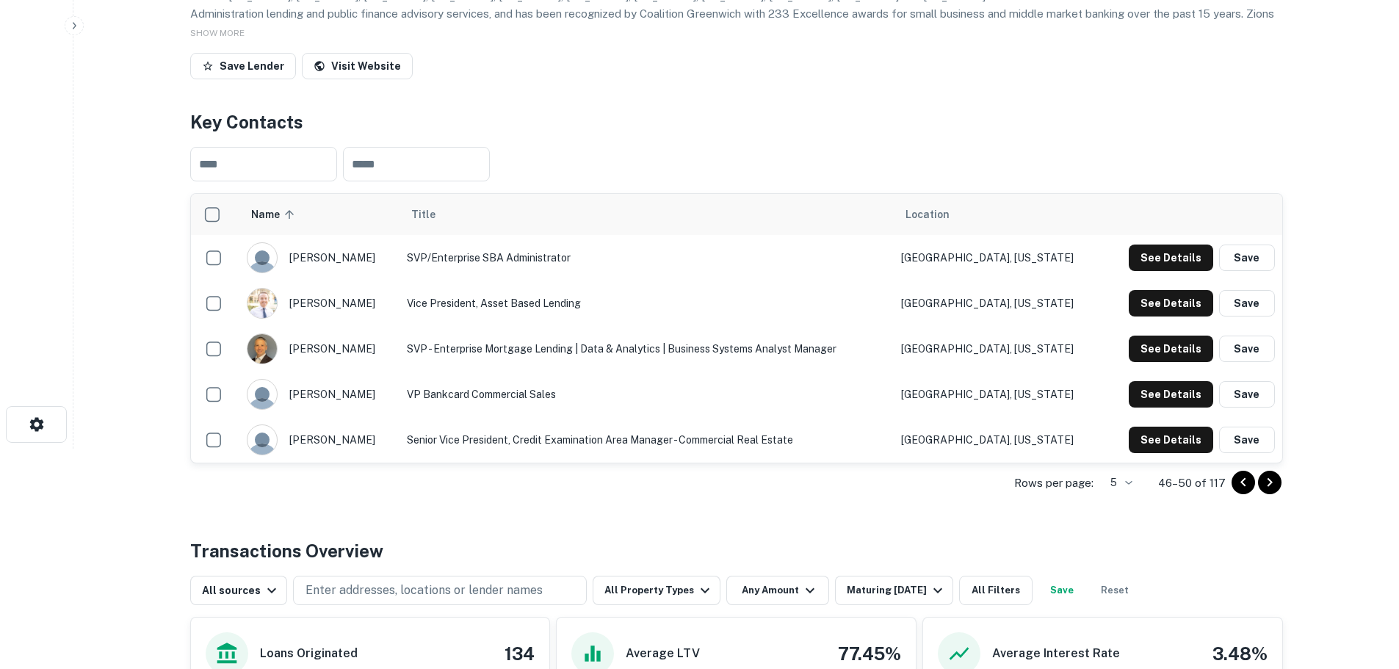
click at [1276, 480] on icon "Go to next page" at bounding box center [1270, 483] width 18 height 18
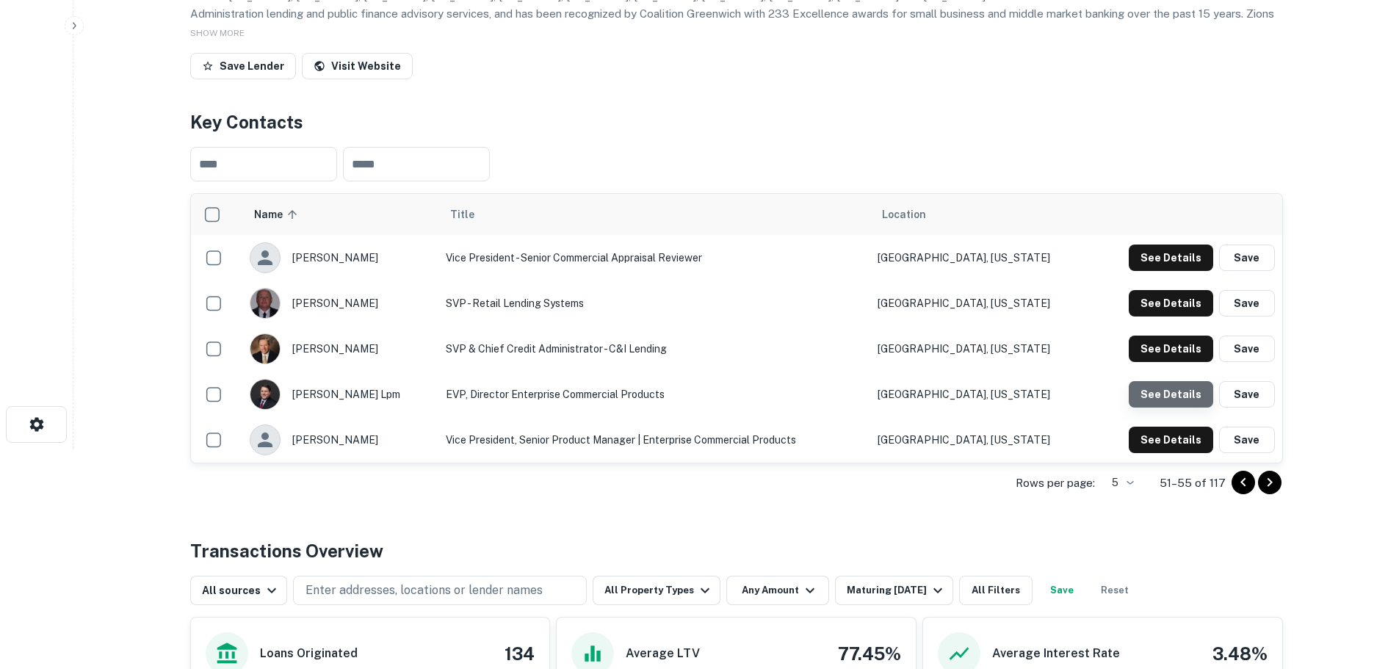
click at [1203, 384] on button "See Details" at bounding box center [1171, 394] width 84 height 26
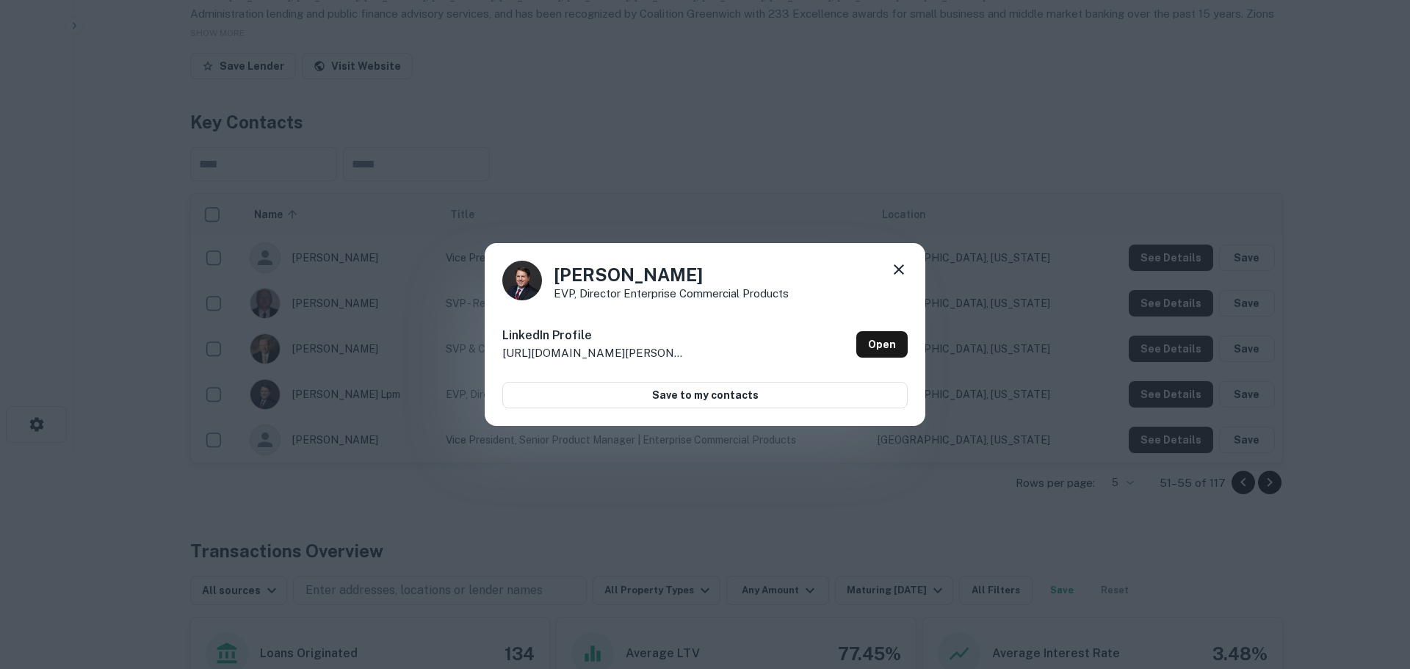
drag, startPoint x: 896, startPoint y: 264, endPoint x: 889, endPoint y: 269, distance: 8.6
click at [891, 268] on icon at bounding box center [899, 270] width 18 height 18
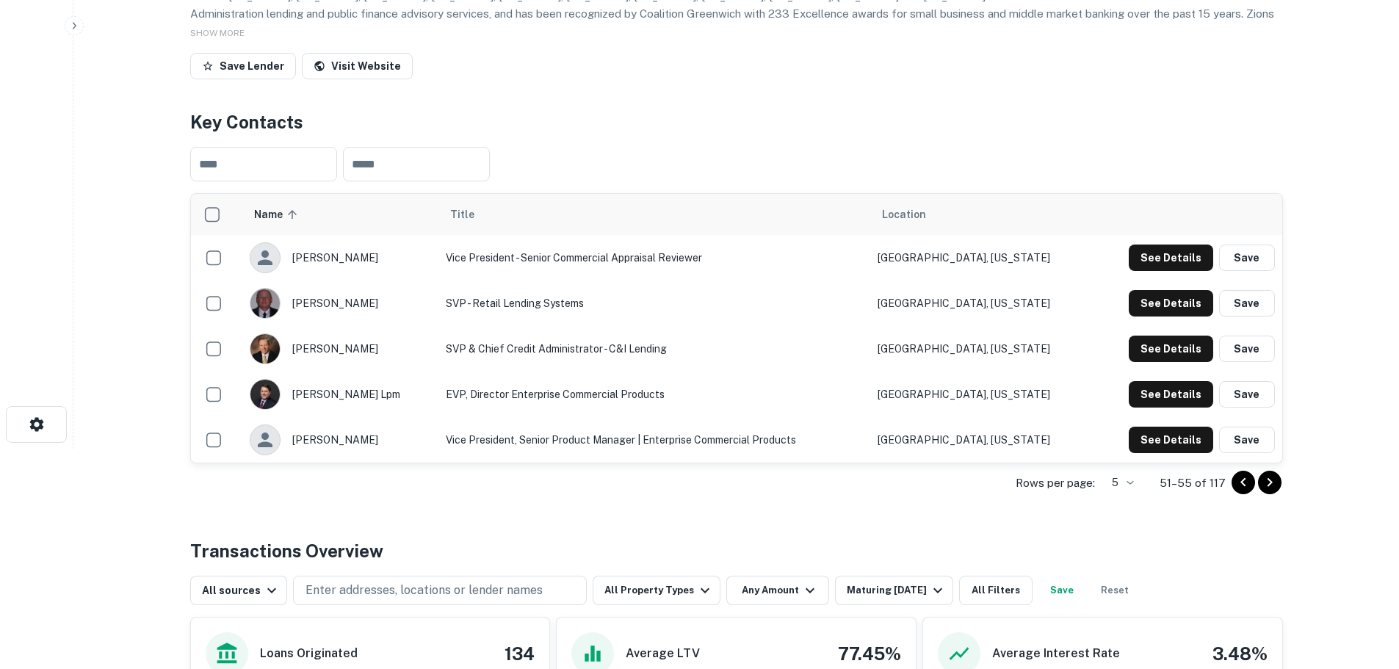
click at [1273, 483] on icon "Go to next page" at bounding box center [1270, 483] width 18 height 18
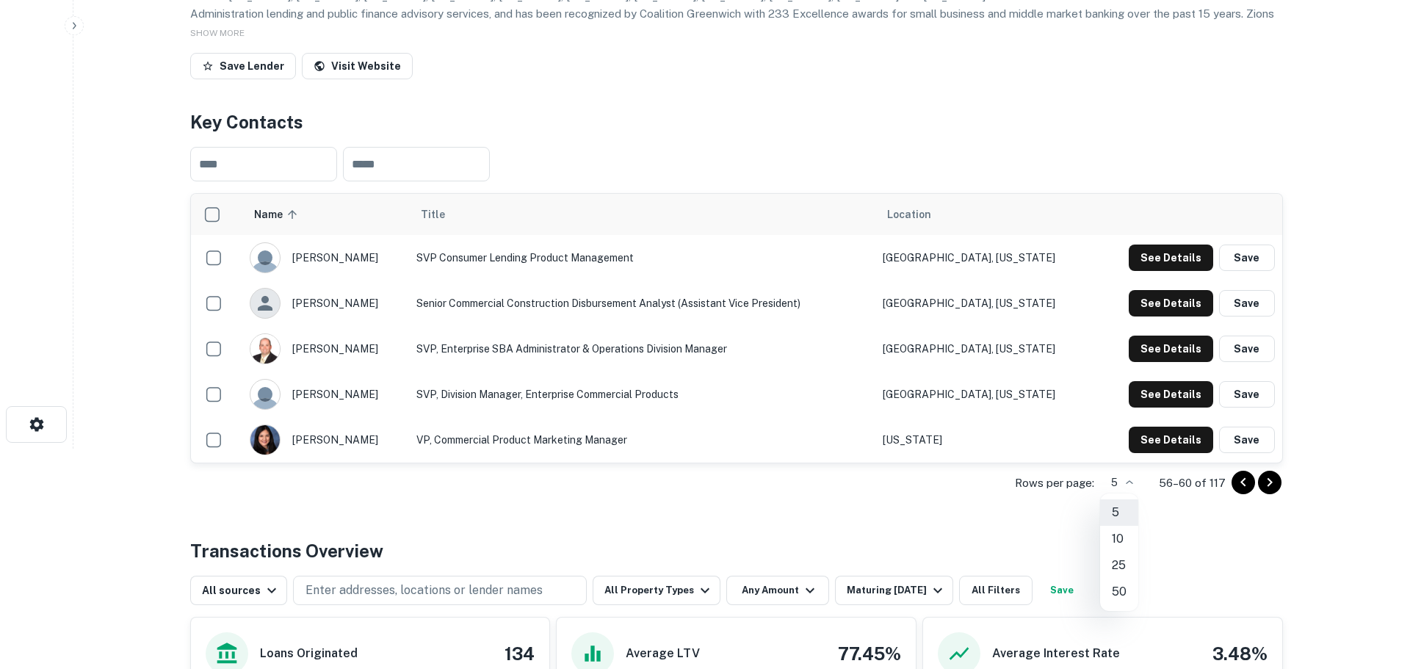
click at [1124, 449] on body "Search Borrowers Contacts Saved Back to search Zions Bancorporation Description…" at bounding box center [705, 114] width 1410 height 669
click at [1122, 588] on li "50" at bounding box center [1119, 592] width 38 height 26
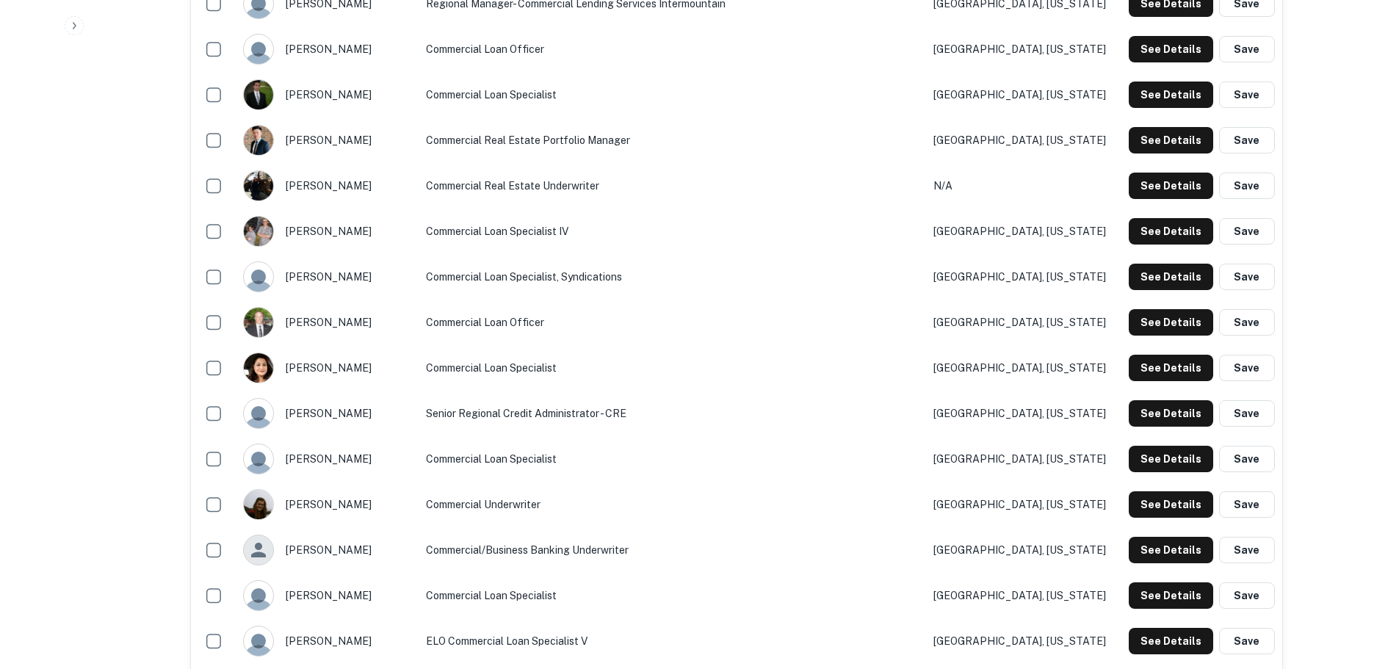
scroll to position [735, 0]
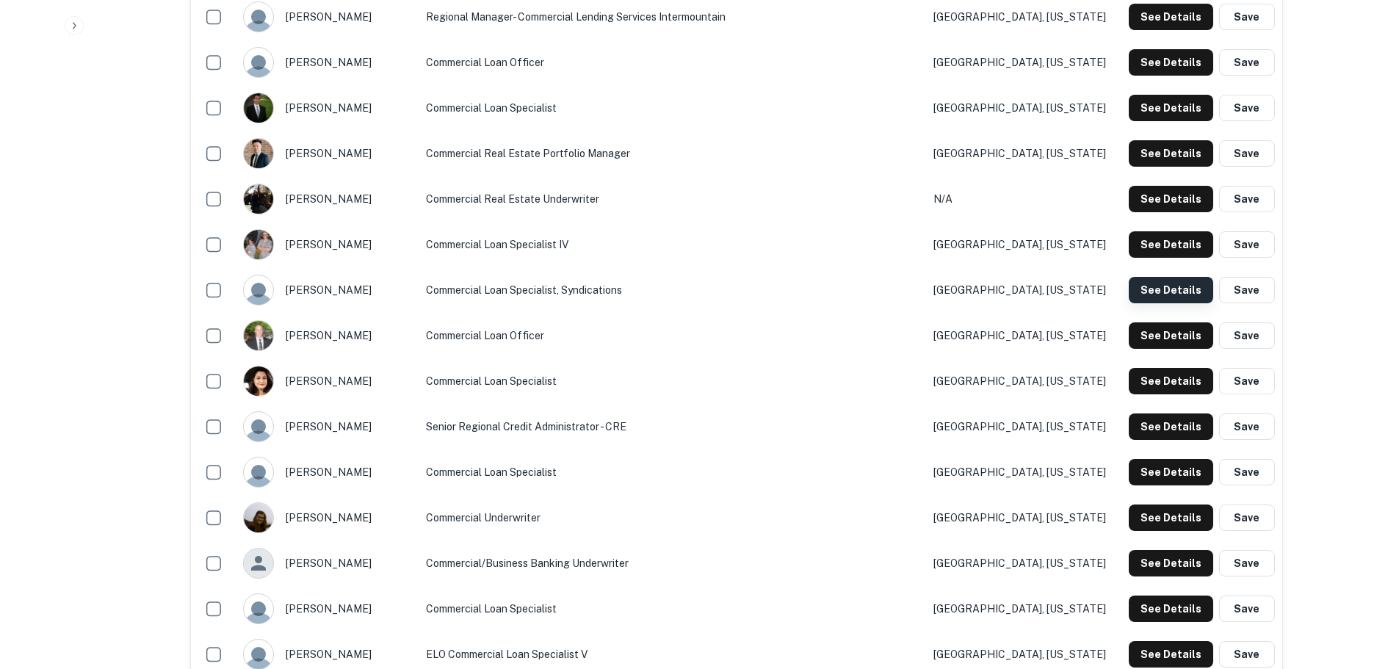
click at [1142, 289] on button "See Details" at bounding box center [1171, 290] width 84 height 26
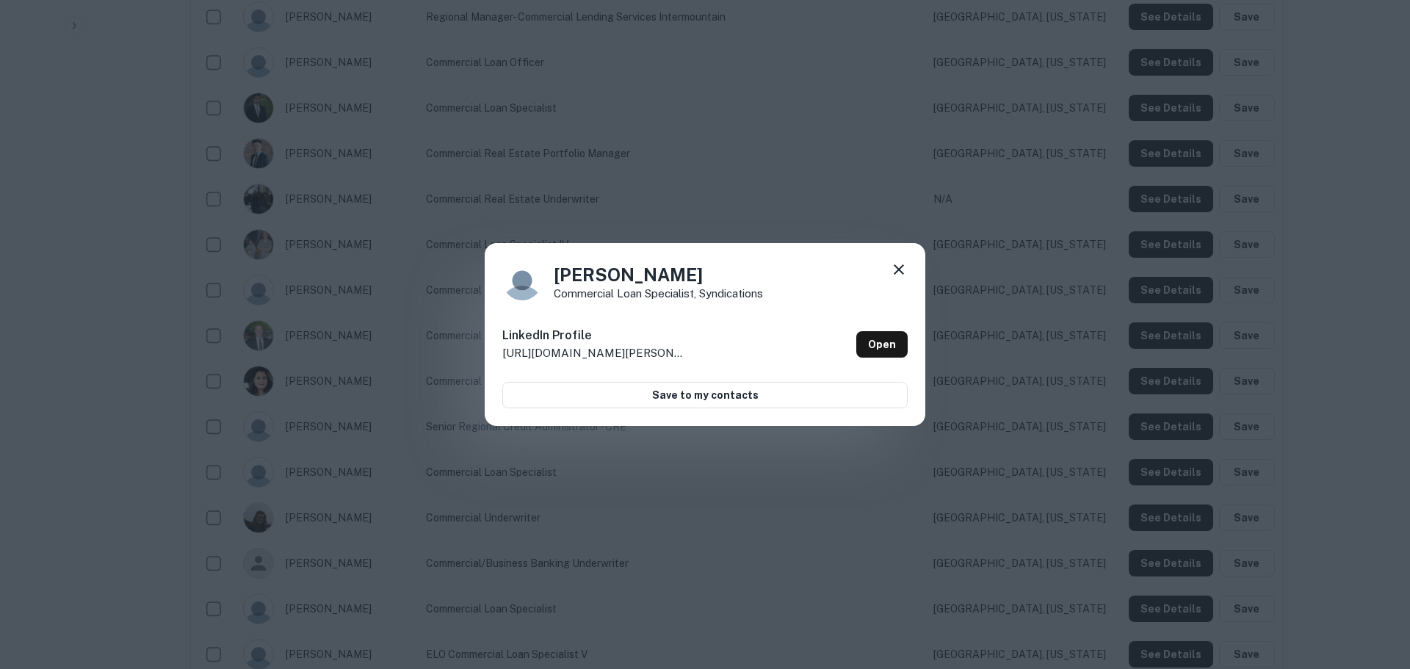
click at [894, 267] on icon at bounding box center [899, 270] width 18 height 18
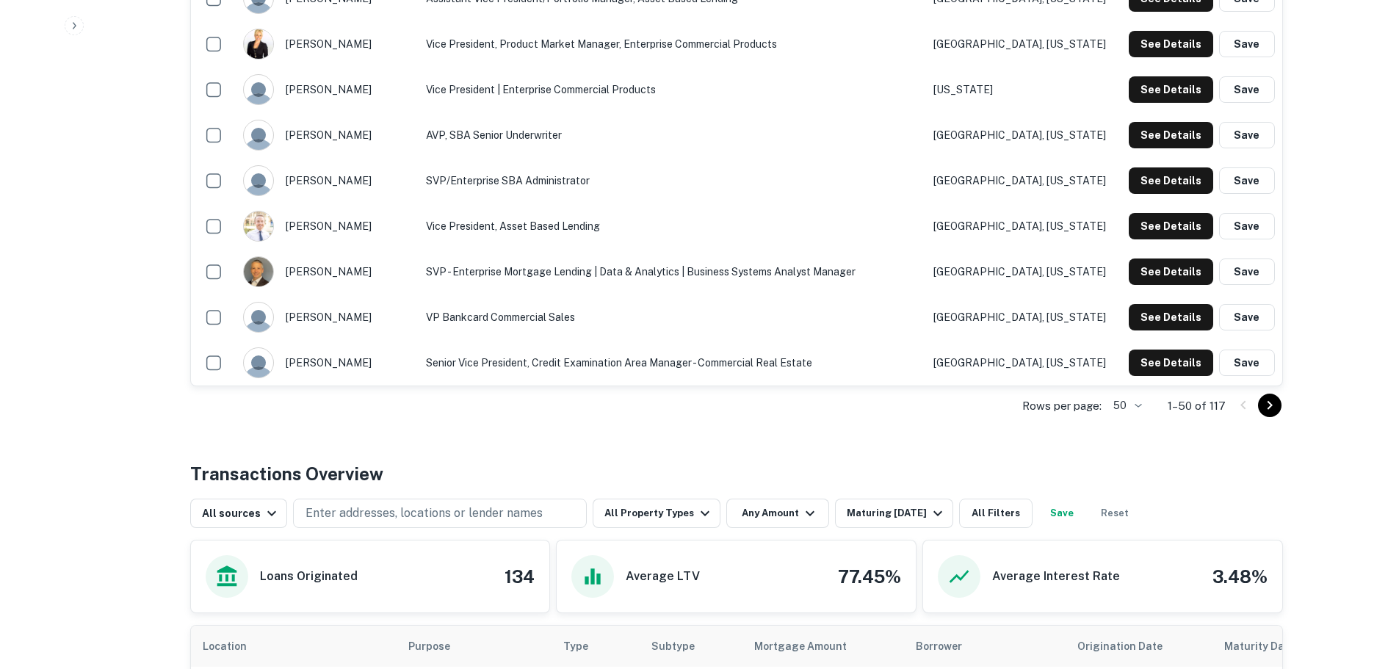
scroll to position [2351, 0]
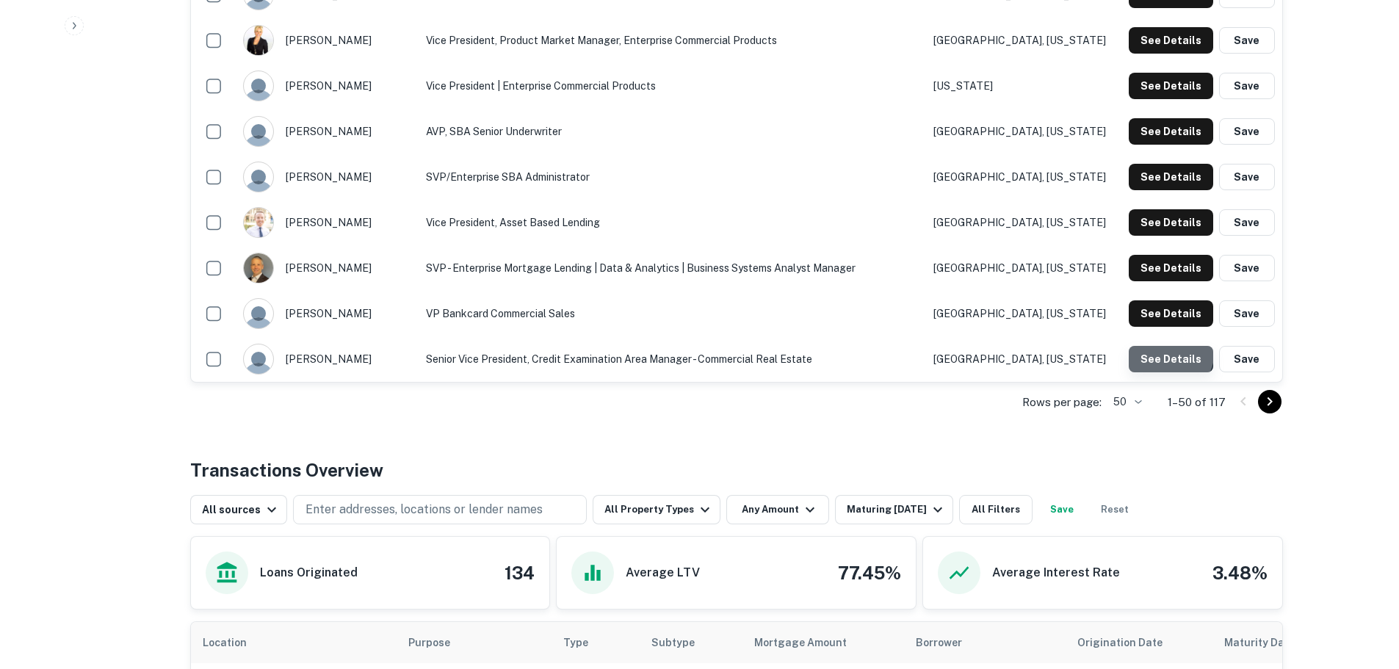
click at [1157, 351] on button "See Details" at bounding box center [1171, 359] width 84 height 26
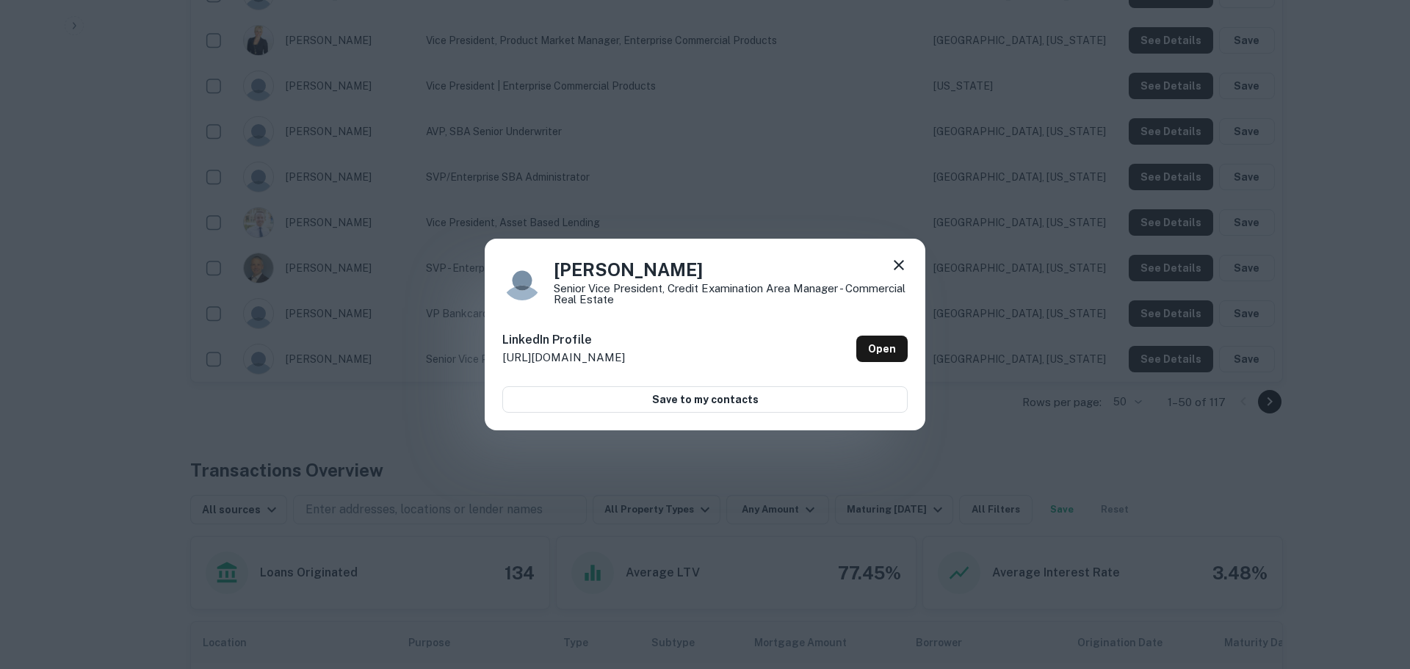
click at [894, 265] on icon at bounding box center [899, 265] width 18 height 18
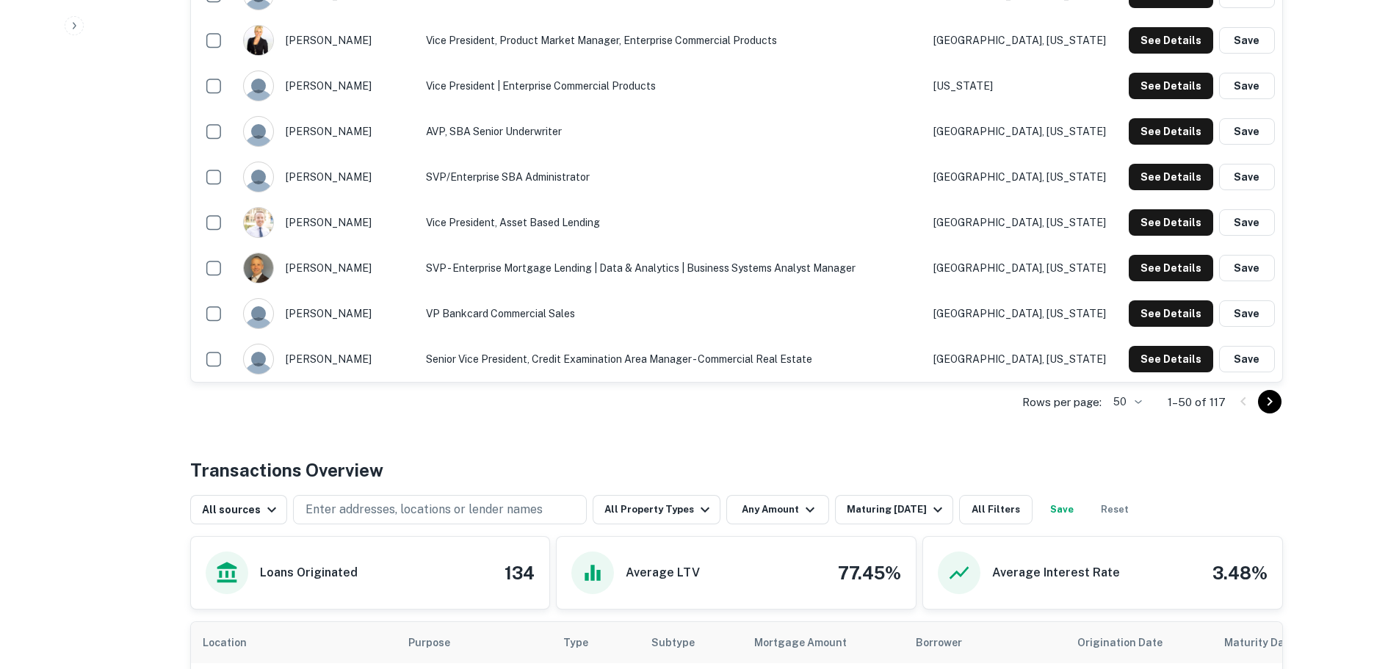
click at [1266, 400] on icon "Go to next page" at bounding box center [1270, 402] width 18 height 18
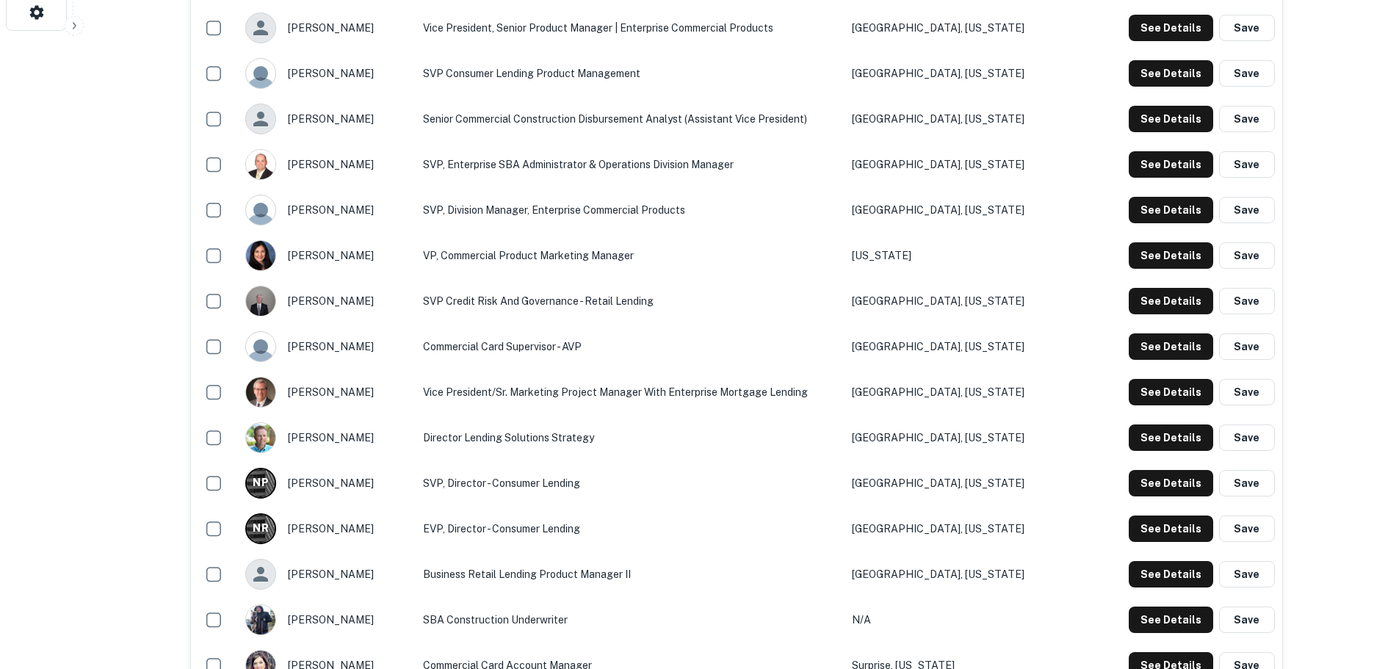
scroll to position [588, 0]
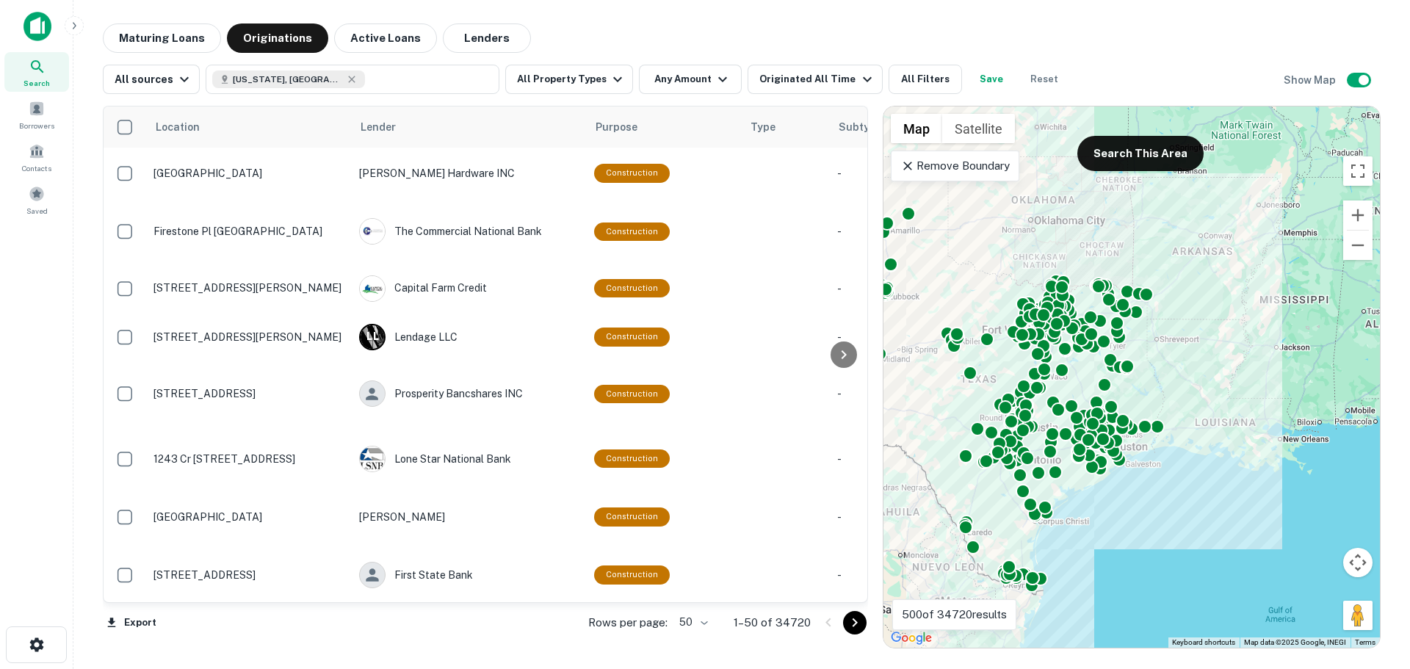
drag, startPoint x: 1204, startPoint y: 345, endPoint x: 1016, endPoint y: 353, distance: 188.2
click at [1016, 353] on div "To activate drag with keyboard, press Alt + Enter. Once in keyboard drag state,…" at bounding box center [1132, 377] width 497 height 541
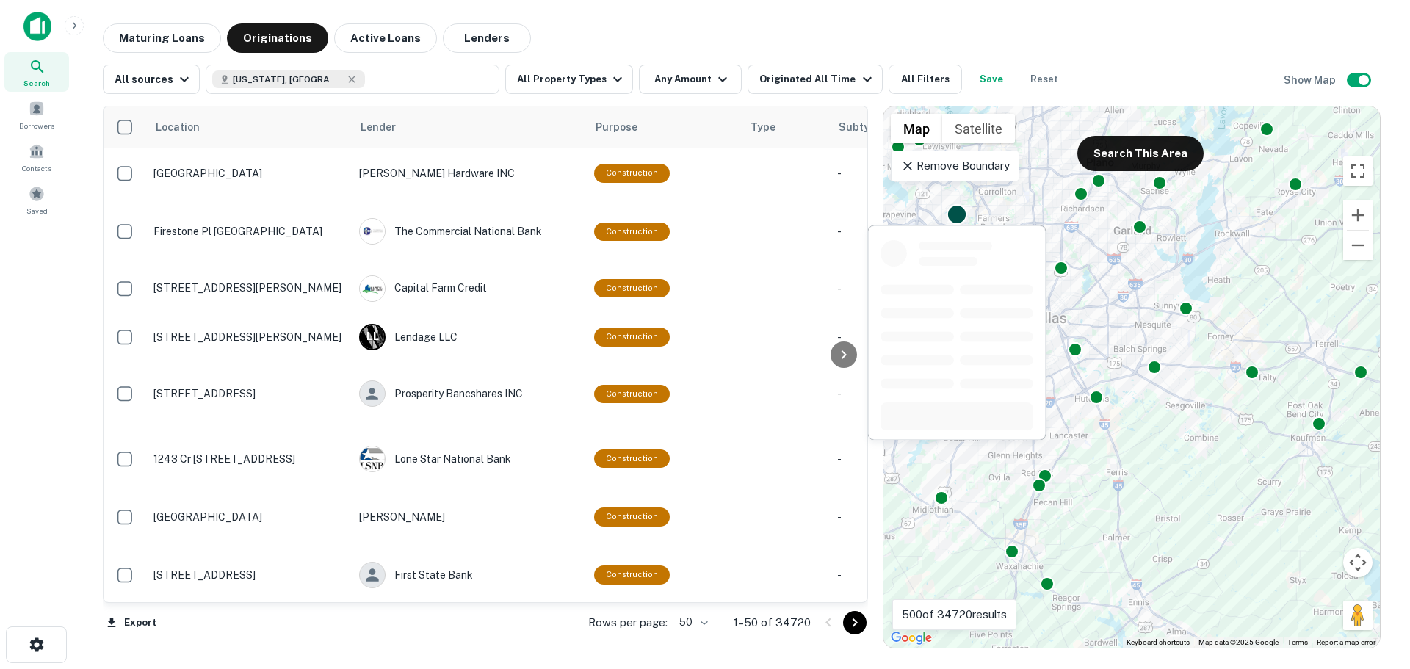
click at [955, 208] on div at bounding box center [957, 213] width 21 height 21
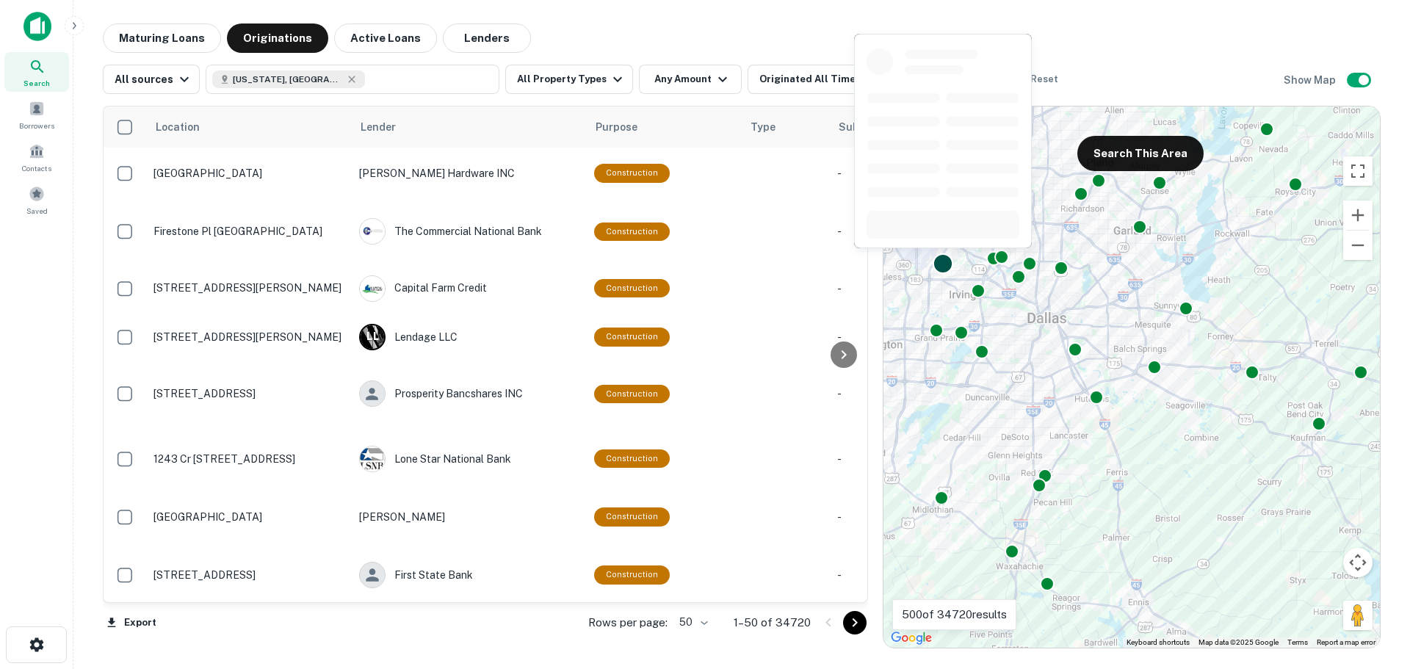
click at [943, 264] on div at bounding box center [943, 263] width 21 height 21
click at [936, 325] on div at bounding box center [936, 327] width 21 height 21
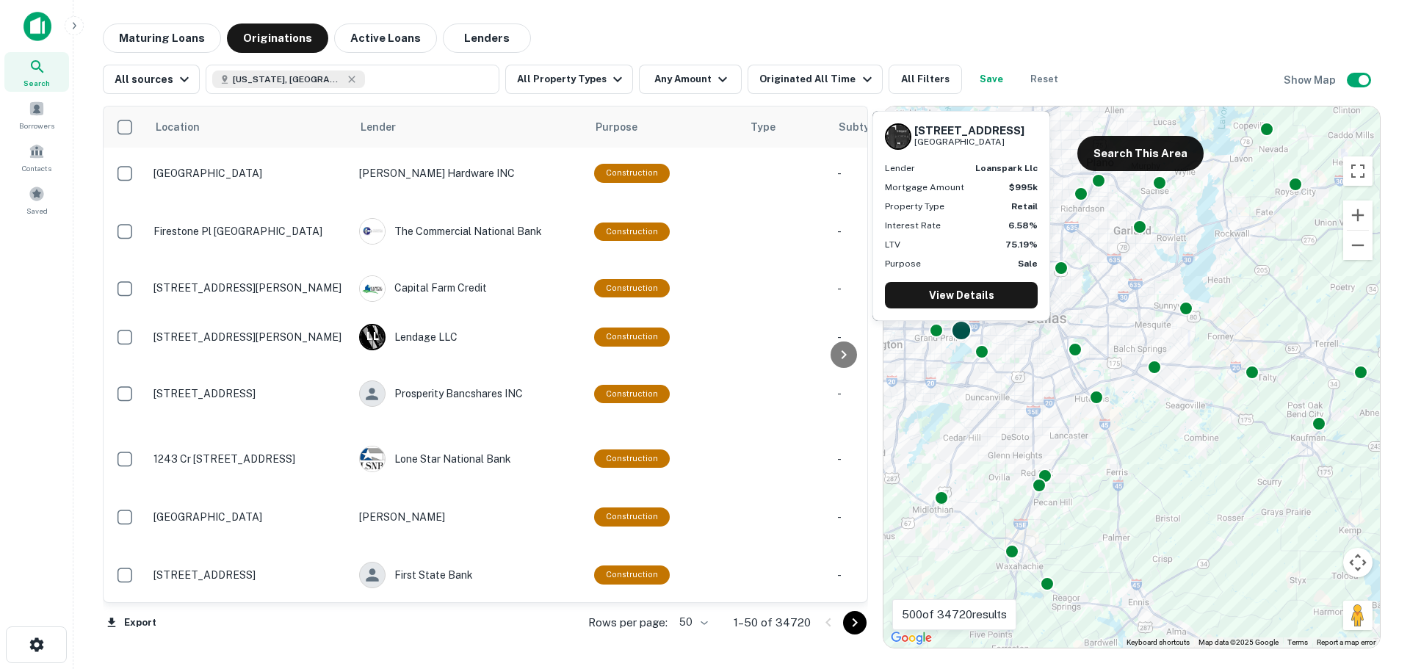
click at [959, 331] on div at bounding box center [961, 330] width 21 height 21
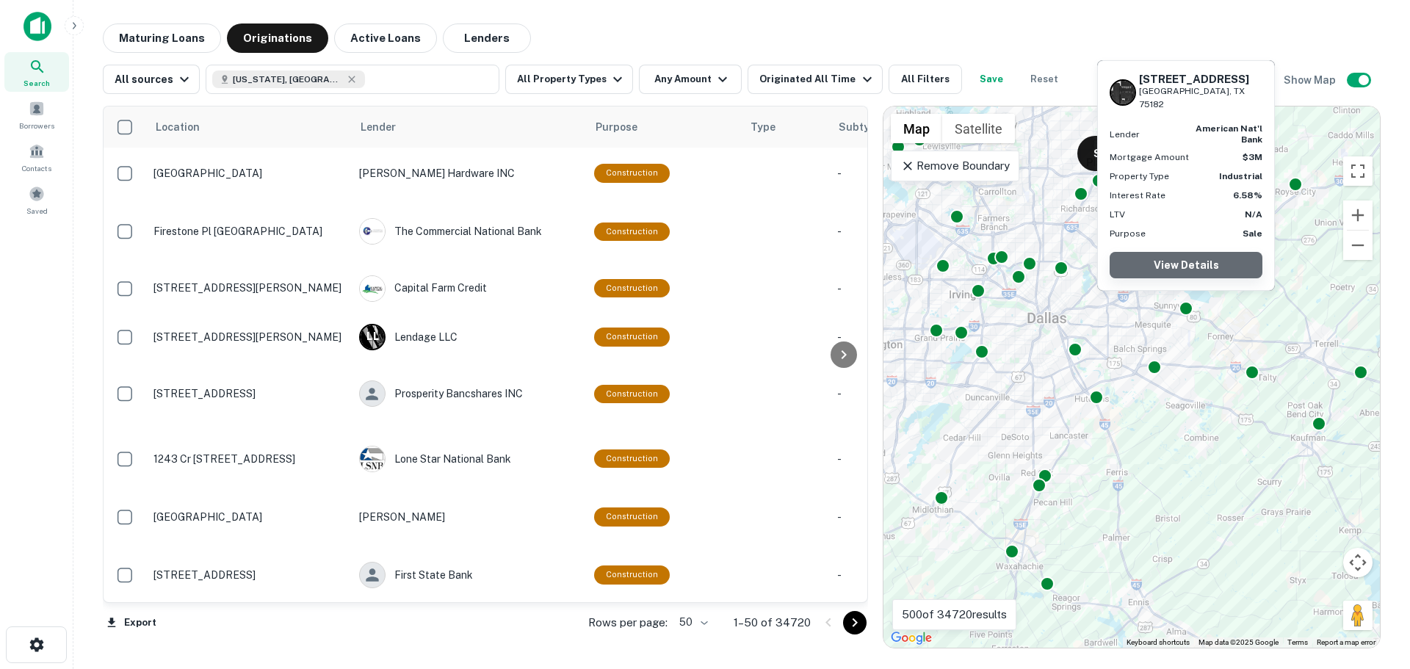
click at [1242, 263] on link "View Details" at bounding box center [1186, 265] width 153 height 26
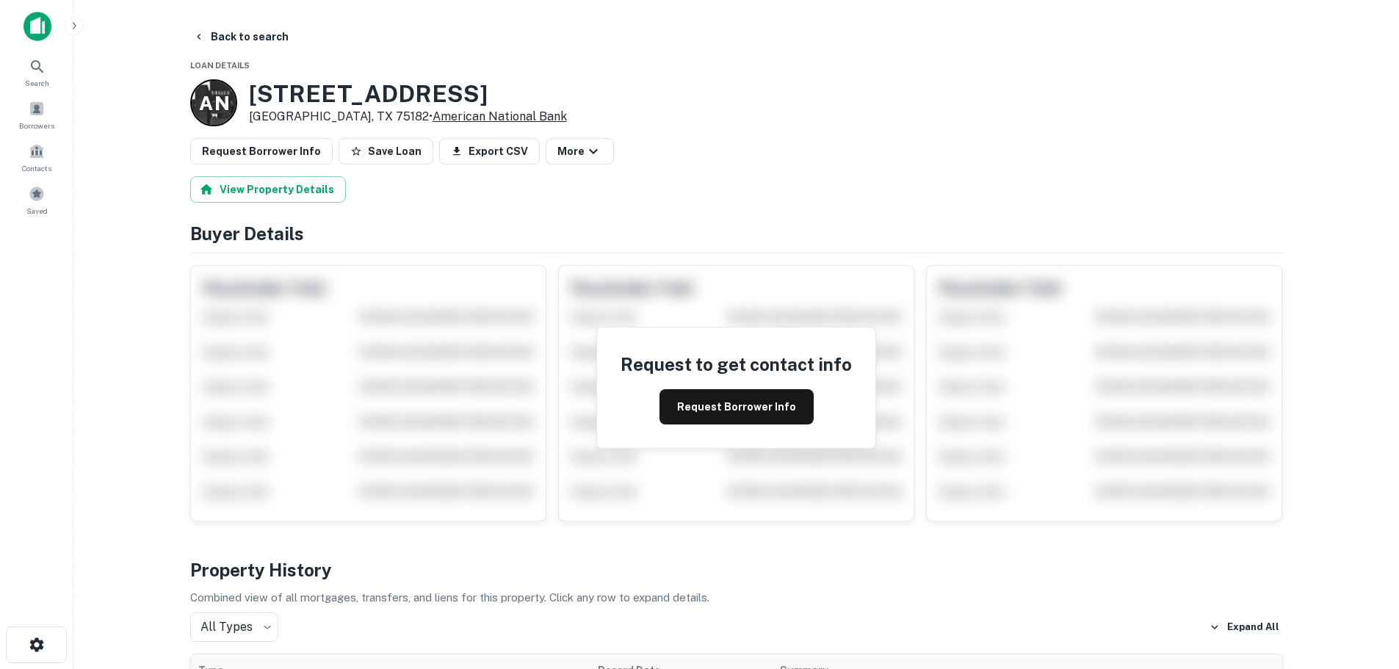
click at [444, 112] on link "American National Bank" at bounding box center [500, 116] width 134 height 14
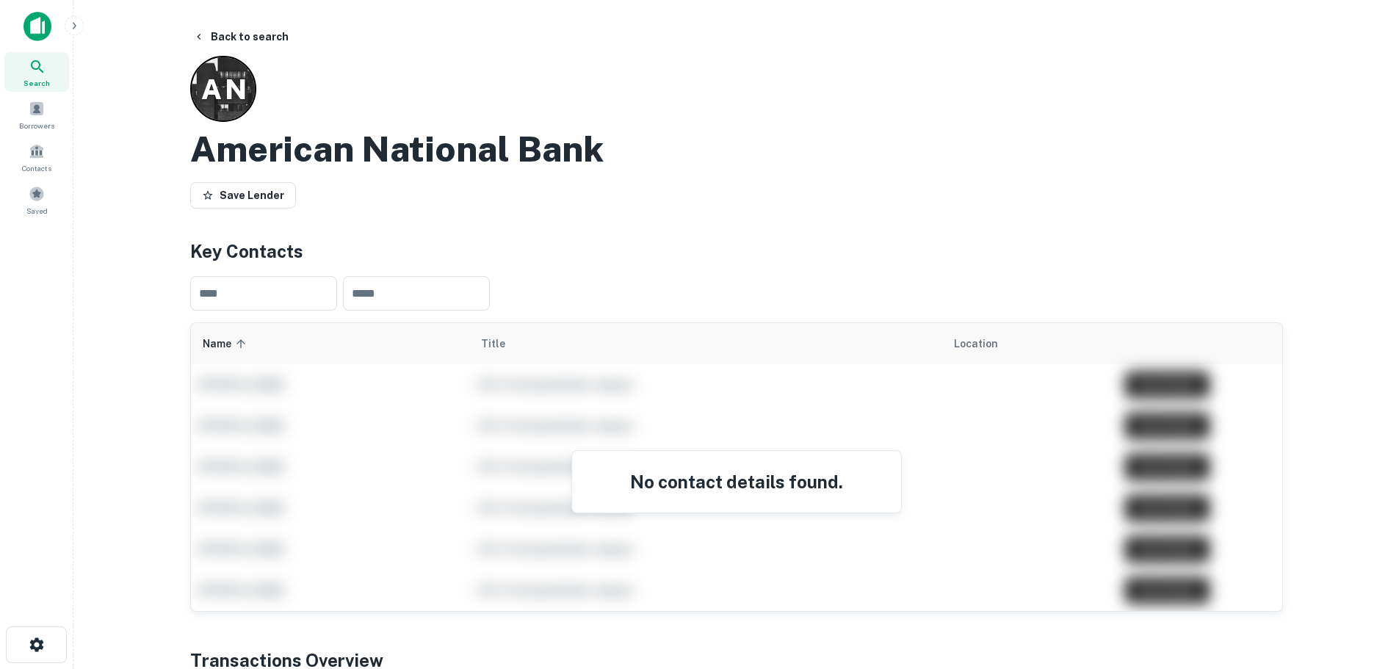
click at [667, 466] on div "No contact details found." at bounding box center [736, 482] width 329 height 62
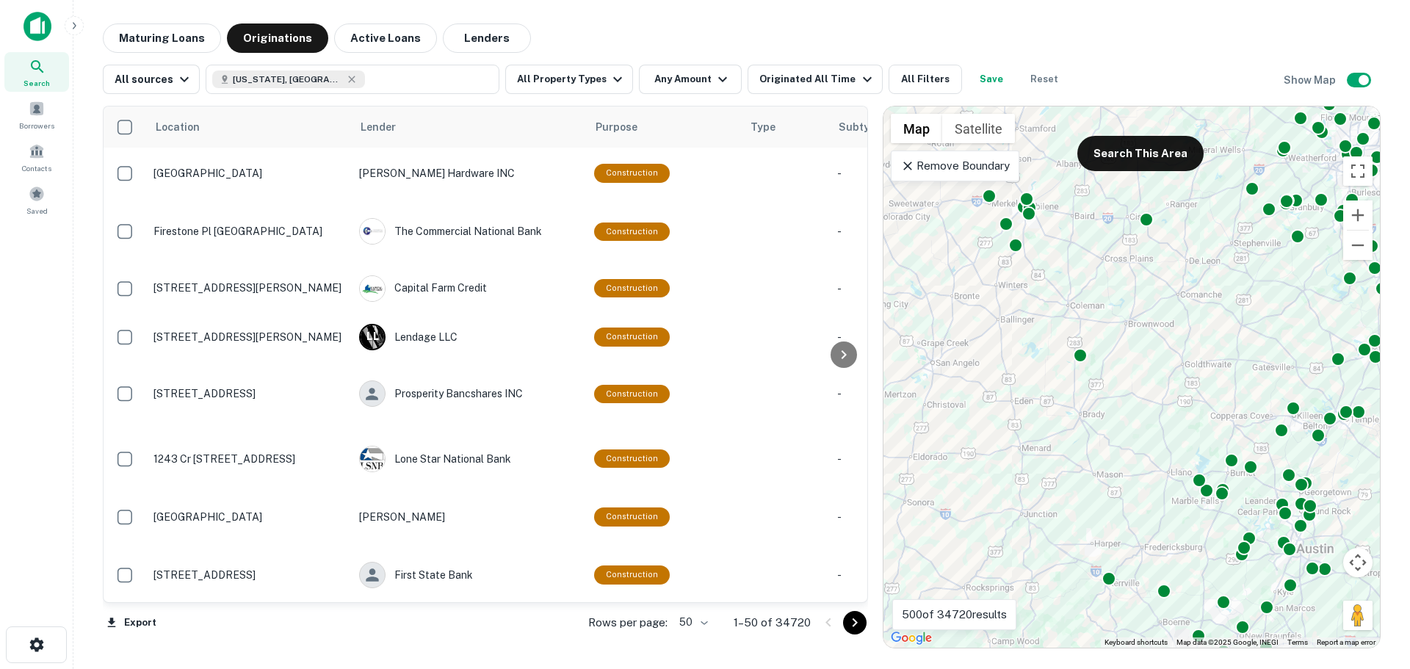
drag, startPoint x: 1169, startPoint y: 363, endPoint x: 945, endPoint y: 366, distance: 224.1
click at [934, 367] on div "To activate drag with keyboard, press Alt + Enter. Once in keyboard drag state,…" at bounding box center [1132, 377] width 497 height 541
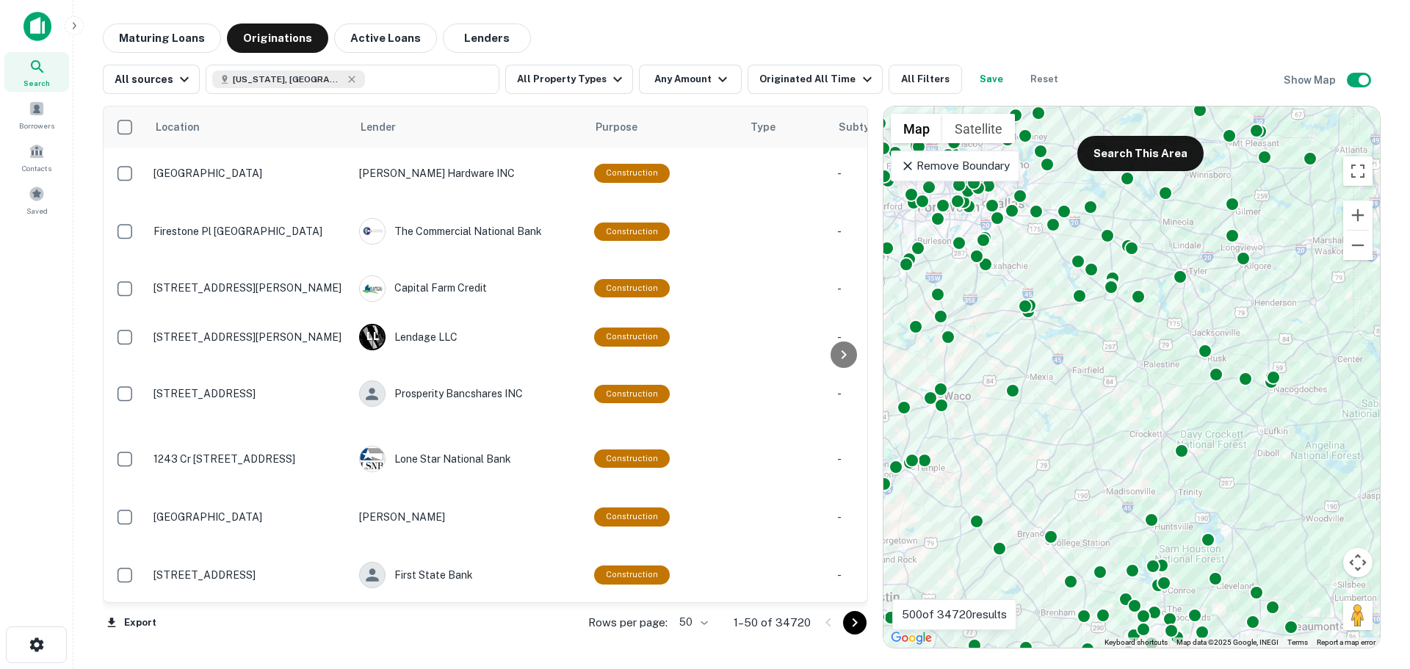
drag, startPoint x: 1286, startPoint y: 369, endPoint x: 848, endPoint y: 411, distance: 439.8
click at [843, 408] on div "Location Lender Purpose Type Subtype Mortgage Amount Borrower Last Financed Dat…" at bounding box center [742, 371] width 1278 height 555
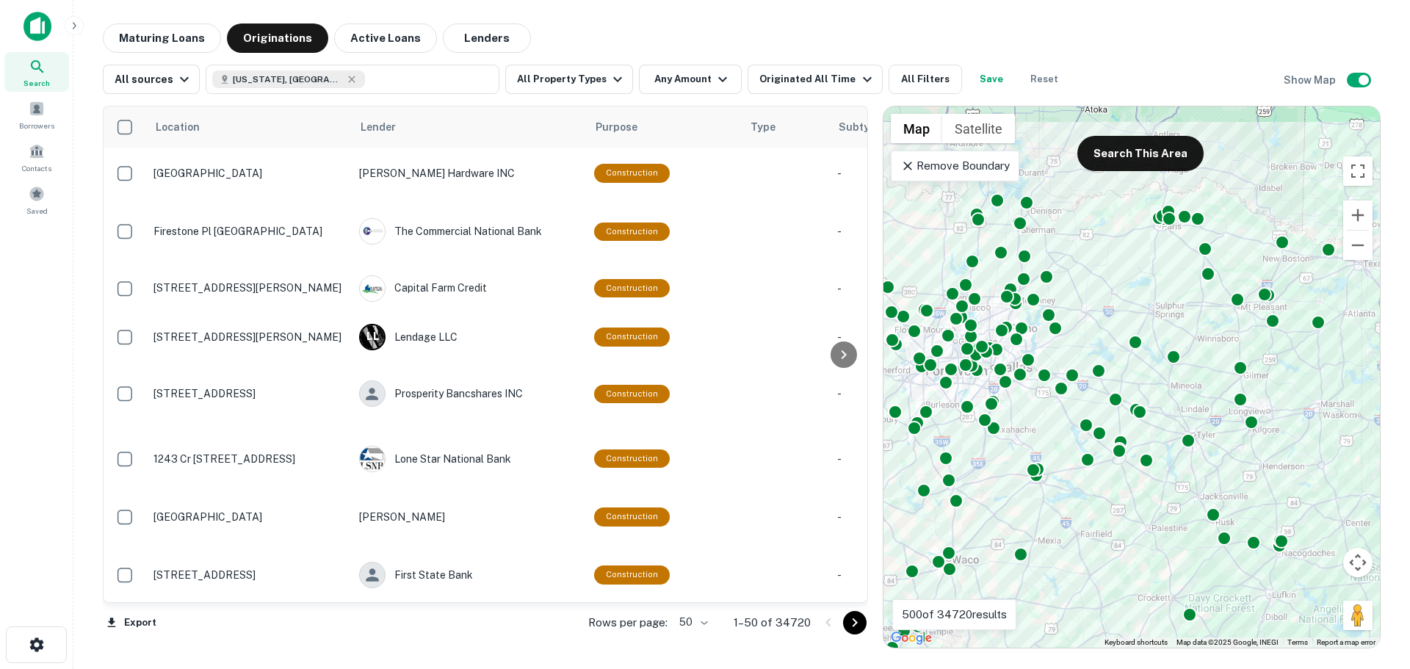
drag, startPoint x: 1013, startPoint y: 275, endPoint x: 1044, endPoint y: 422, distance: 150.8
click at [1039, 421] on div "To activate drag with keyboard, press Alt + Enter. Once in keyboard drag state,…" at bounding box center [1132, 377] width 497 height 541
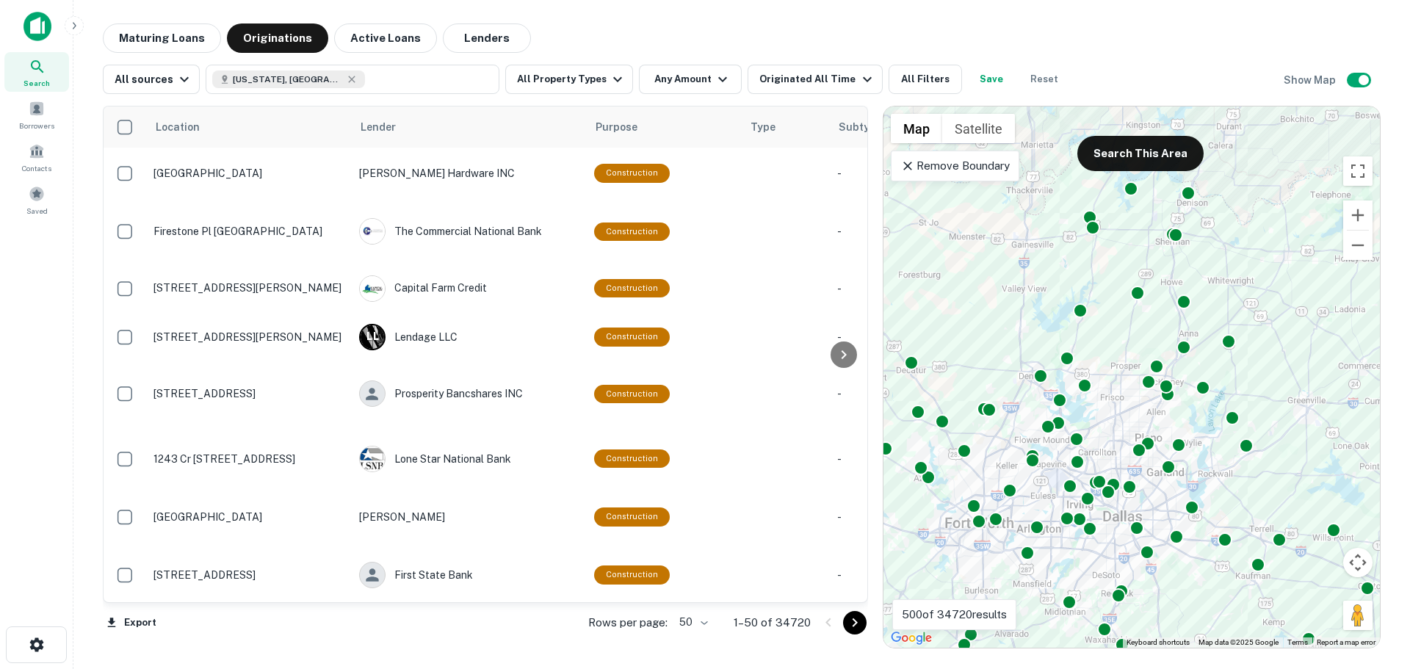
drag, startPoint x: 1044, startPoint y: 505, endPoint x: 1168, endPoint y: 627, distance: 174.5
click at [1168, 627] on div "To activate drag with keyboard, press Alt + Enter. Once in keyboard drag state,…" at bounding box center [1132, 377] width 497 height 541
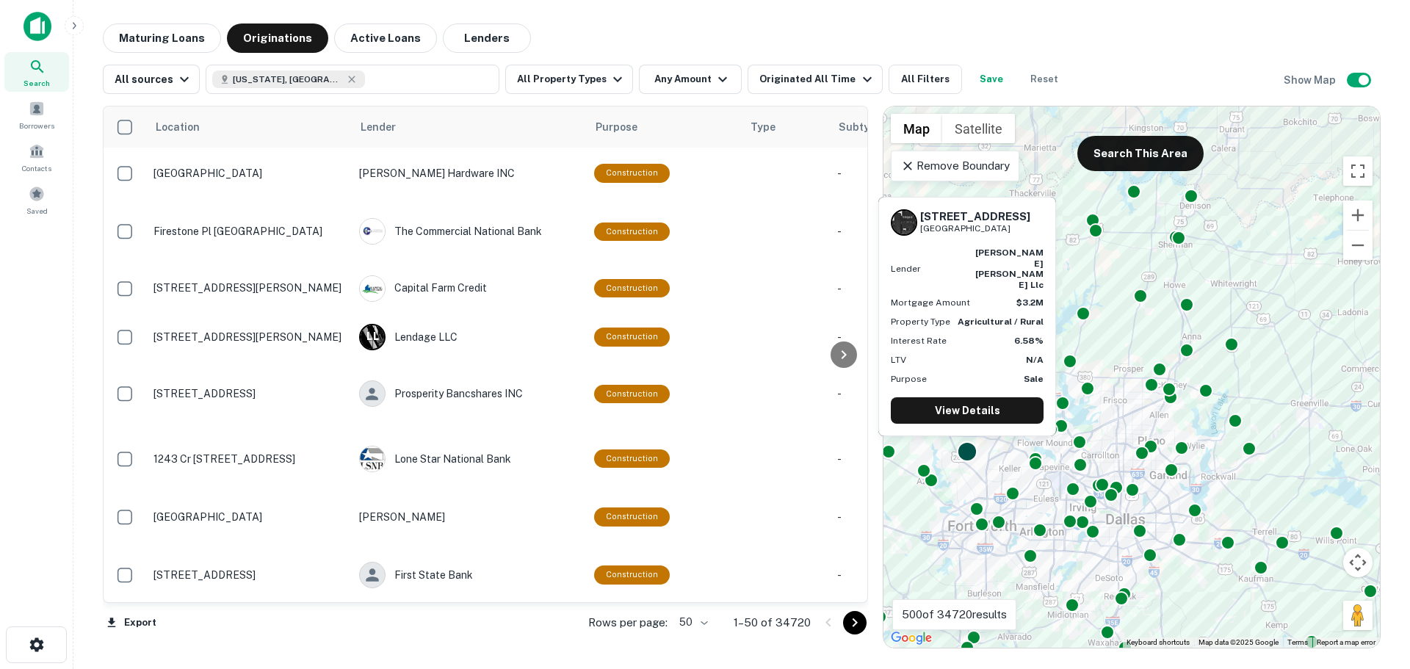
click at [973, 449] on div at bounding box center [967, 451] width 21 height 21
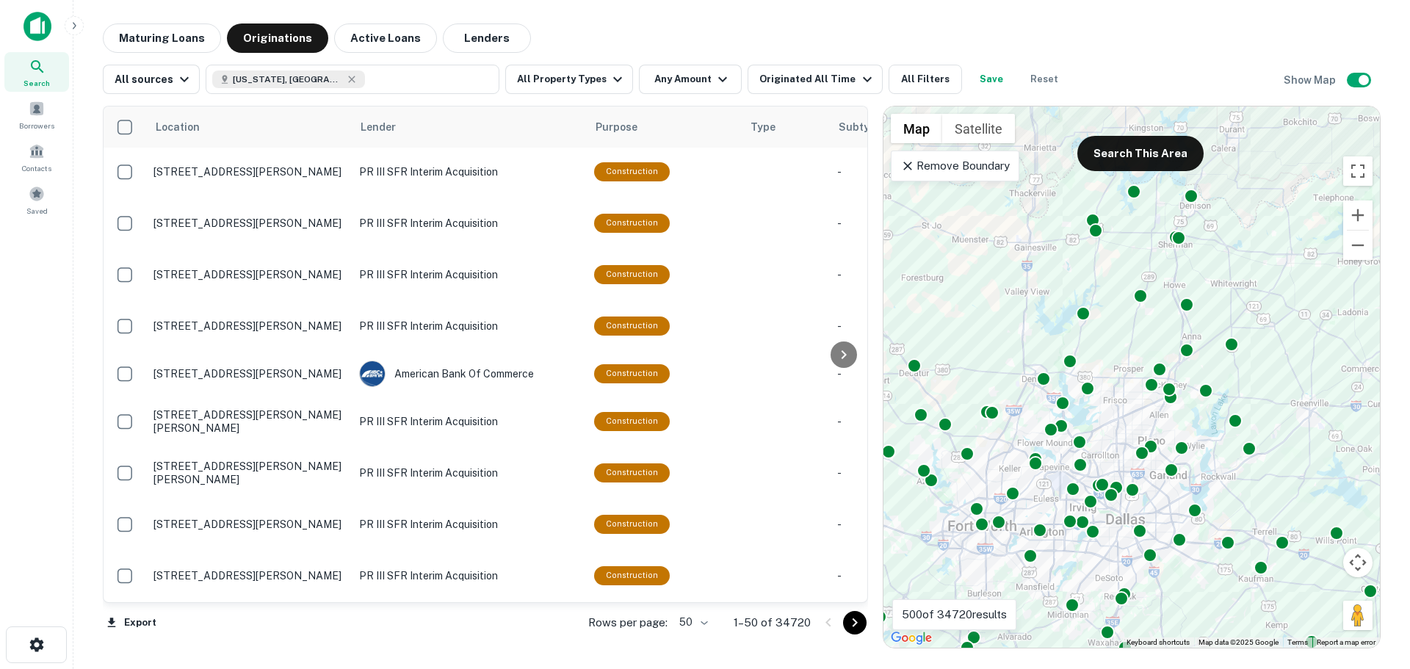
scroll to position [2097, 0]
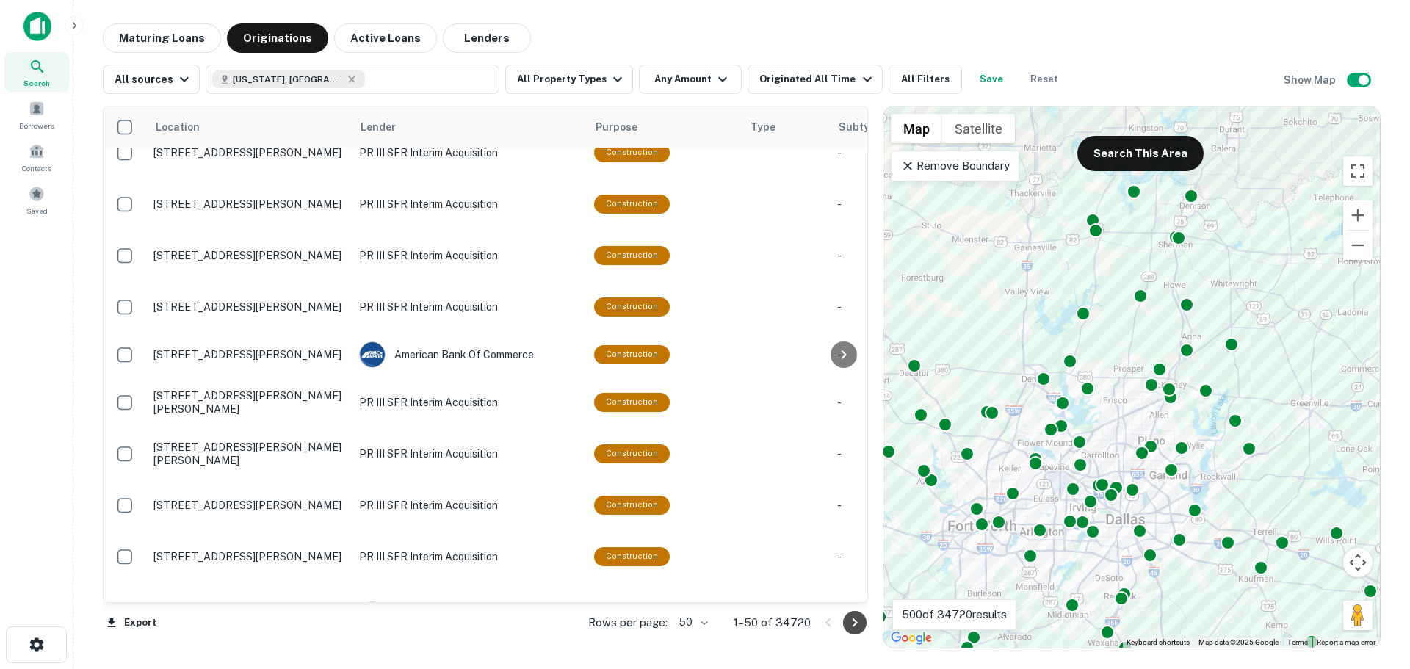
click at [851, 620] on icon "Go to next page" at bounding box center [855, 623] width 18 height 18
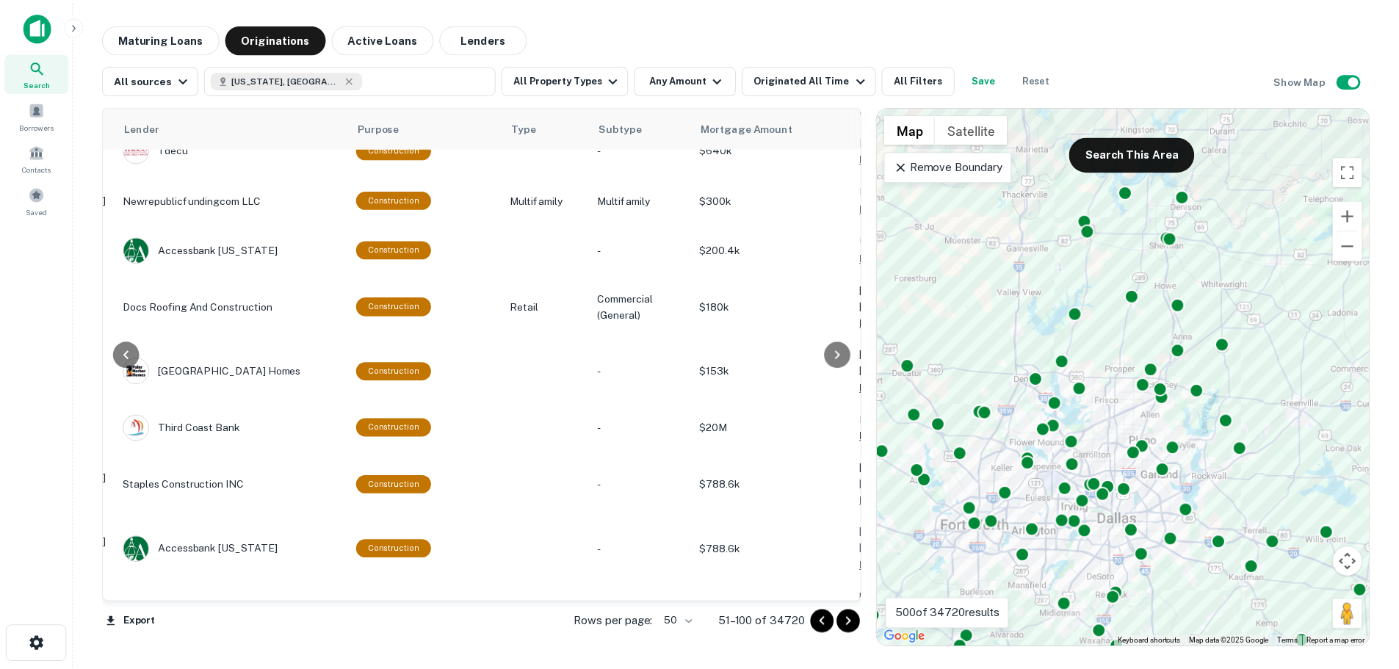
scroll to position [1128, 235]
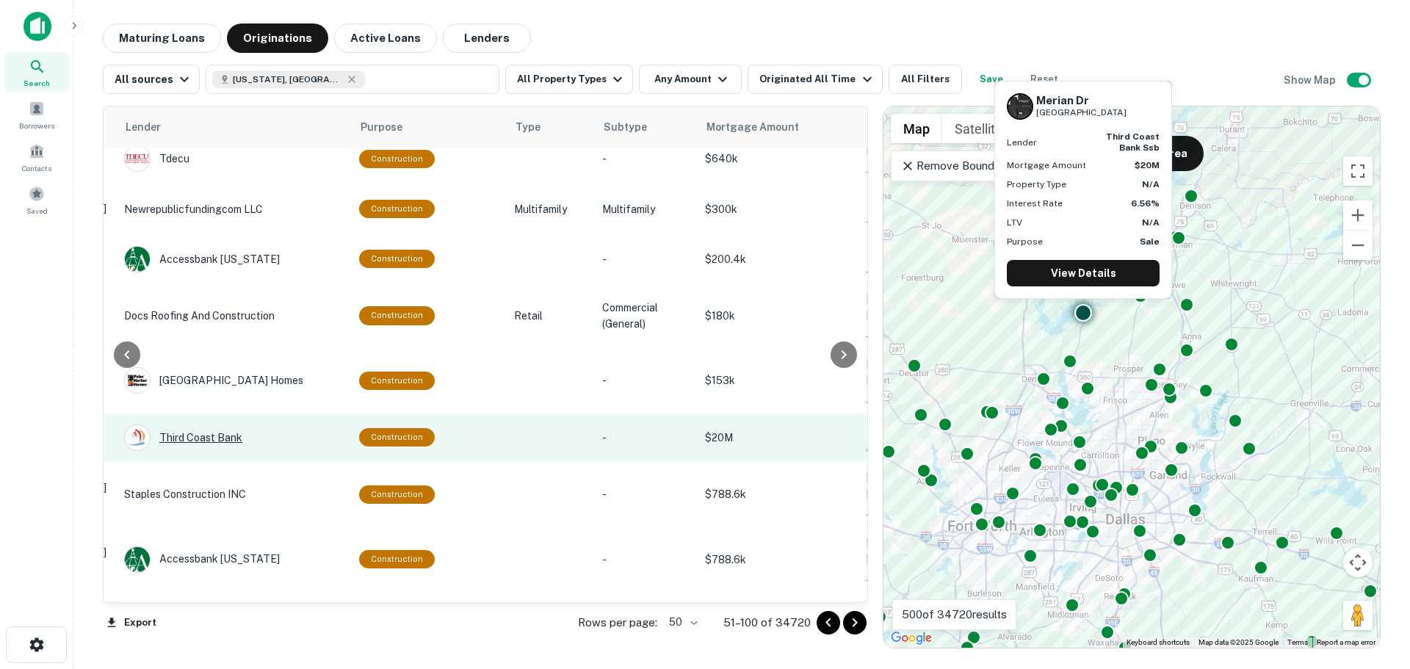
click at [181, 425] on div "Third Coast Bank" at bounding box center [234, 438] width 220 height 26
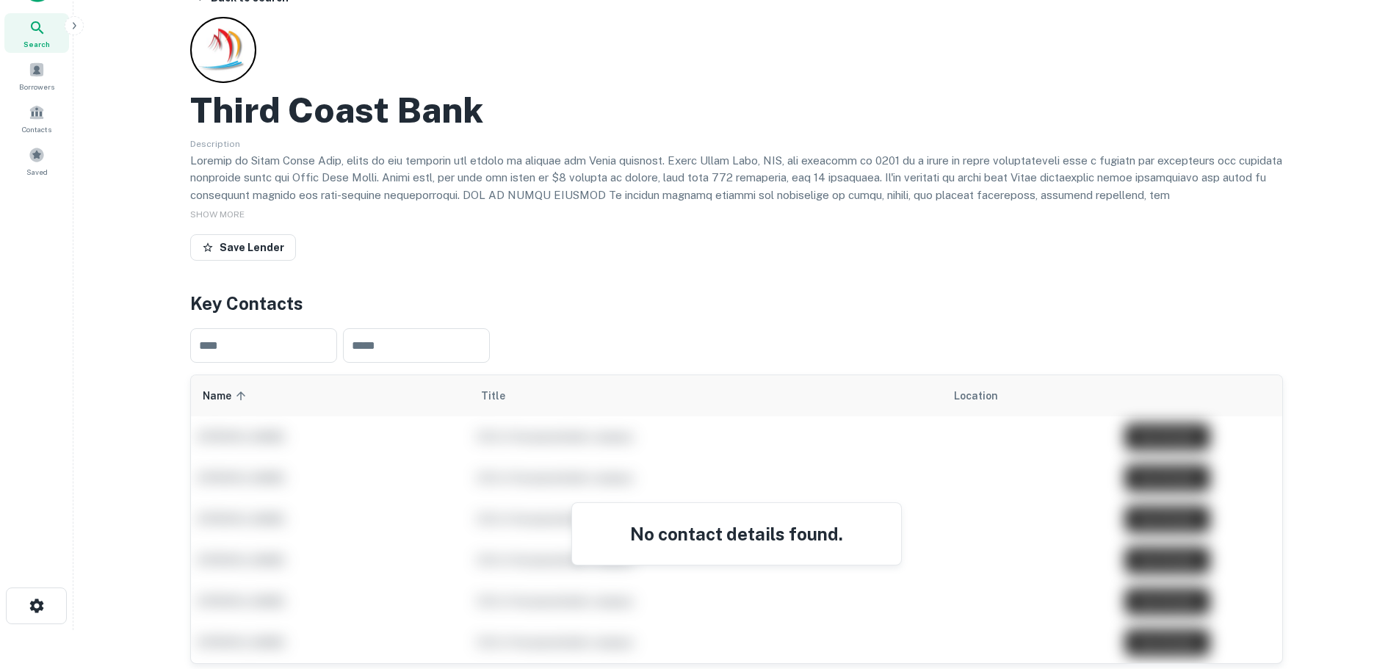
scroll to position [24, 0]
